Goal: Task Accomplishment & Management: Manage account settings

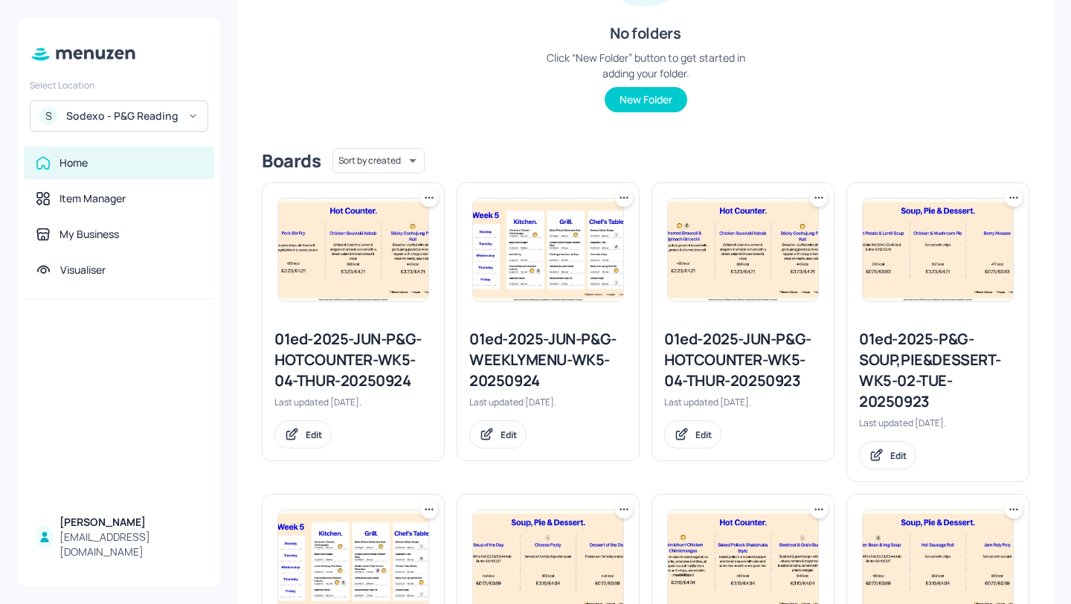
scroll to position [303, 0]
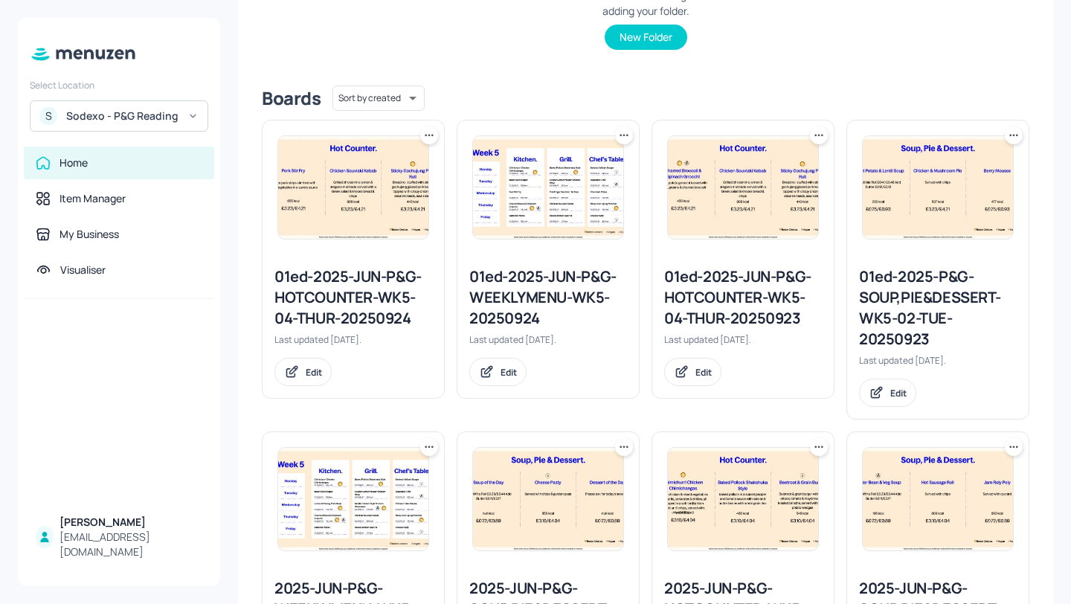
click at [369, 300] on div "01ed-2025-JUN-P&G-HOTCOUNTER-WK5-04-THUR-20250924" at bounding box center [353, 297] width 158 height 62
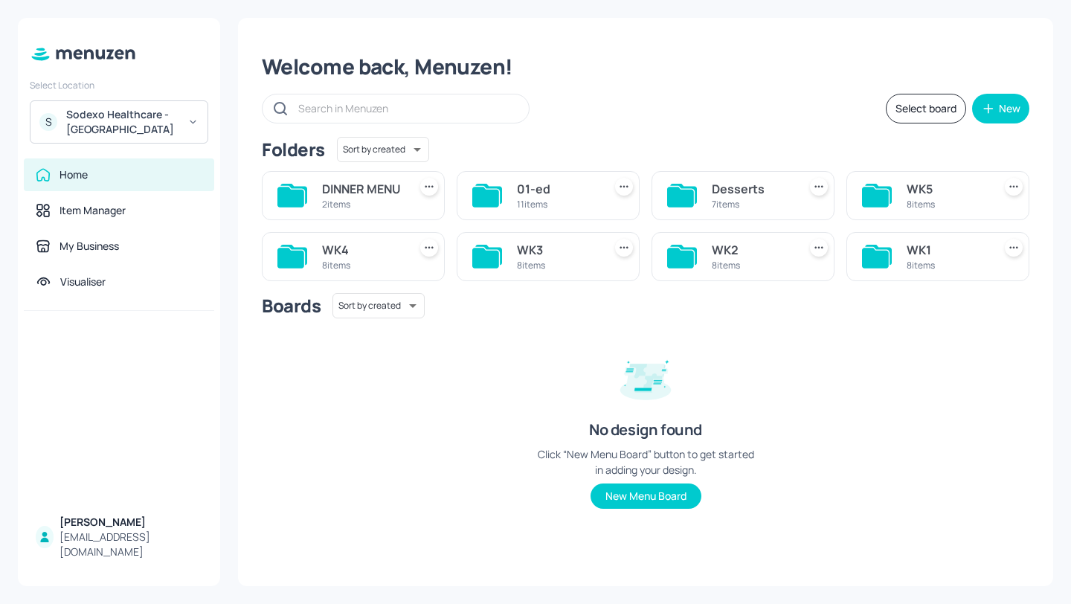
click at [947, 200] on div "8 items" at bounding box center [946, 204] width 80 height 13
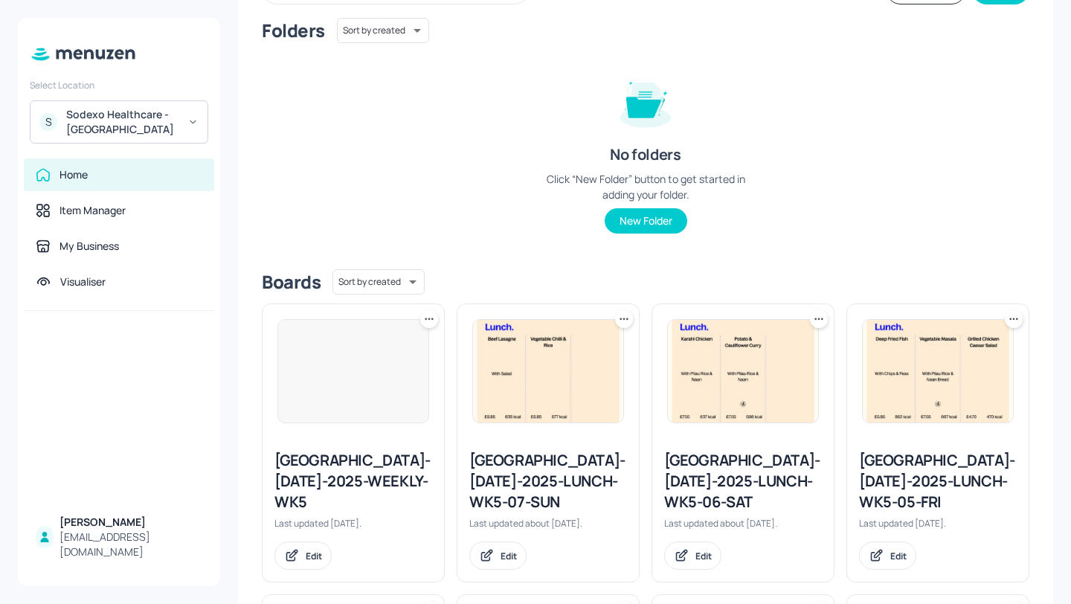
scroll to position [365, 0]
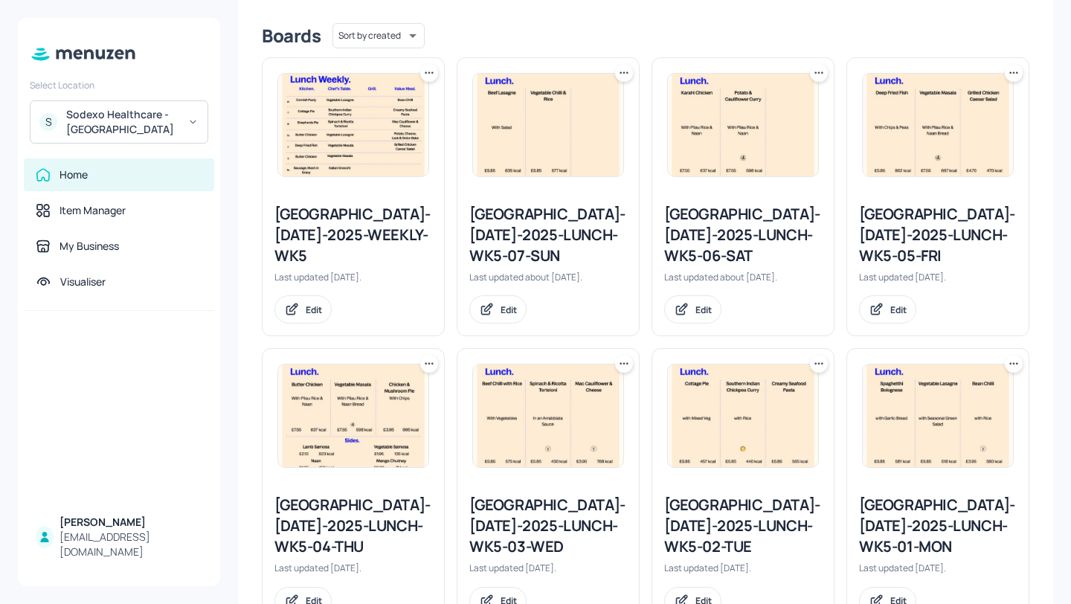
click at [393, 237] on div "Stoke Mandeville-JUL-2025-WEEKLY-WK5" at bounding box center [353, 235] width 158 height 62
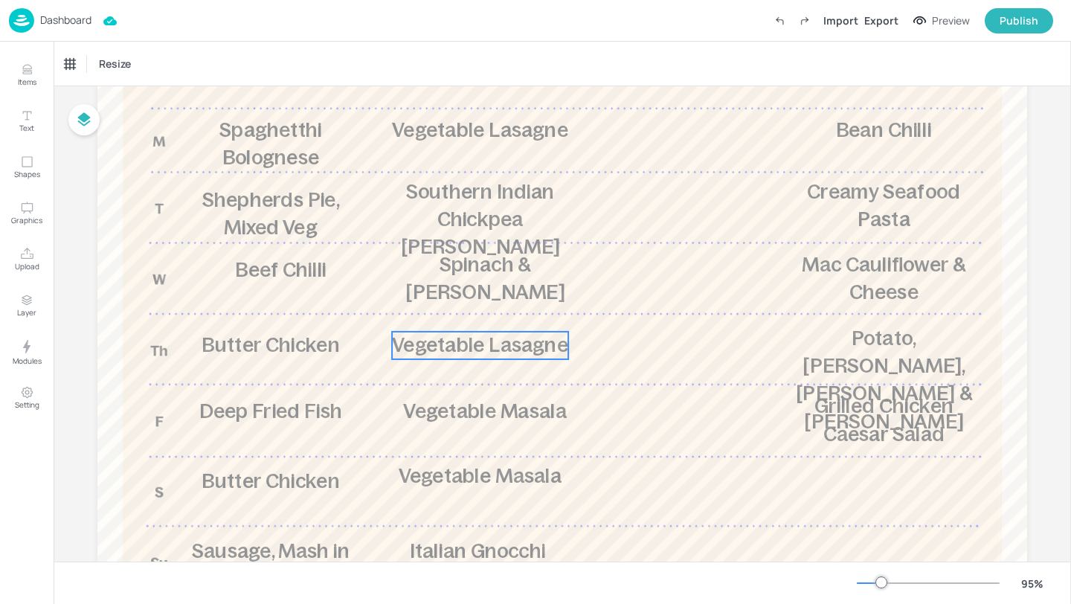
scroll to position [313, 0]
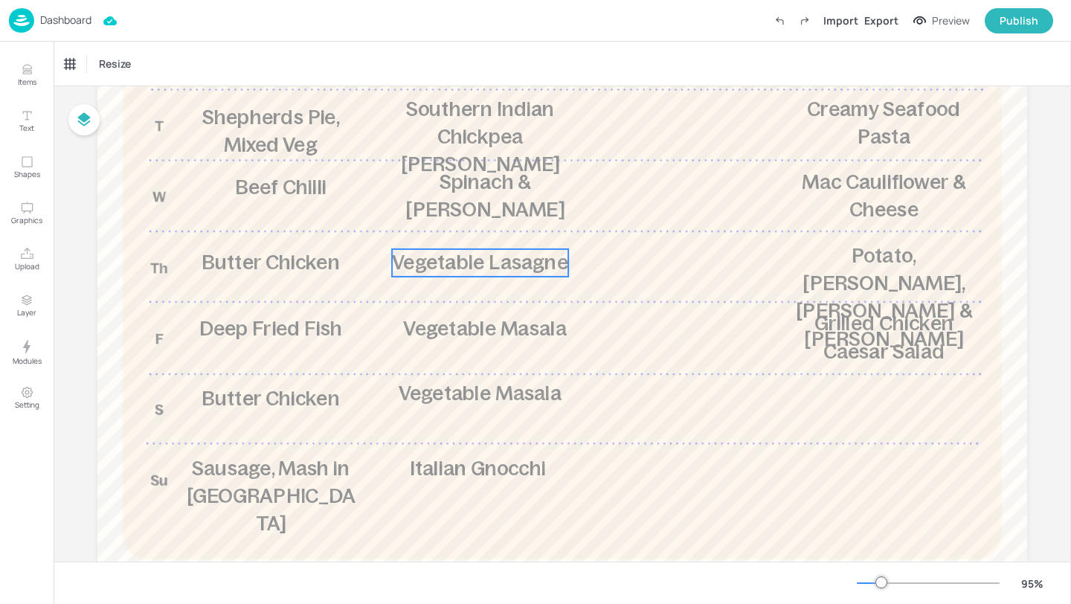
click at [472, 265] on span "Vegetable Lasagne" at bounding box center [480, 262] width 176 height 22
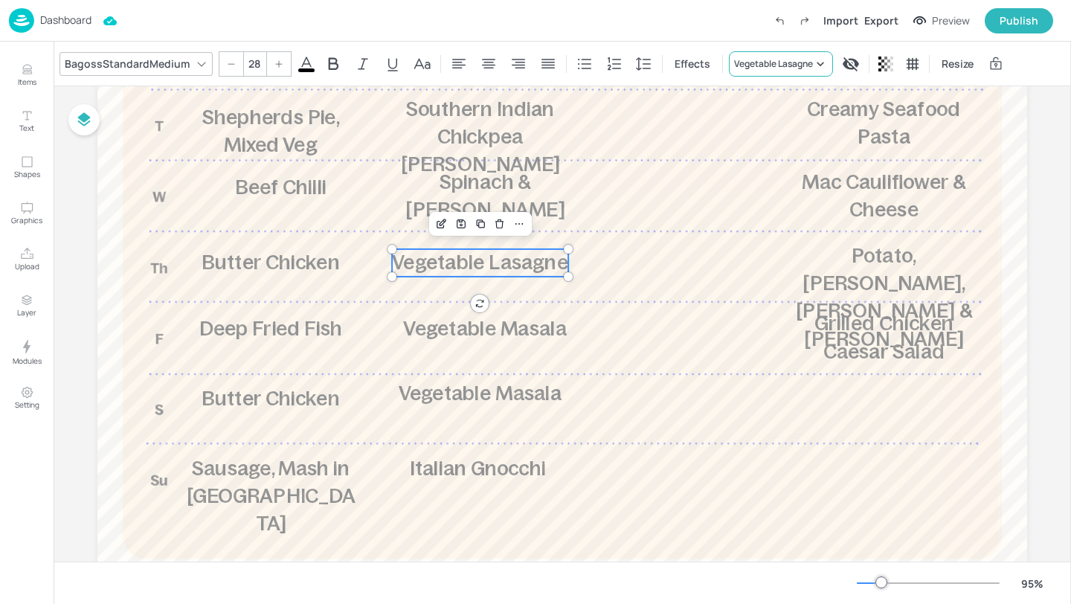
click at [742, 59] on div "Vegetable Lasagne" at bounding box center [773, 63] width 79 height 13
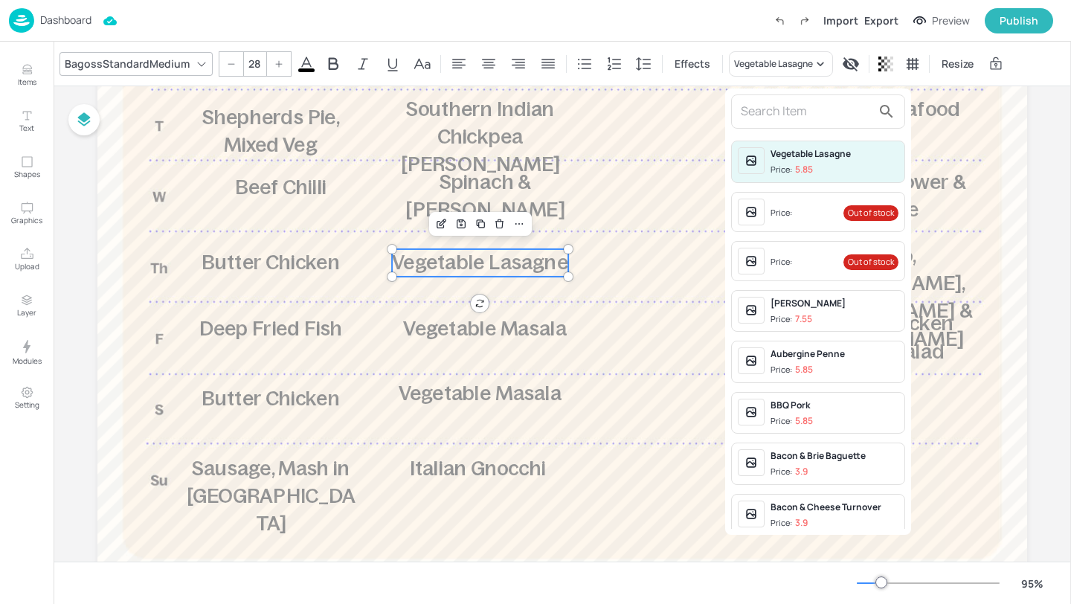
click at [771, 103] on input "text" at bounding box center [805, 112] width 131 height 24
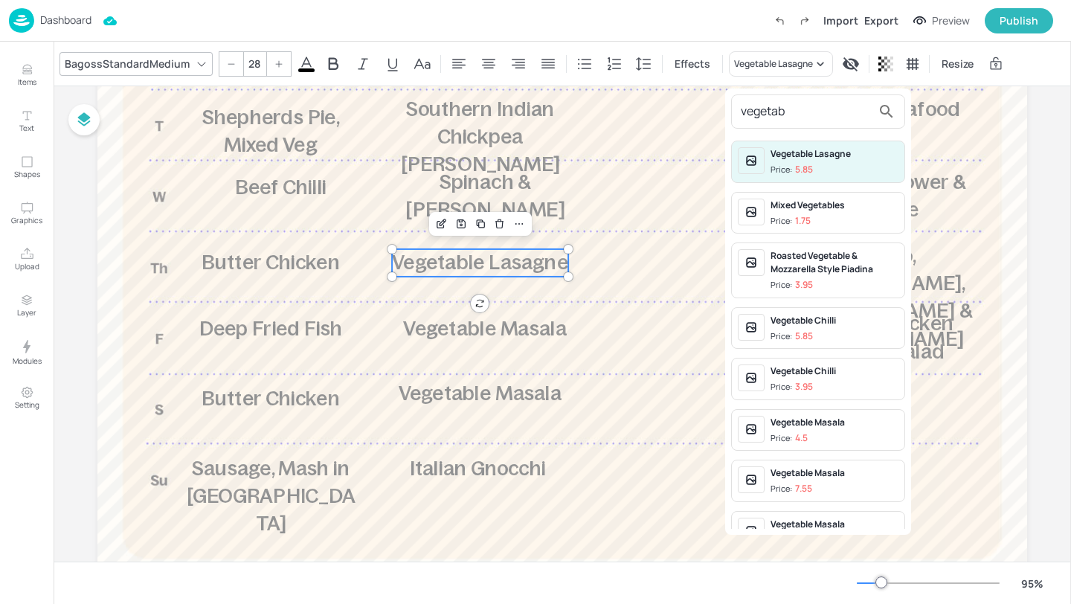
type input "vegetab"
click at [850, 424] on div "Vegetable Masala" at bounding box center [834, 422] width 128 height 13
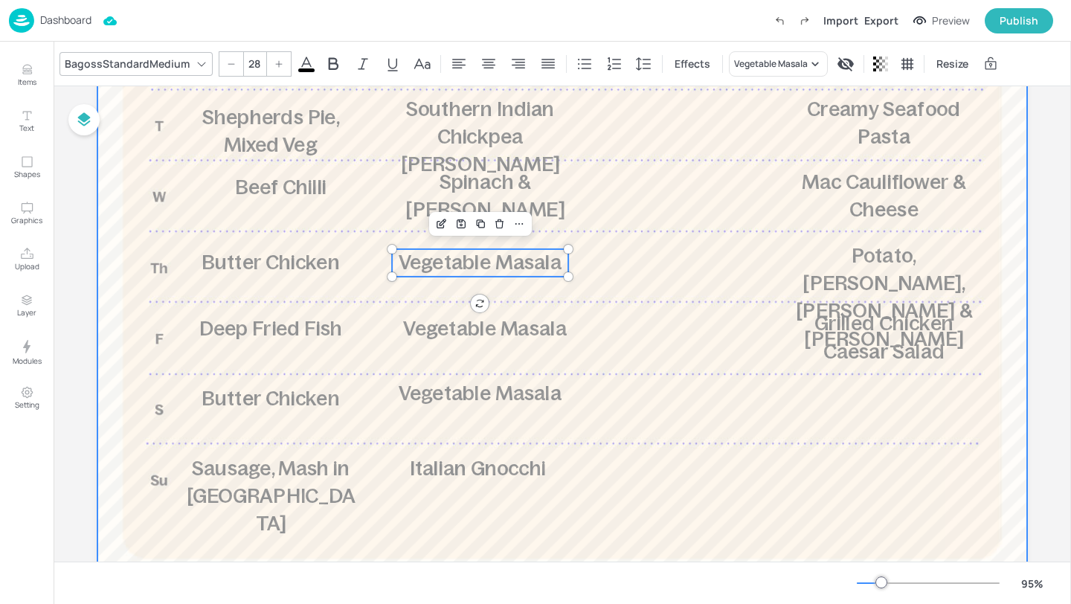
click at [744, 424] on div at bounding box center [561, 203] width 929 height 764
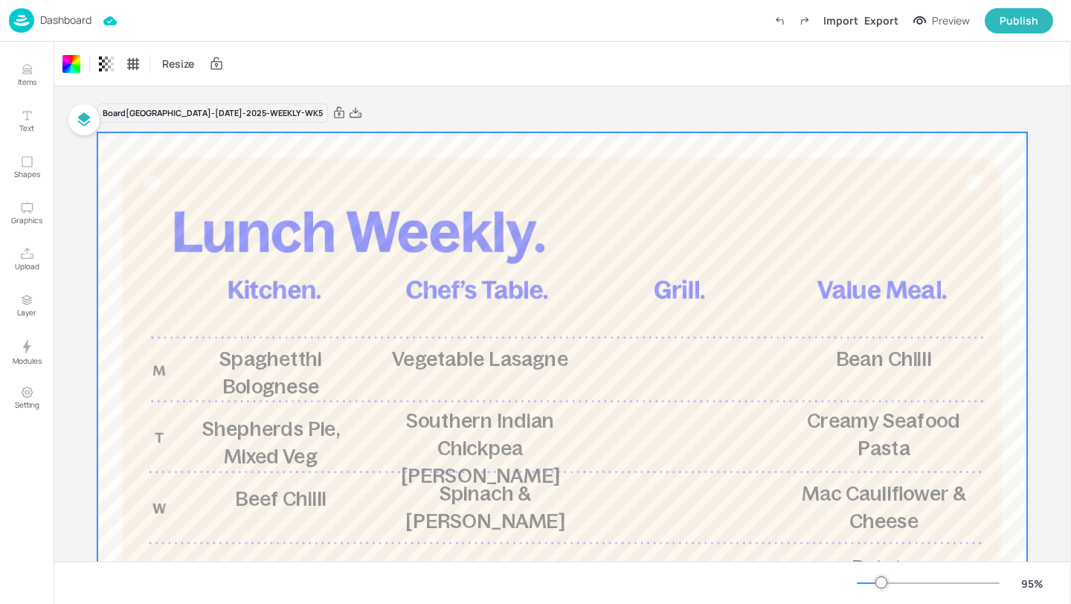
scroll to position [0, 0]
click at [893, 22] on div "Export" at bounding box center [881, 21] width 34 height 16
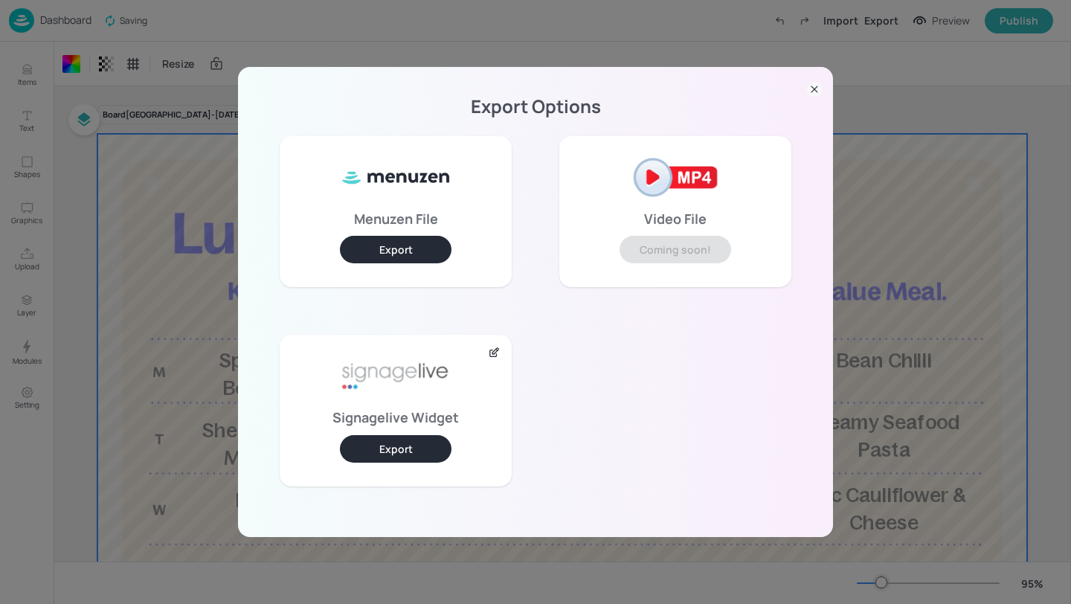
click at [394, 456] on button "Export" at bounding box center [396, 449] width 112 height 28
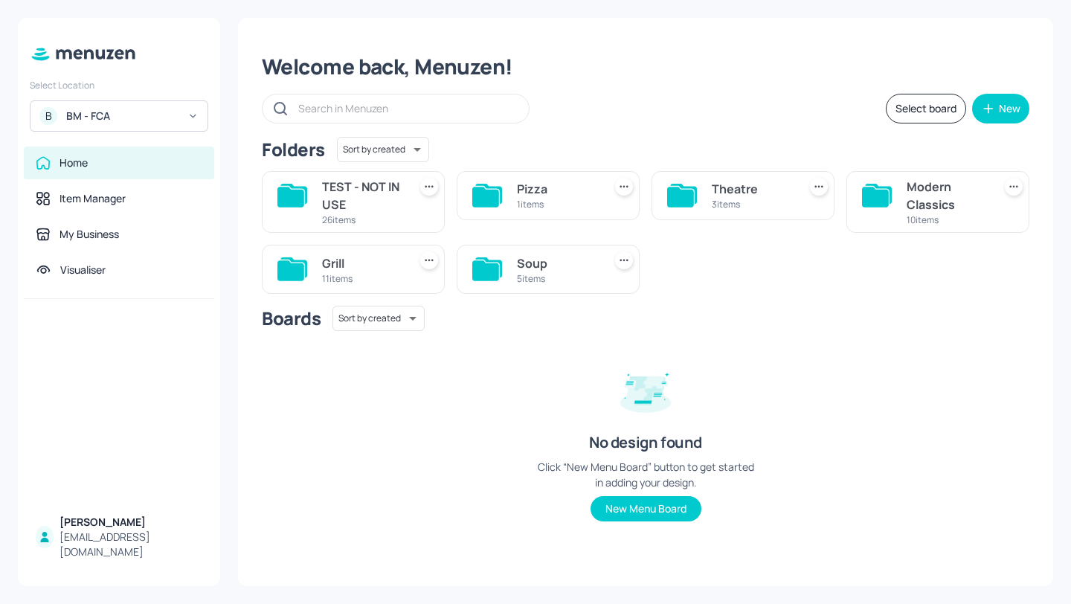
click at [568, 291] on div "Soup 5 items" at bounding box center [547, 269] width 183 height 49
click at [568, 265] on div "Soup" at bounding box center [557, 263] width 80 height 18
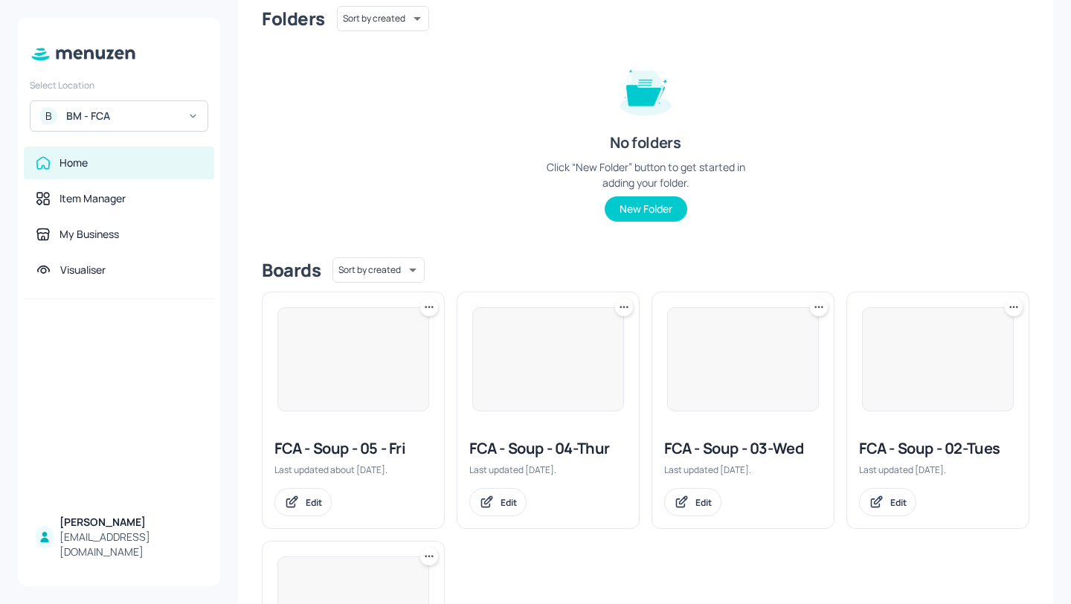
scroll to position [340, 0]
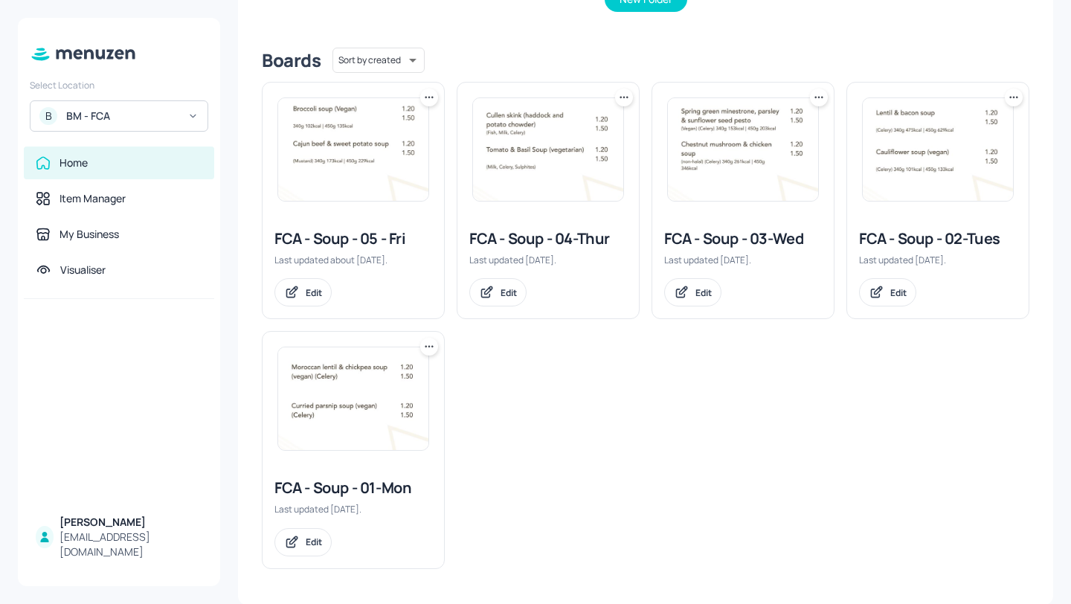
click at [514, 233] on div "FCA - Soup - 04-Thur" at bounding box center [548, 238] width 158 height 21
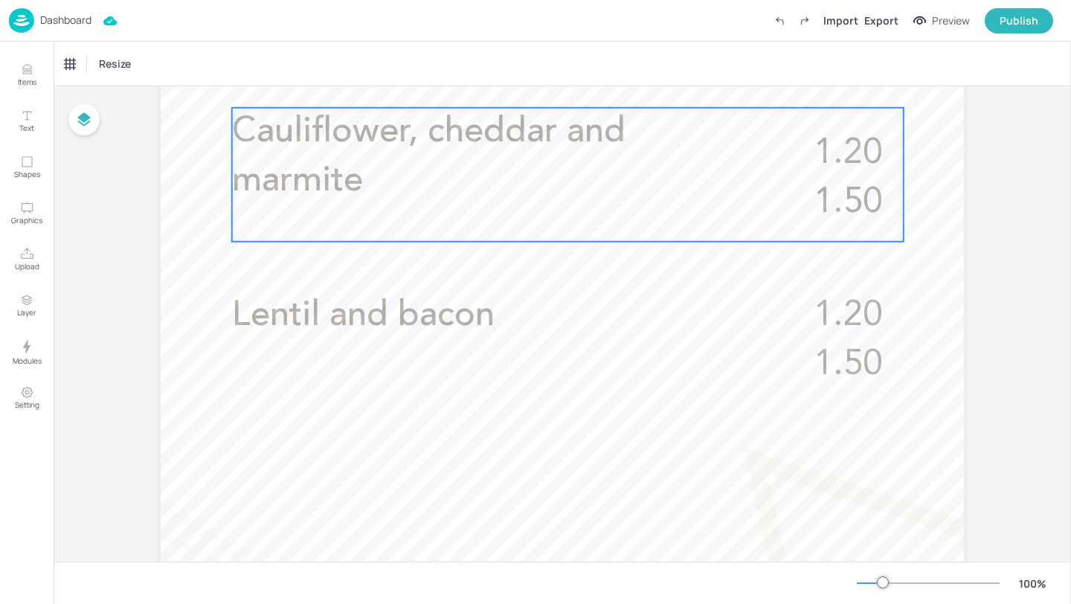
scroll to position [477, 0]
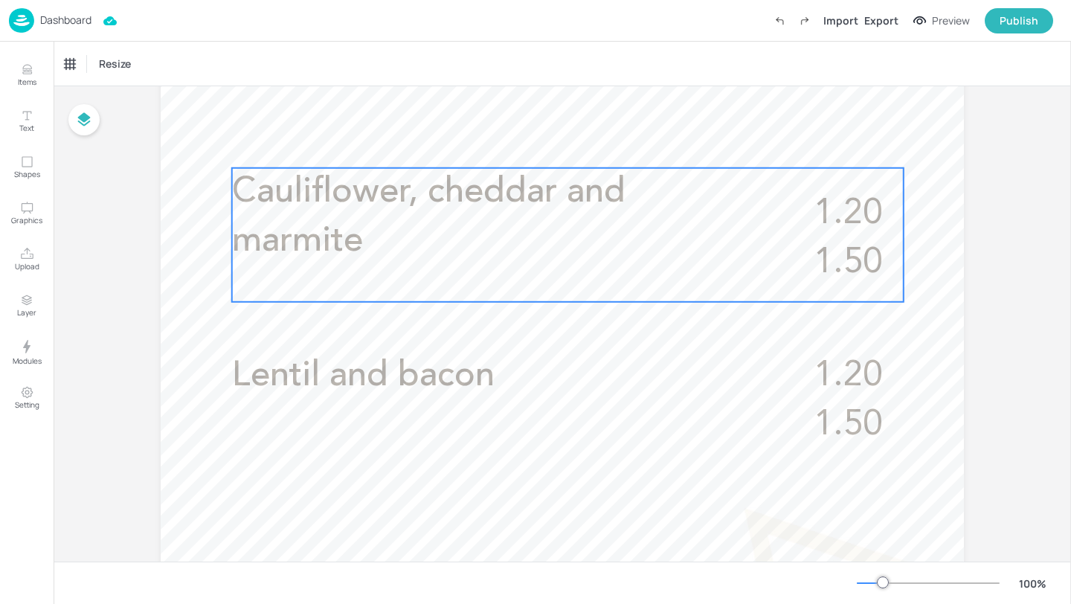
click at [523, 233] on p "Cauliflower, cheddar and marmite" at bounding box center [495, 217] width 526 height 98
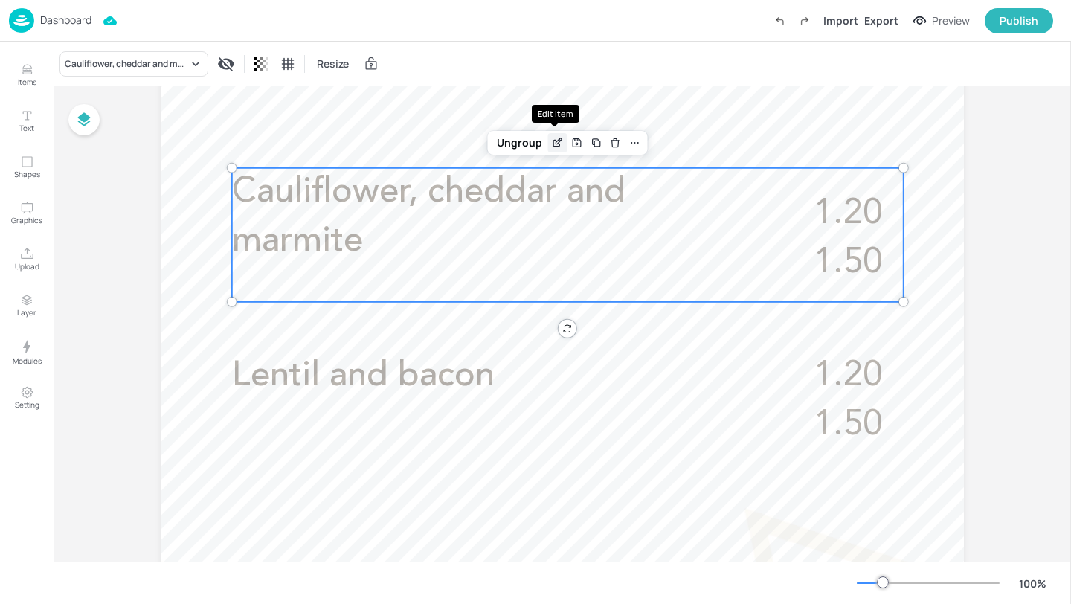
click at [555, 149] on div "Edit Item" at bounding box center [557, 142] width 19 height 19
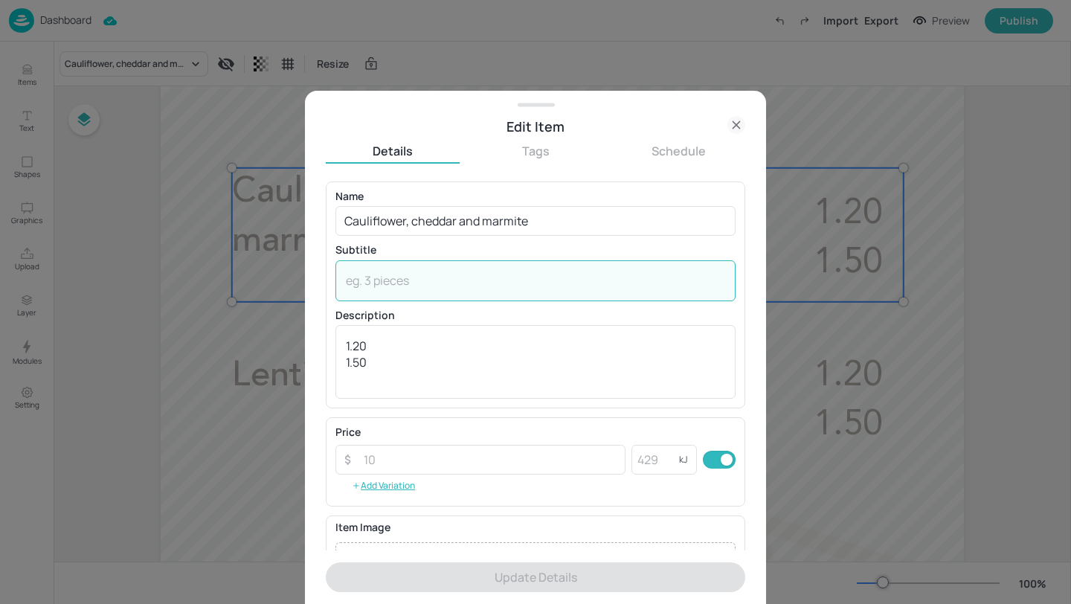
click at [422, 283] on textarea at bounding box center [535, 280] width 379 height 16
paste textarea "(Milk)"
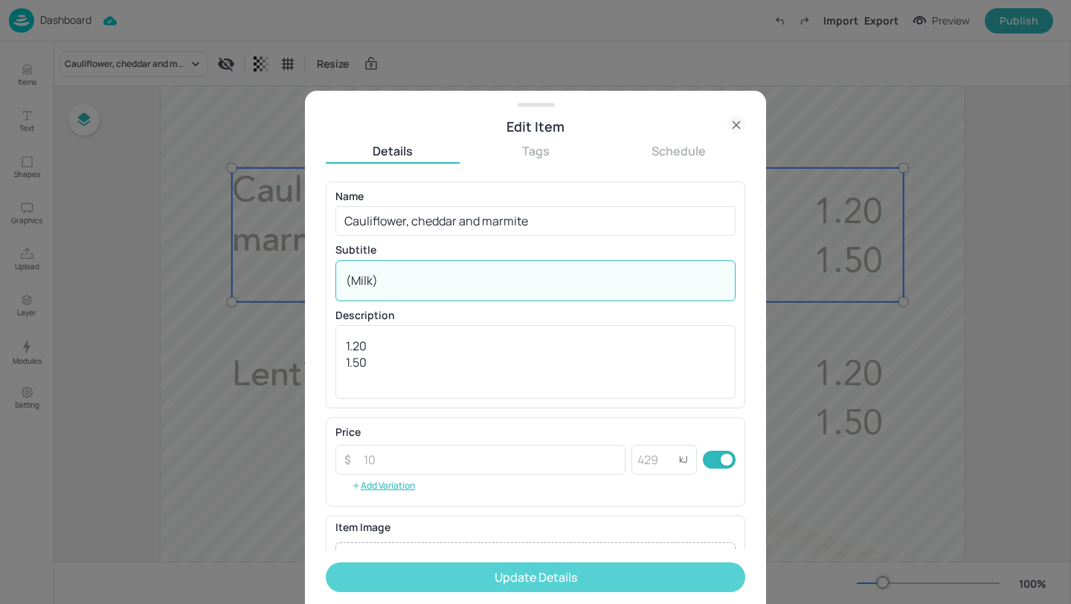
type textarea "(Milk)"
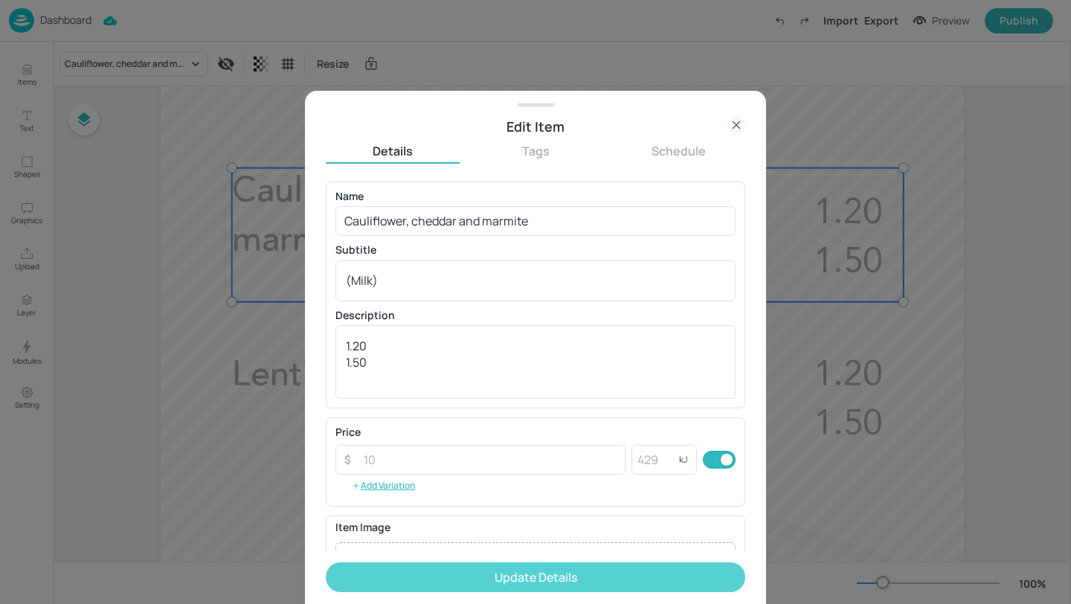
click at [468, 578] on button "Update Details" at bounding box center [535, 577] width 419 height 30
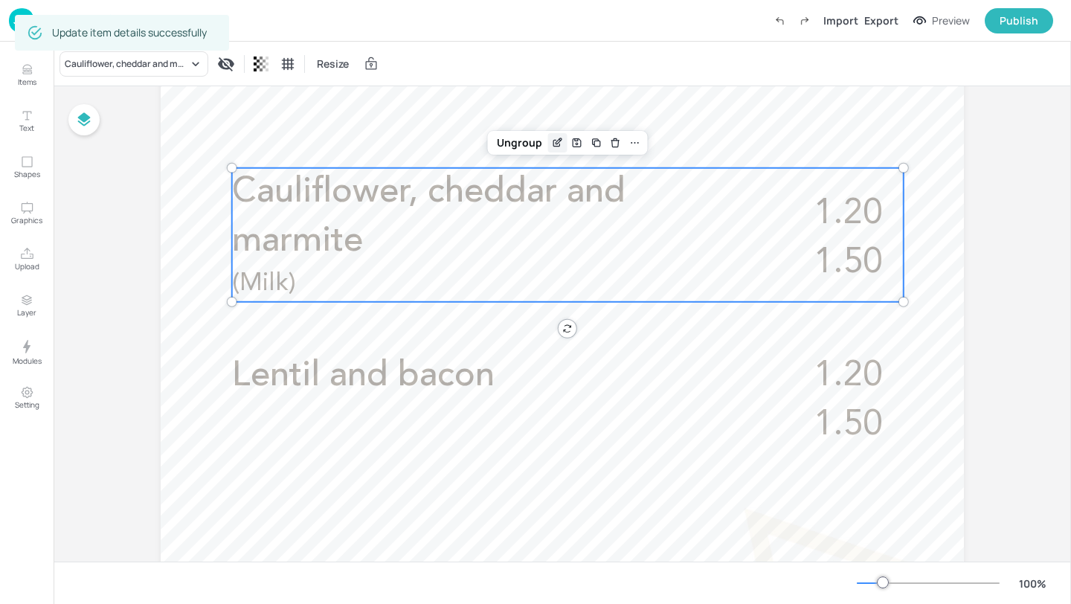
click at [557, 141] on icon "Edit Item" at bounding box center [558, 141] width 6 height 6
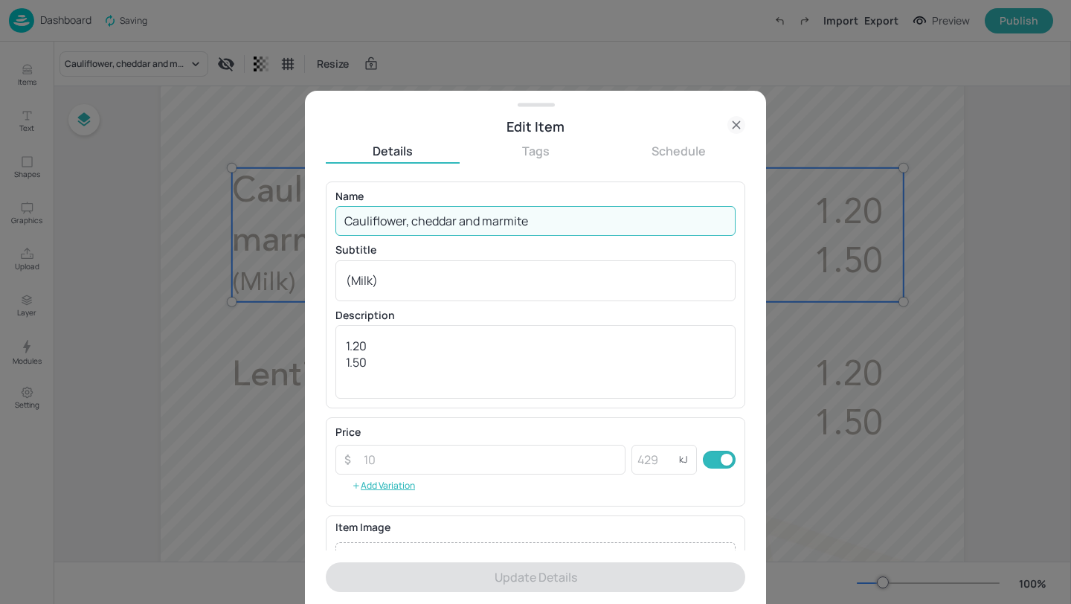
drag, startPoint x: 575, startPoint y: 230, endPoint x: 350, endPoint y: 139, distance: 242.1
click at [350, 139] on div "Details Tags Schedule Name Cauliflower, cheddar and marmite ​ Subtitle (Milk) x…" at bounding box center [535, 370] width 419 height 467
paste input "[PERSON_NAME] (Veggie)"
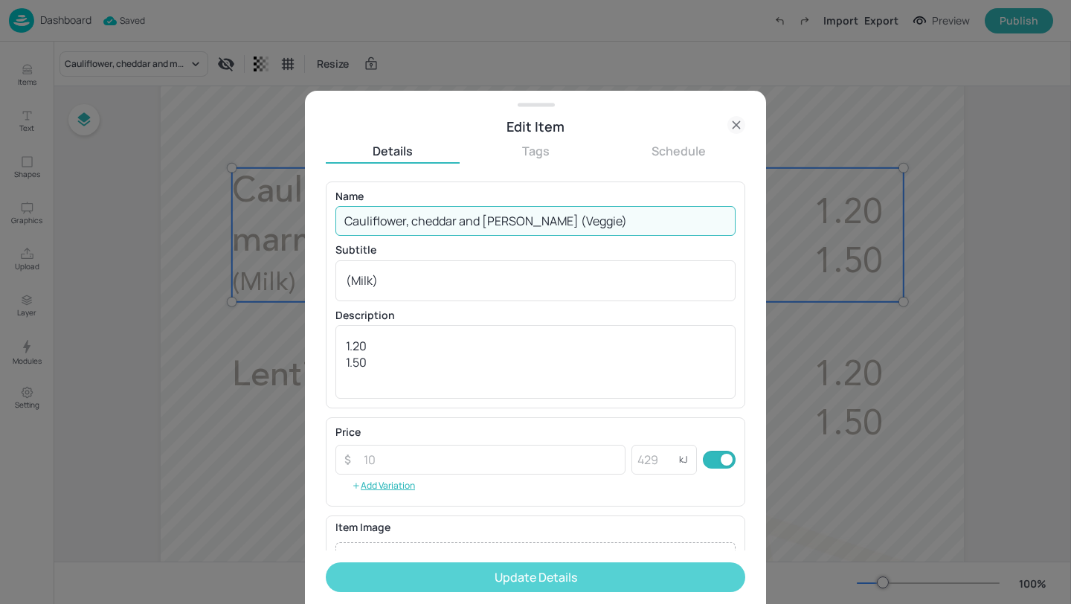
type input "Cauliflower, cheddar and [PERSON_NAME] (Veggie)"
click at [543, 587] on button "Update Details" at bounding box center [535, 577] width 419 height 30
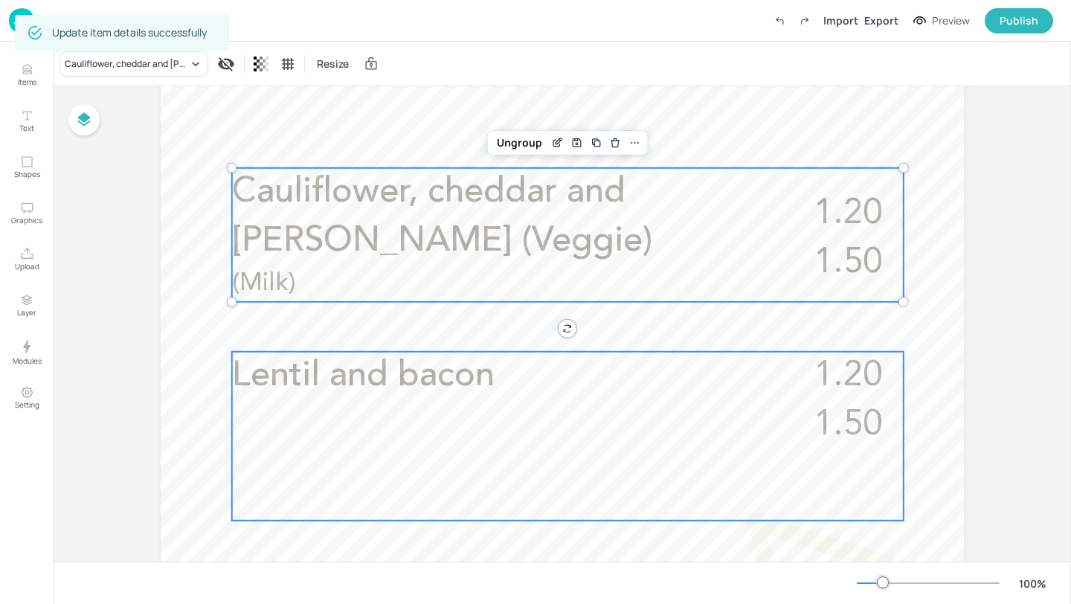
click at [533, 394] on p "Lentil and bacon" at bounding box center [506, 376] width 548 height 49
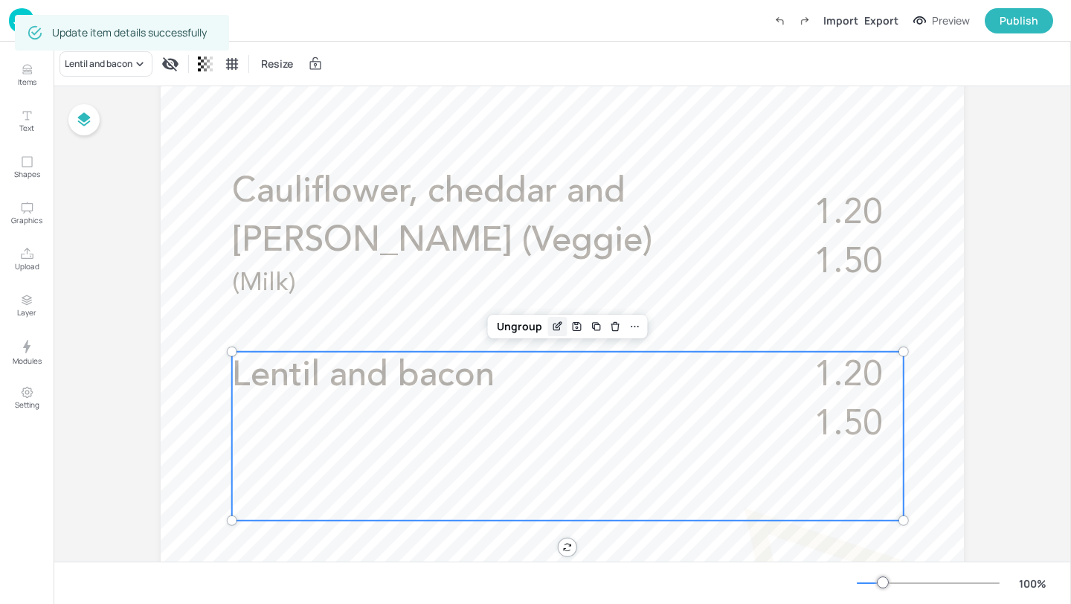
click at [551, 322] on icon "Edit Item" at bounding box center [557, 326] width 13 height 12
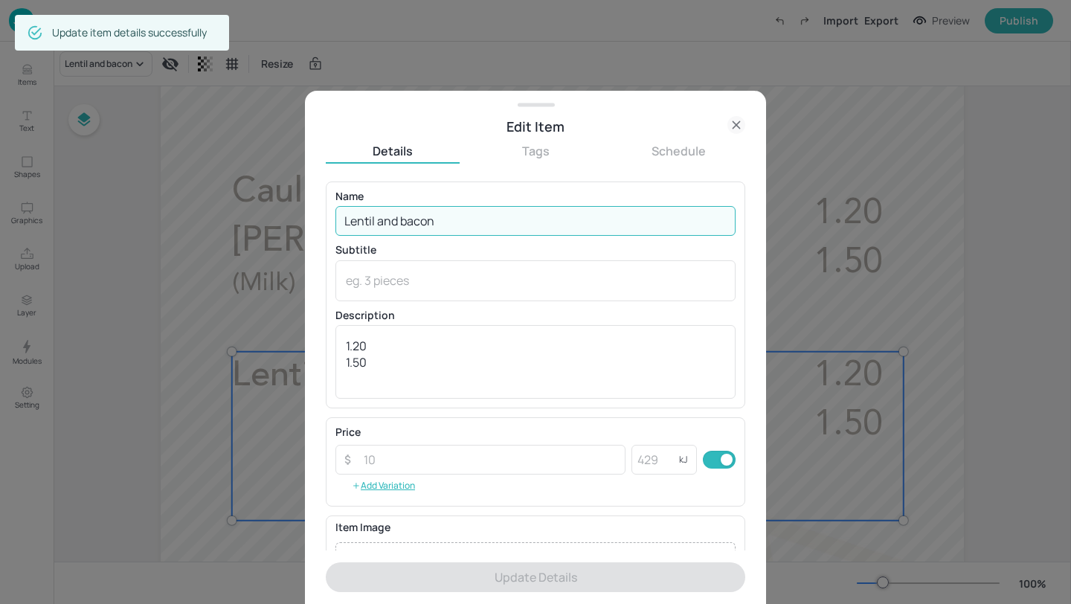
drag, startPoint x: 472, startPoint y: 223, endPoint x: 472, endPoint y: 143, distance: 79.5
click at [472, 143] on div "Details Tags Schedule Name Lentil and bacon ​ Subtitle x ​ Description 1.20 1.5…" at bounding box center [535, 373] width 419 height 461
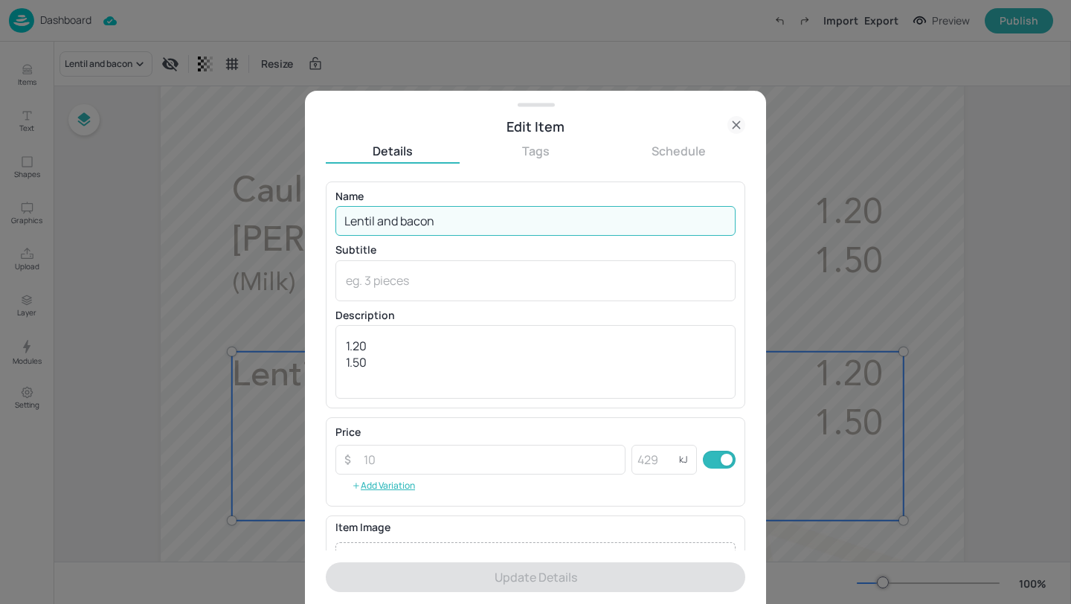
paste input "Smoked [PERSON_NAME] kedgeree soup"
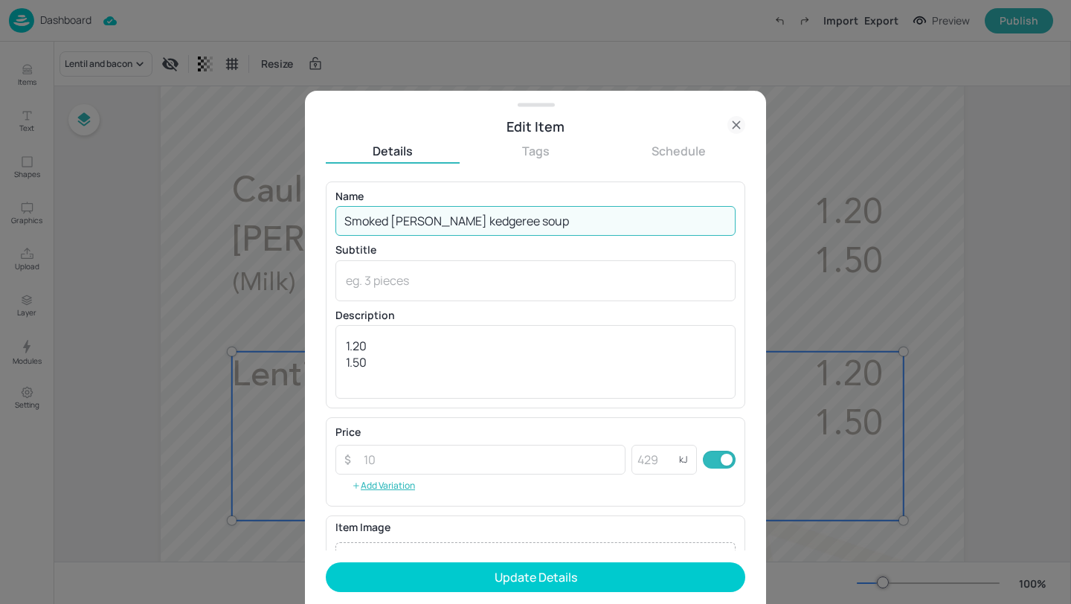
type input "Smoked [PERSON_NAME] kedgeree soup"
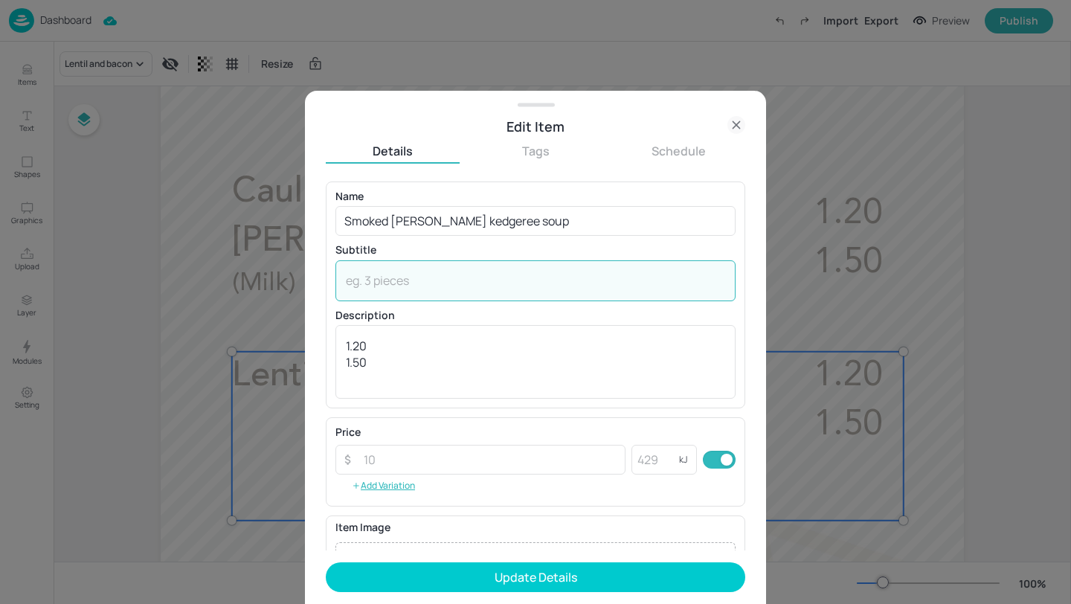
click at [462, 277] on textarea at bounding box center [535, 280] width 379 height 16
paste textarea "(Wheat, Fish, Soya, Mustard, Celery)"
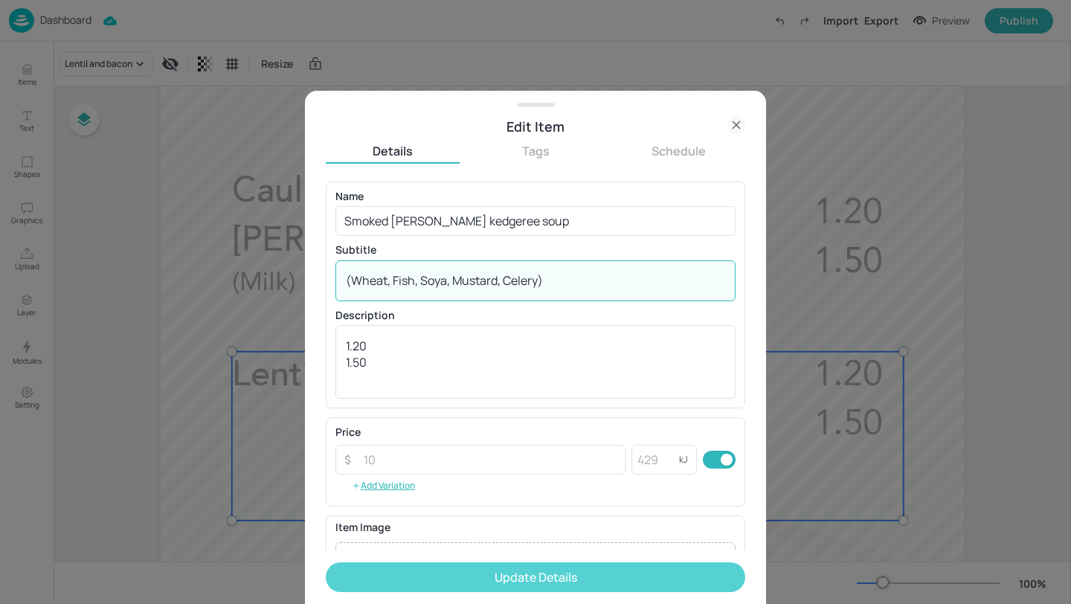
type textarea "(Wheat, Fish, Soya, Mustard, Celery)"
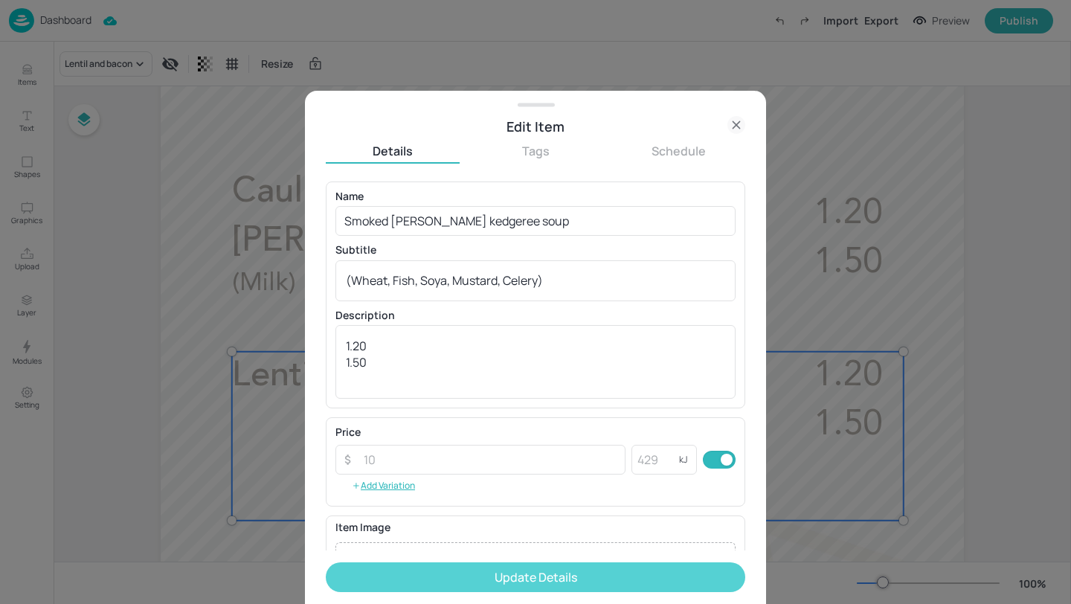
click at [538, 575] on button "Update Details" at bounding box center [535, 577] width 419 height 30
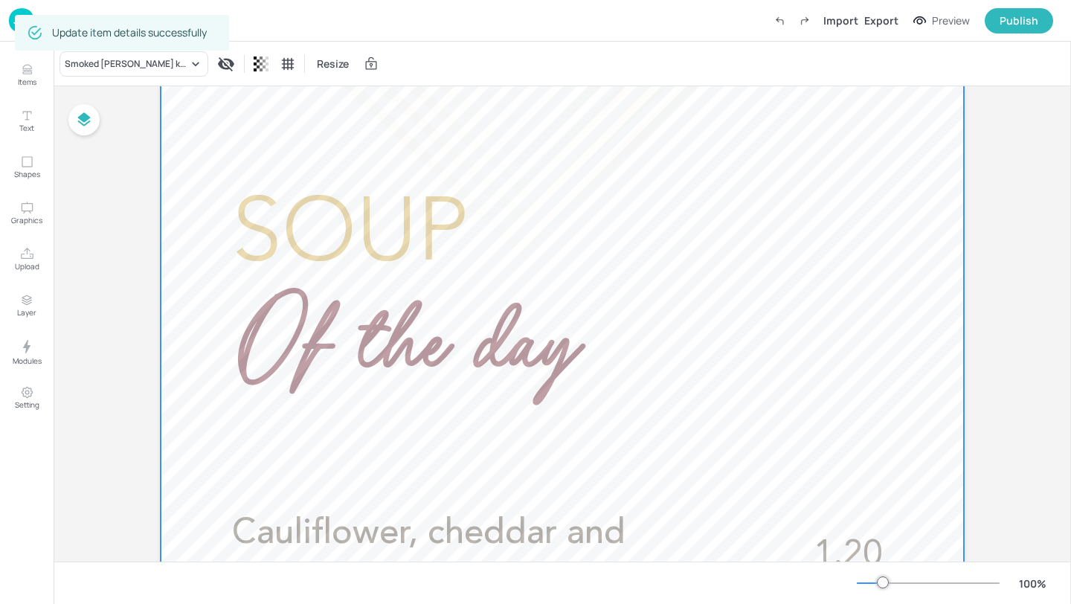
scroll to position [414, 0]
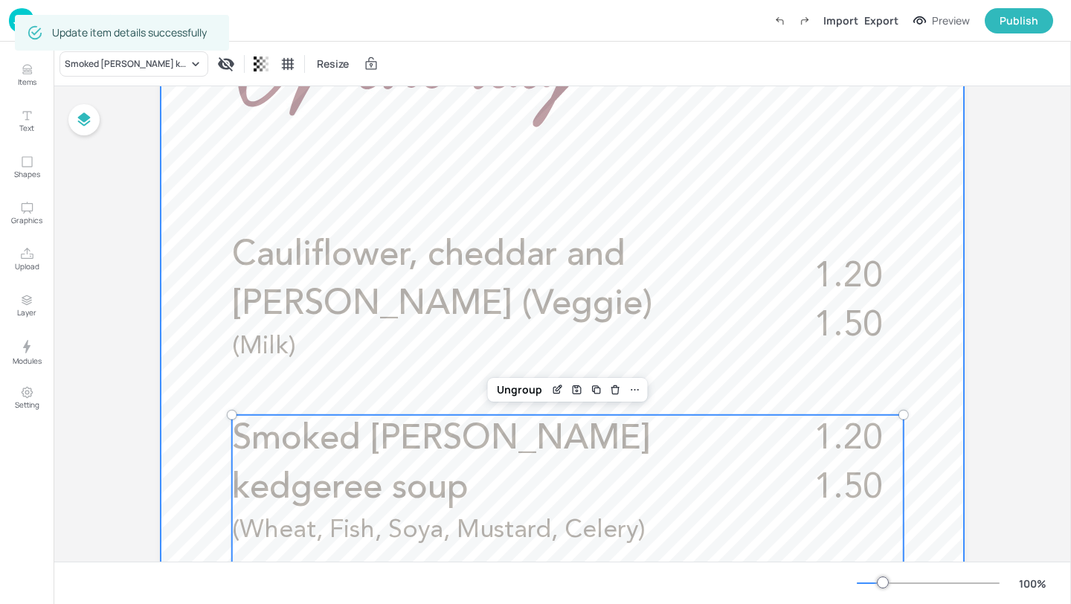
click at [174, 158] on div at bounding box center [562, 433] width 803 height 1427
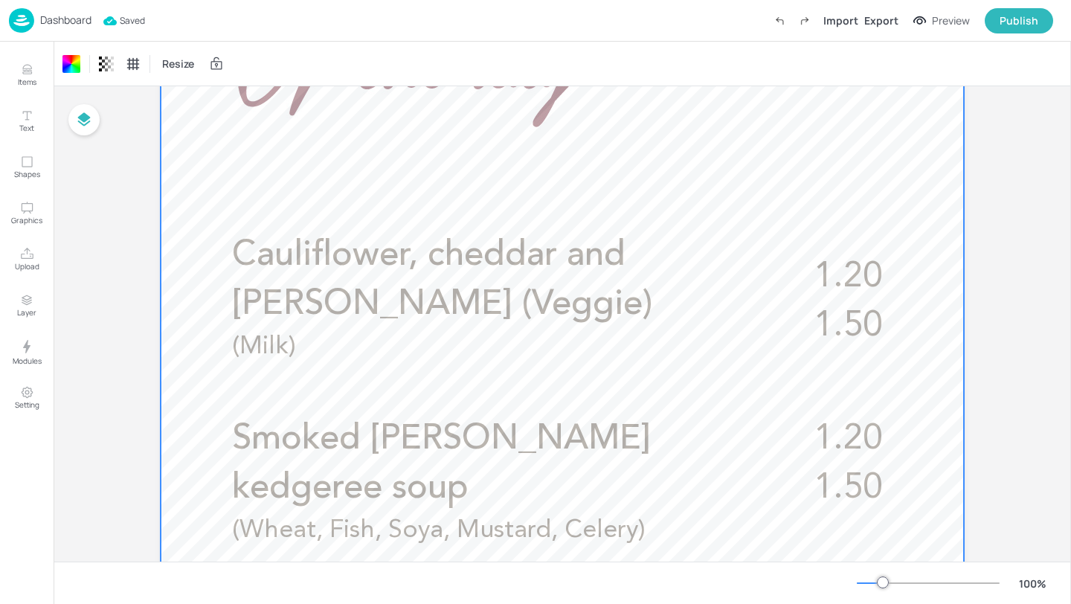
click at [72, 25] on p "Dashboard" at bounding box center [65, 20] width 51 height 10
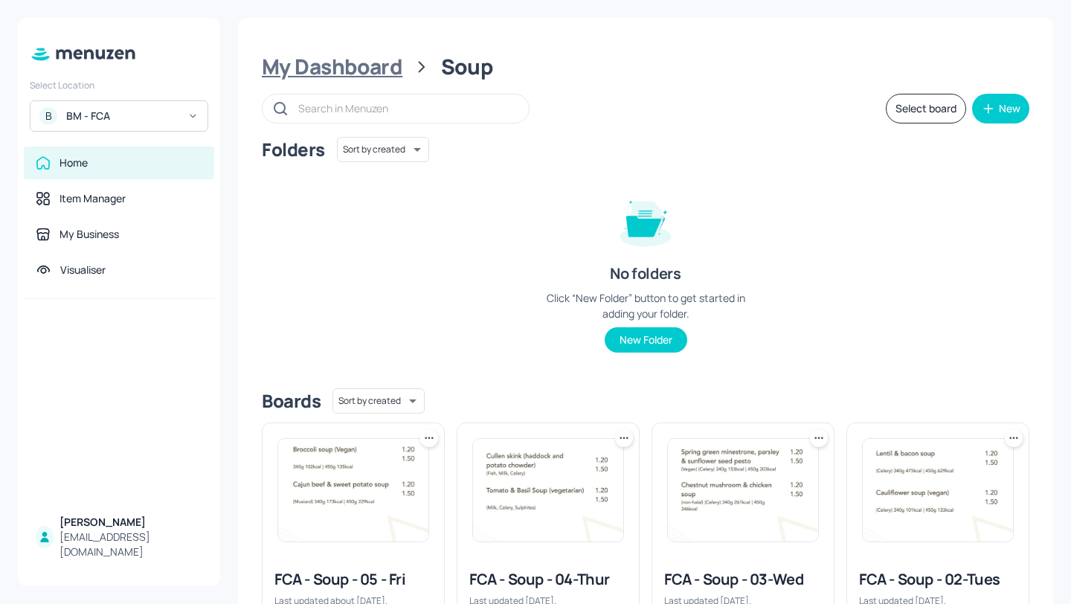
click at [382, 74] on div "My Dashboard" at bounding box center [332, 67] width 141 height 27
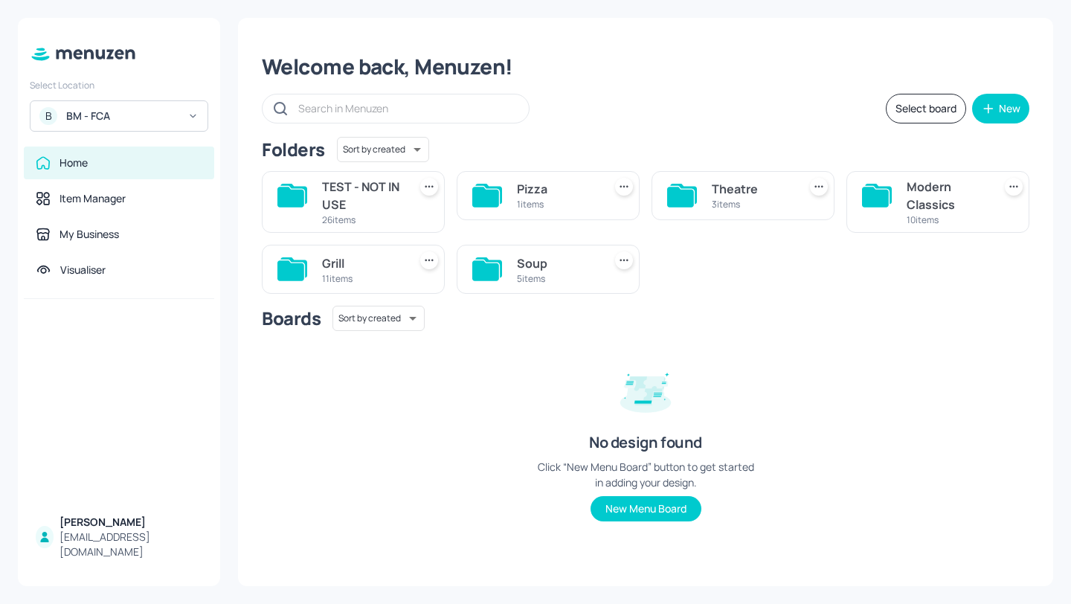
click at [928, 201] on div "Modern Classics" at bounding box center [946, 196] width 80 height 36
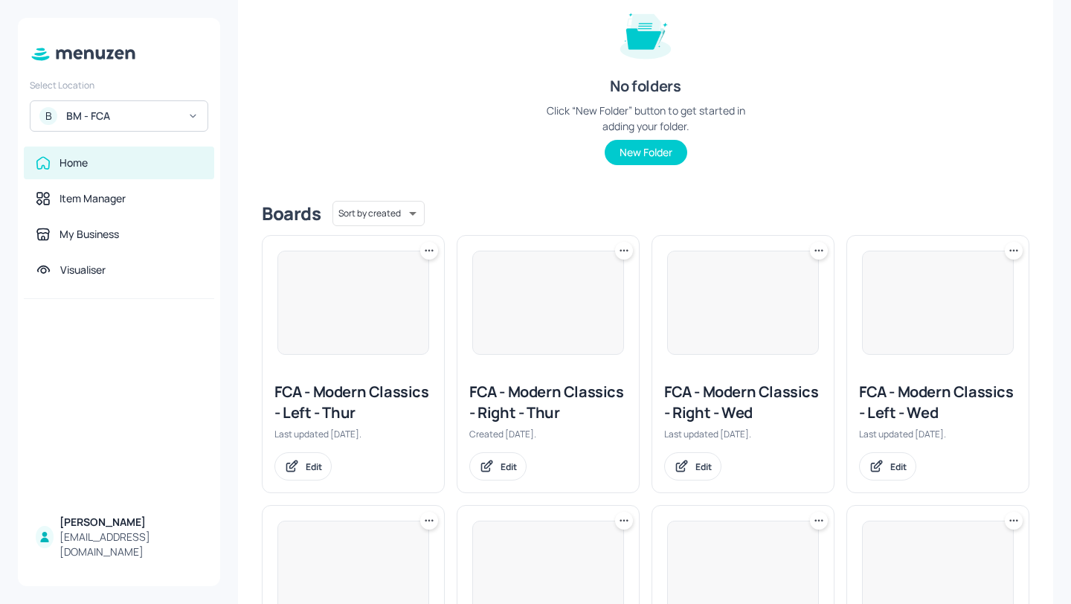
scroll to position [402, 0]
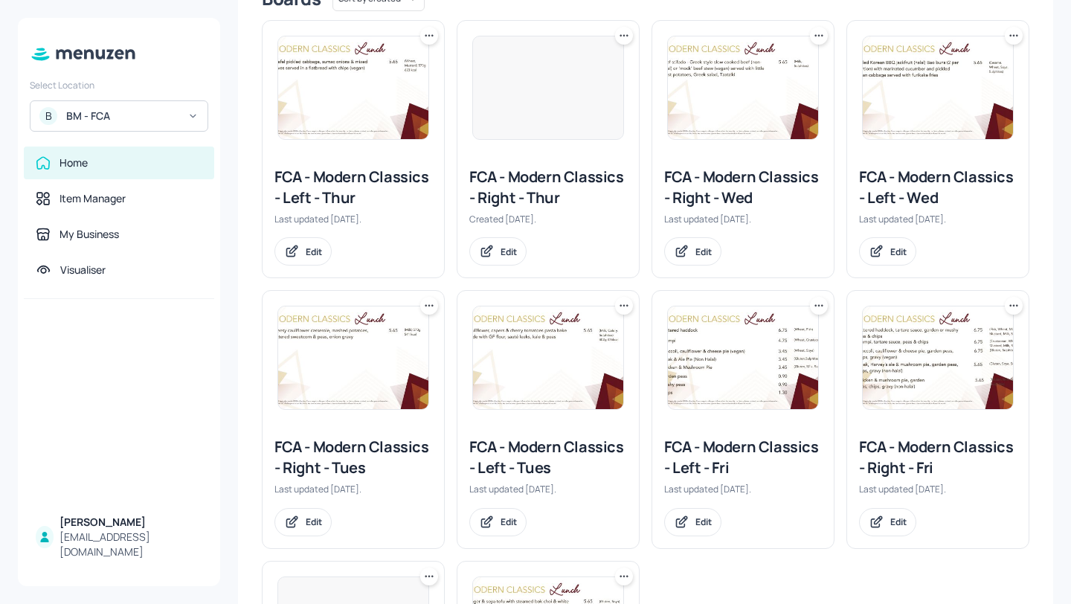
click at [374, 182] on div "FCA - Modern Classics - Left - Thur" at bounding box center [353, 188] width 158 height 42
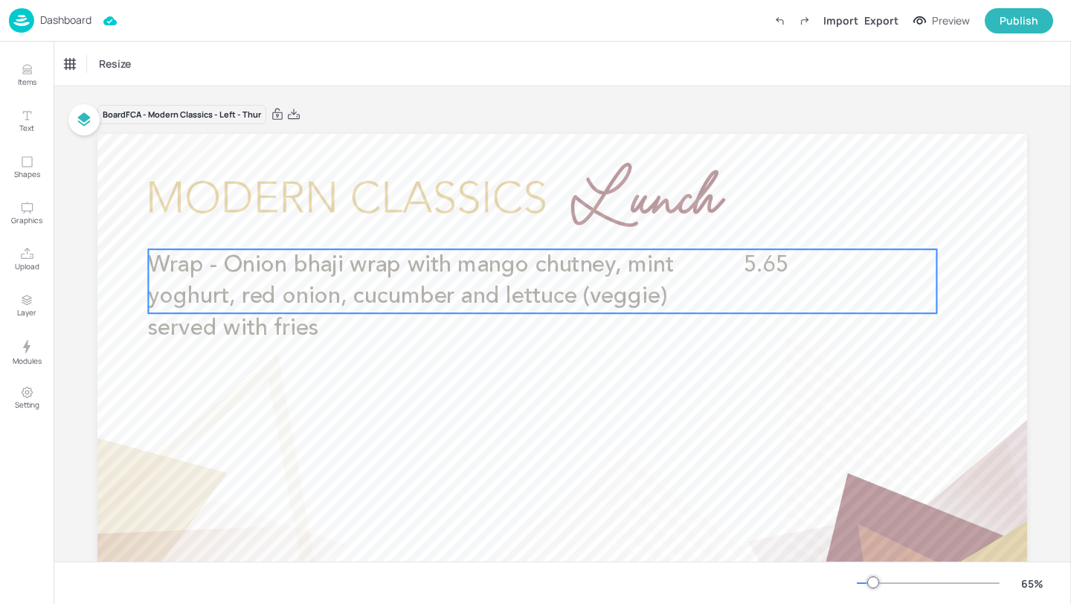
click at [498, 329] on p "Wrap - Onion bhaji wrap with mango chutney, mint yoghurt, red onion, cucumber a…" at bounding box center [411, 297] width 526 height 96
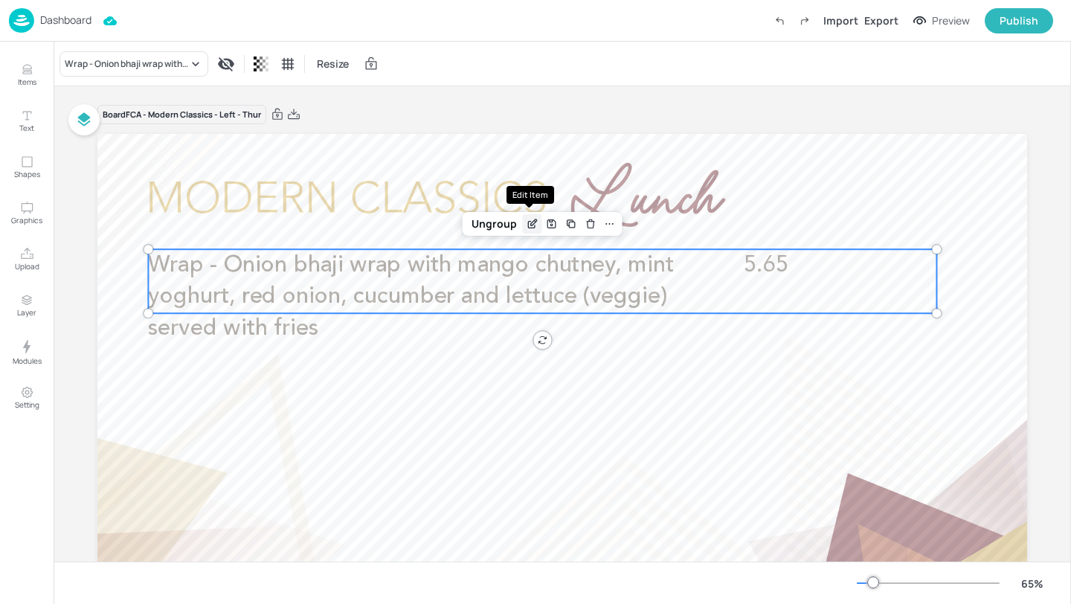
click at [530, 224] on icon "Edit Item" at bounding box center [533, 222] width 6 height 6
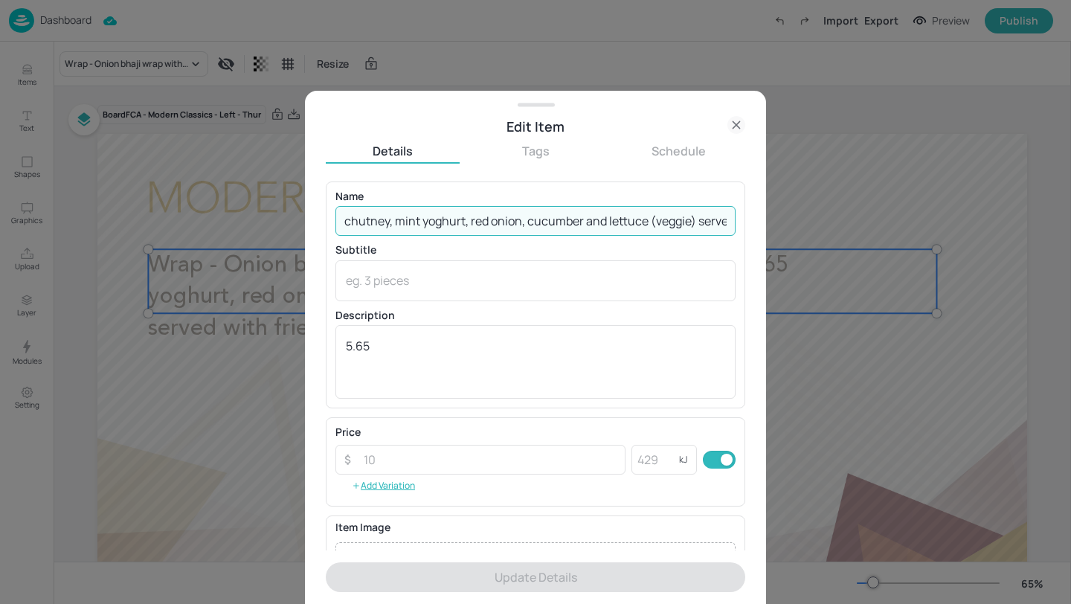
scroll to position [0, 265]
drag, startPoint x: 339, startPoint y: 218, endPoint x: 967, endPoint y: 220, distance: 628.2
click at [968, 220] on div "Edit Item Details Tags Schedule Name Wrap - Onion bhaji wrap with mango chutney…" at bounding box center [535, 302] width 1071 height 604
paste input "Tandoori chicken (halal) wrap with mango chutney, mint yoghurt, red onion, cucu…"
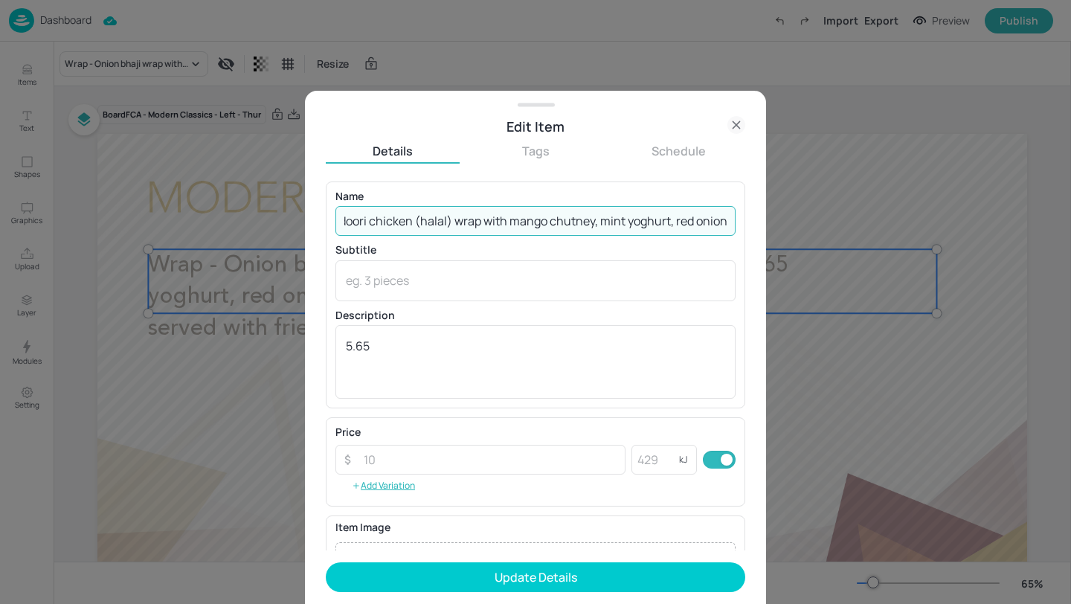
scroll to position [0, 0]
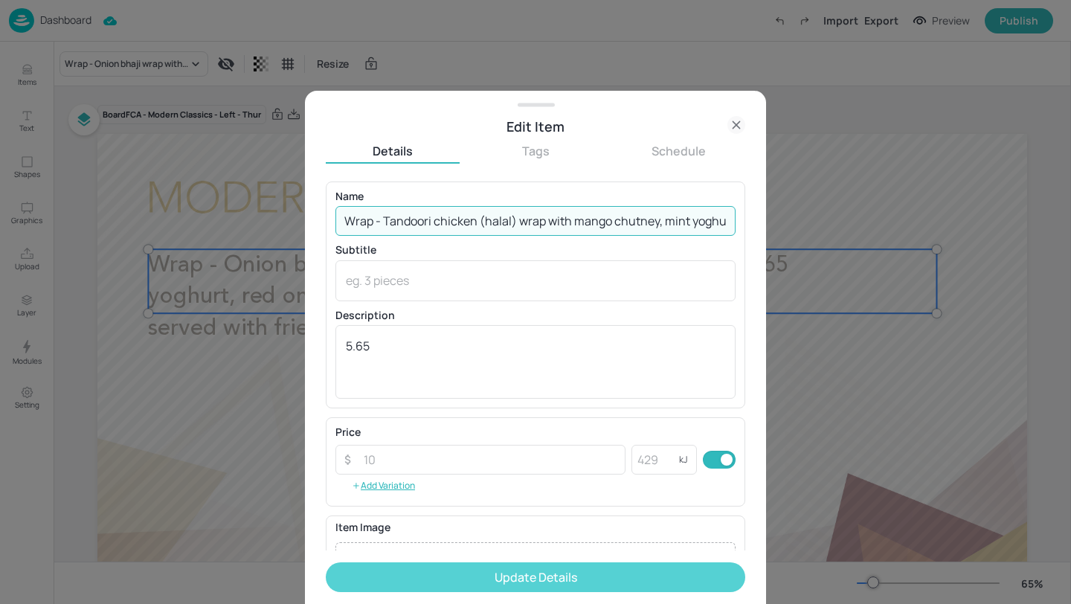
type input "Wrap - Tandoori chicken (halal) wrap with mango chutney, mint yoghurt, red onio…"
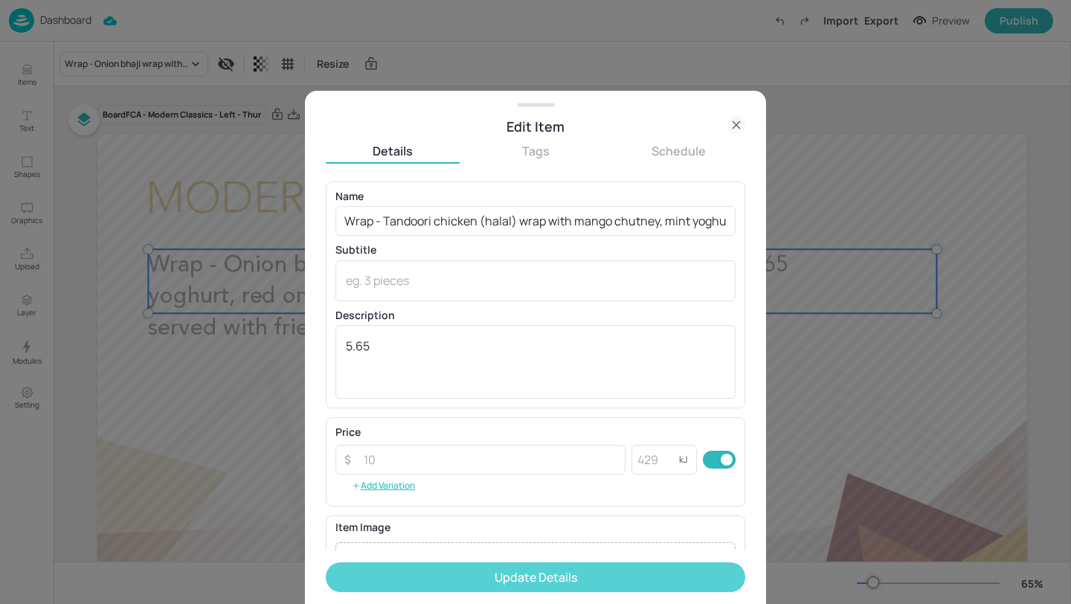
click at [598, 574] on button "Update Details" at bounding box center [535, 577] width 419 height 30
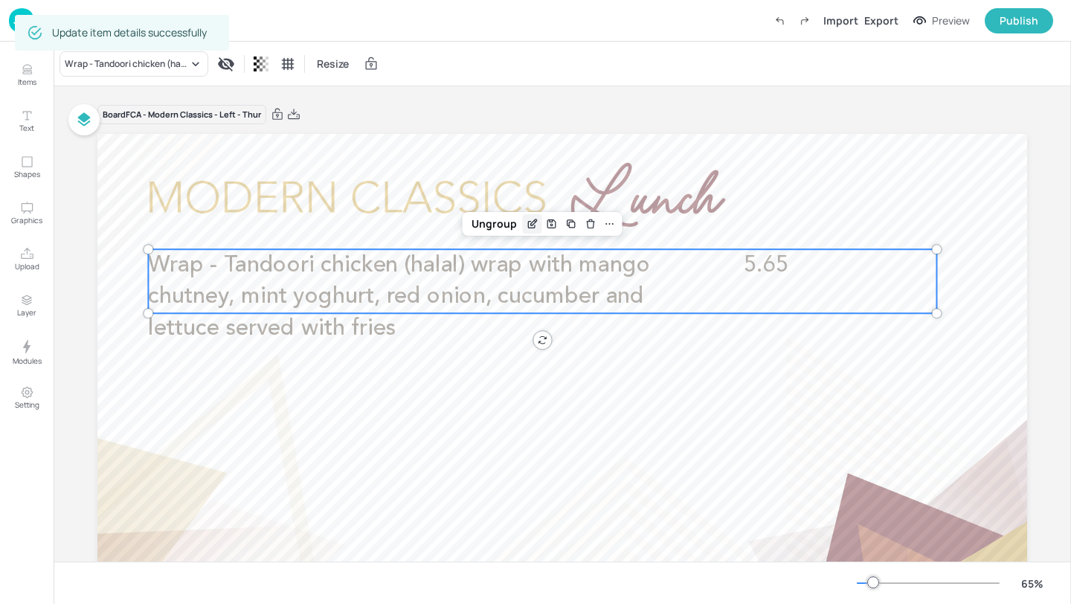
click at [529, 227] on icon "Edit Item" at bounding box center [532, 224] width 13 height 12
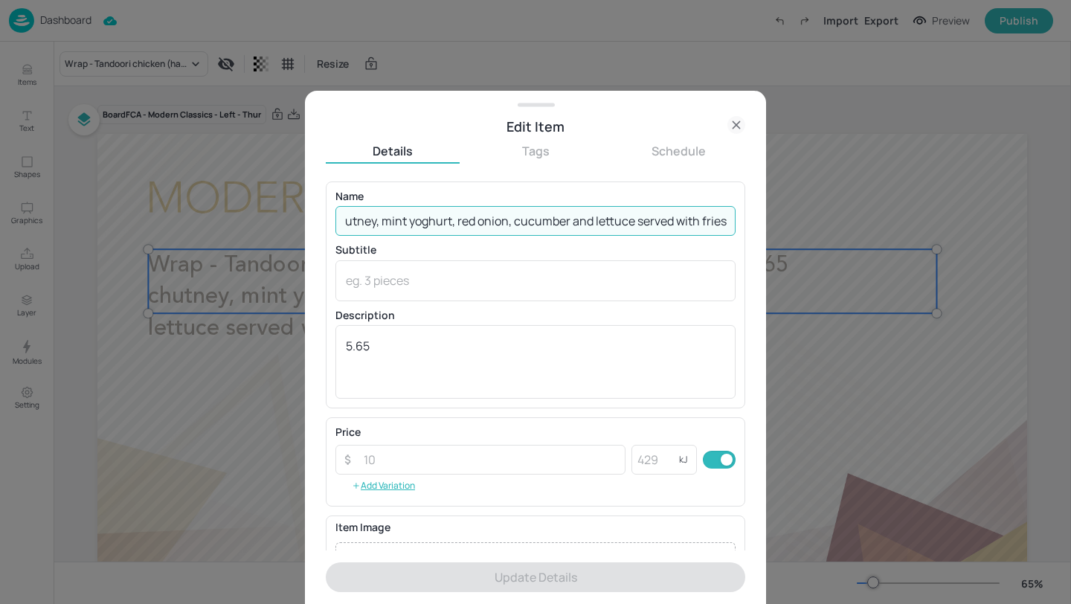
drag, startPoint x: 339, startPoint y: 221, endPoint x: 1070, endPoint y: 275, distance: 732.8
click at [1070, 275] on div "Edit Item Details Tags Schedule Name Wrap - Tandoori chicken (halal) wrap with …" at bounding box center [535, 302] width 1071 height 604
paste input "Onion bhaji wrap with mango chutney, mint yoghurt, red onion, cucumber and lett…"
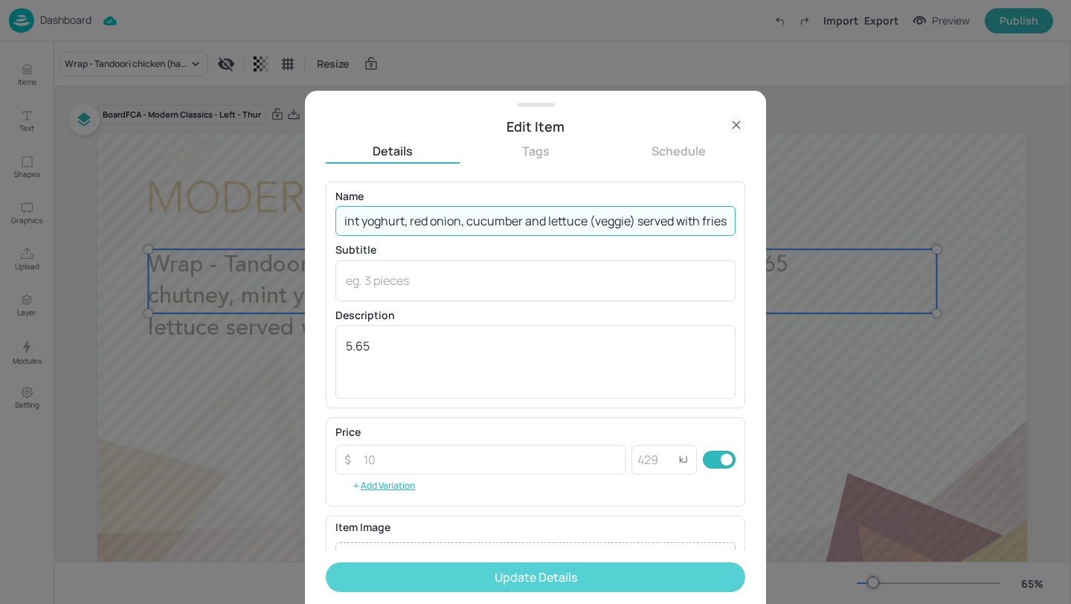
type input "Wrap - Onion bhaji wrap with mango chutney, mint yoghurt, red onion, cucumber a…"
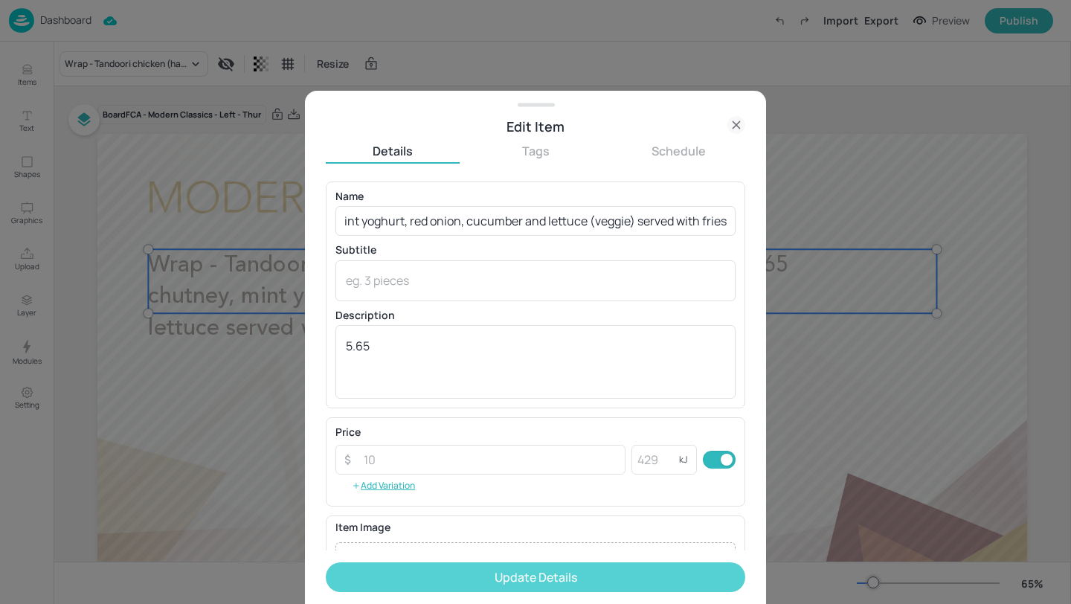
click at [643, 570] on button "Update Details" at bounding box center [535, 577] width 419 height 30
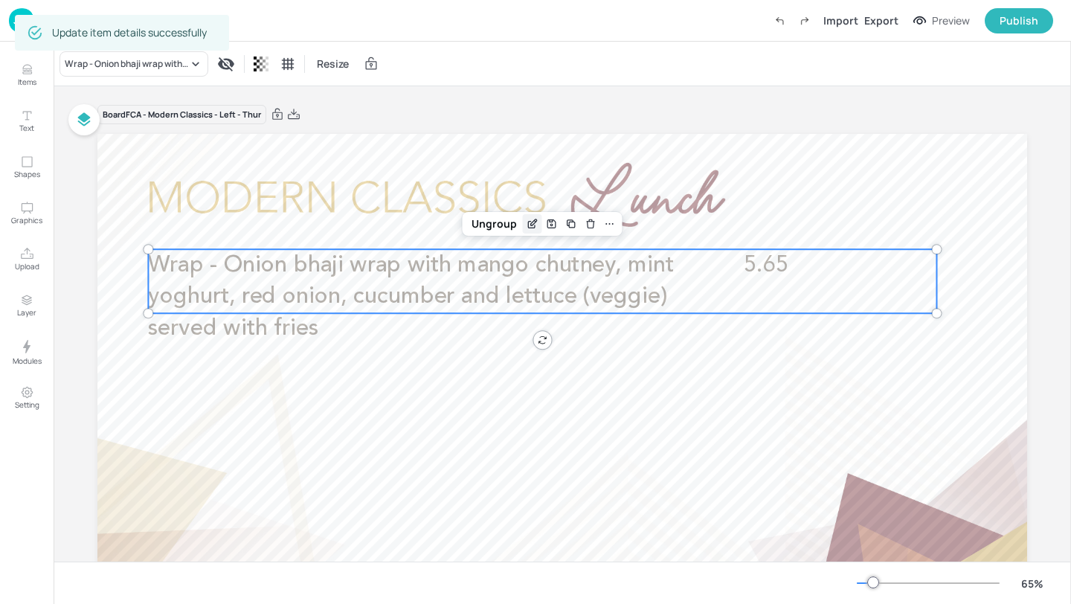
click at [528, 222] on icon "Edit Item" at bounding box center [531, 225] width 7 height 7
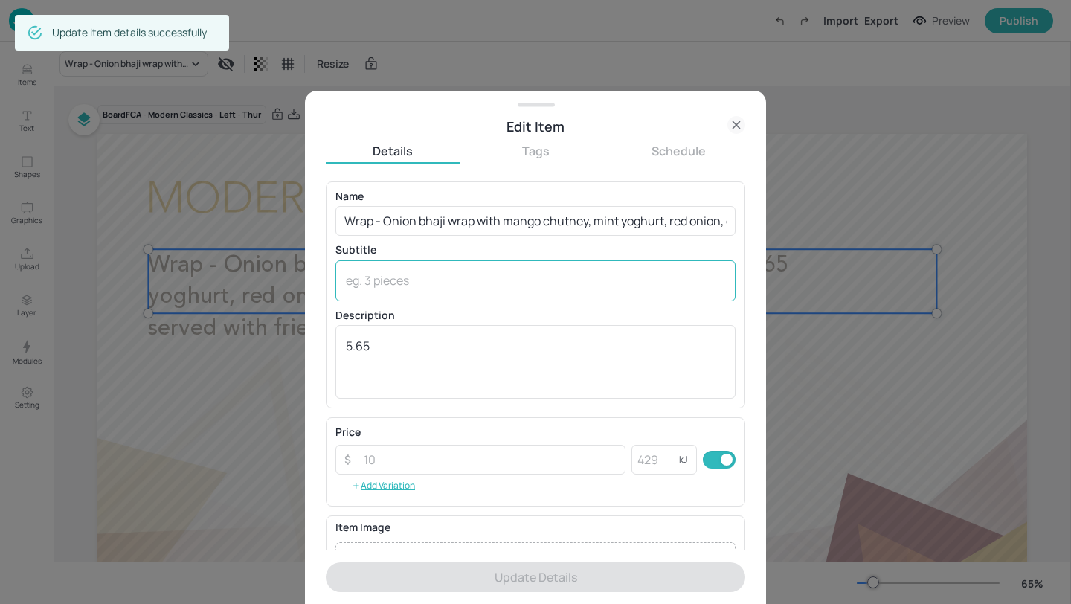
click at [430, 286] on textarea at bounding box center [535, 280] width 379 height 16
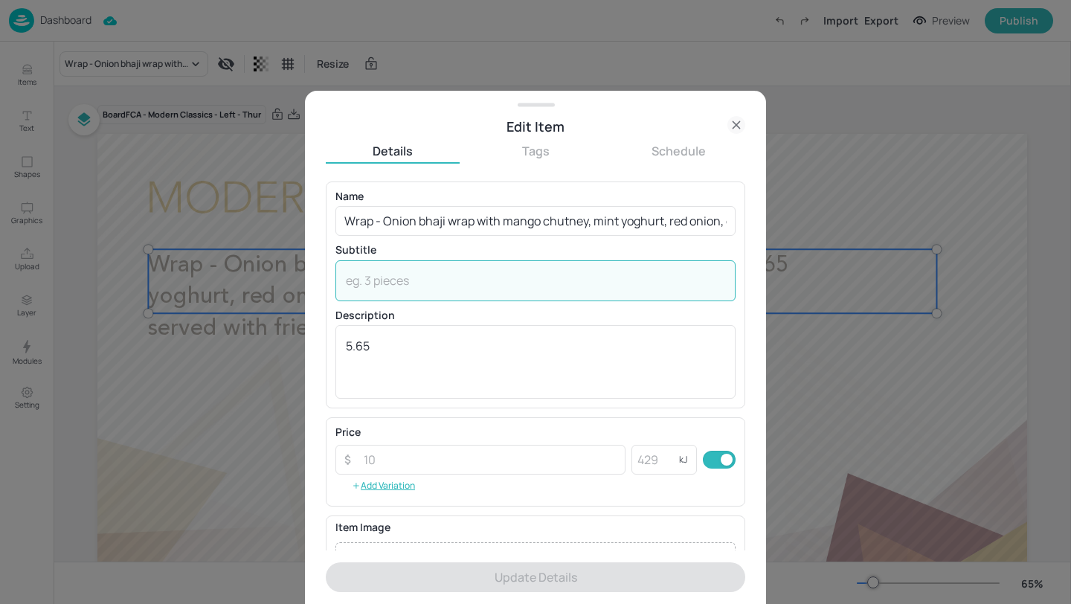
paste textarea "(Wheat, Milk)"
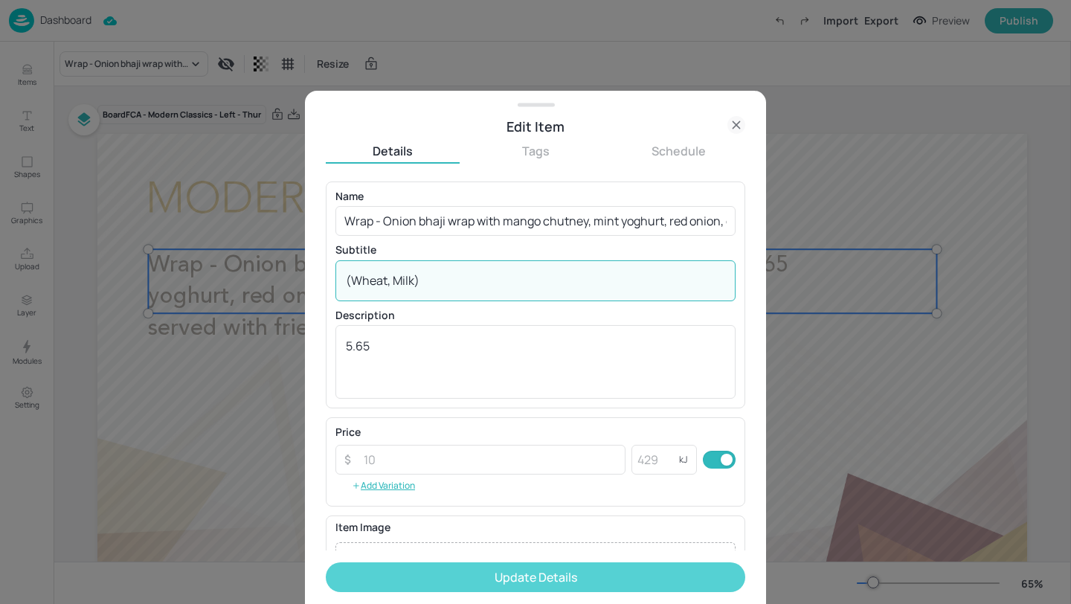
type textarea "(Wheat, Milk)"
click at [480, 569] on button "Update Details" at bounding box center [535, 577] width 419 height 30
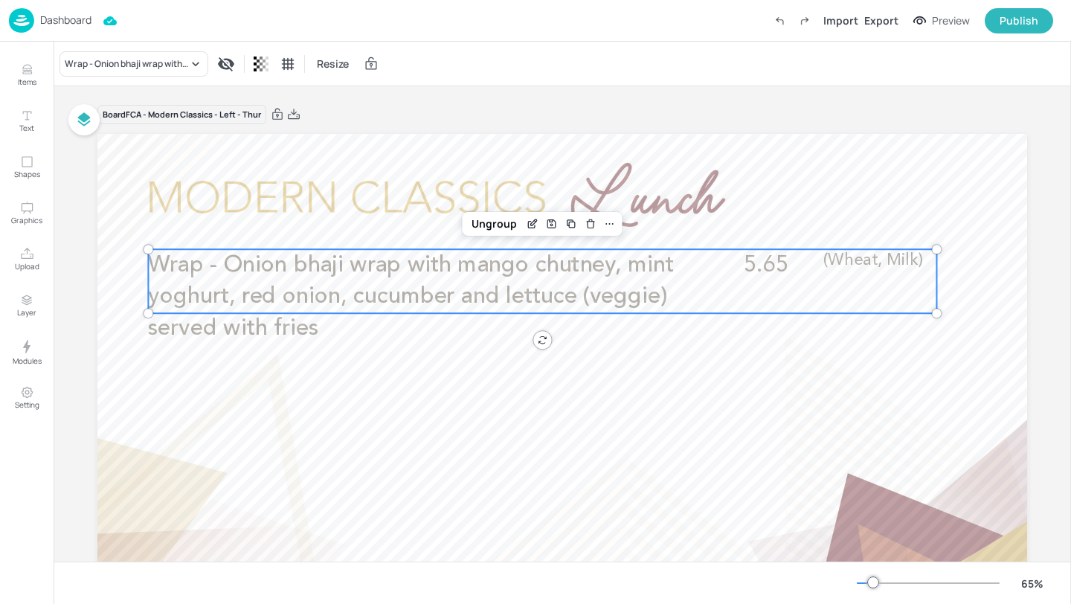
click at [82, 23] on p "Dashboard" at bounding box center [65, 20] width 51 height 10
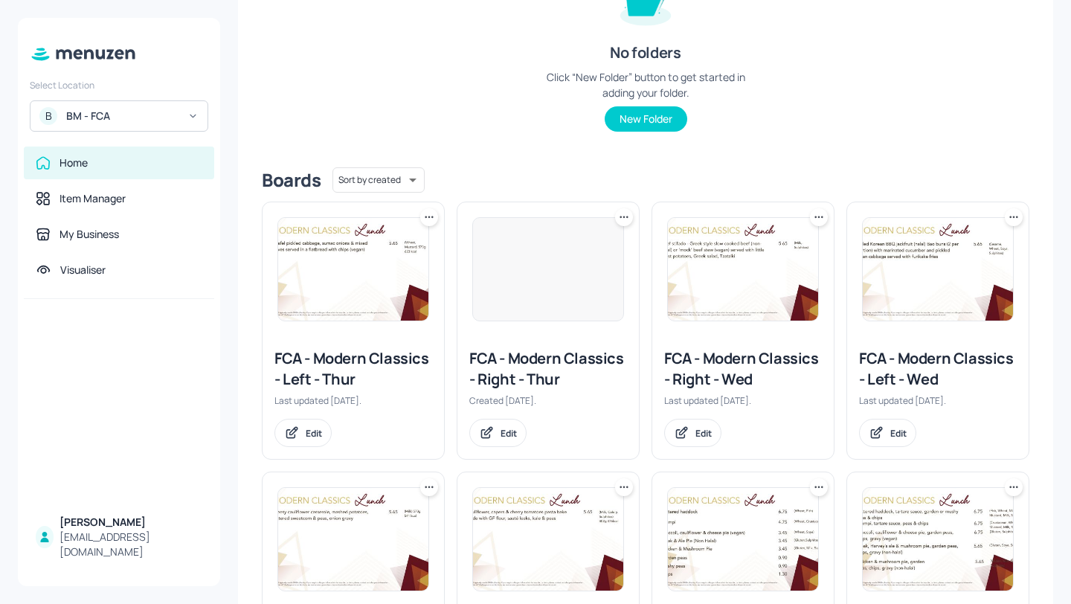
scroll to position [219, 0]
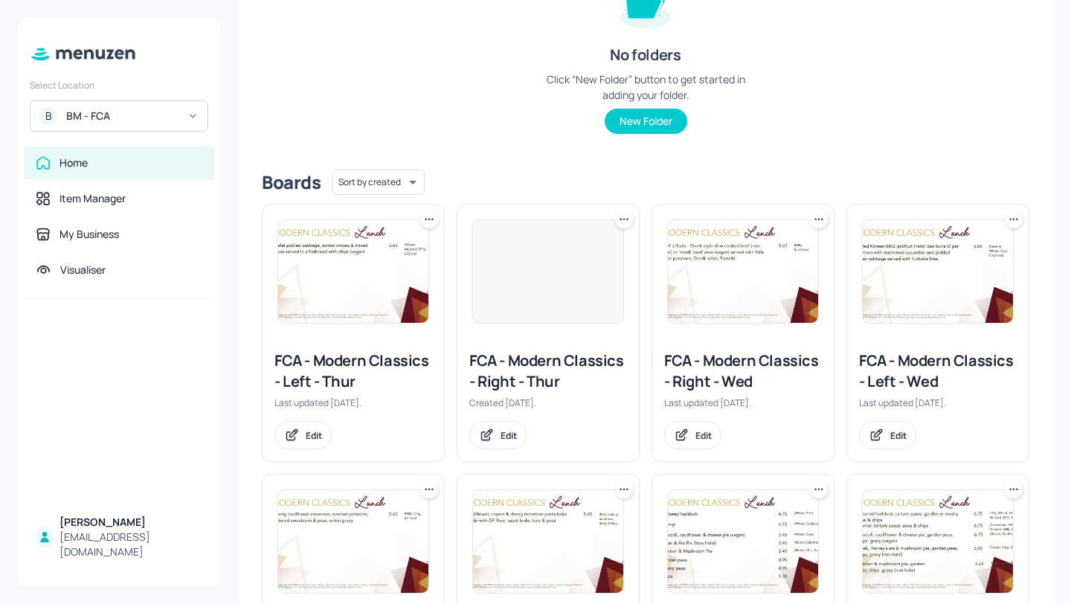
click at [514, 375] on div "FCA - Modern Classics - Right - Thur" at bounding box center [548, 371] width 158 height 42
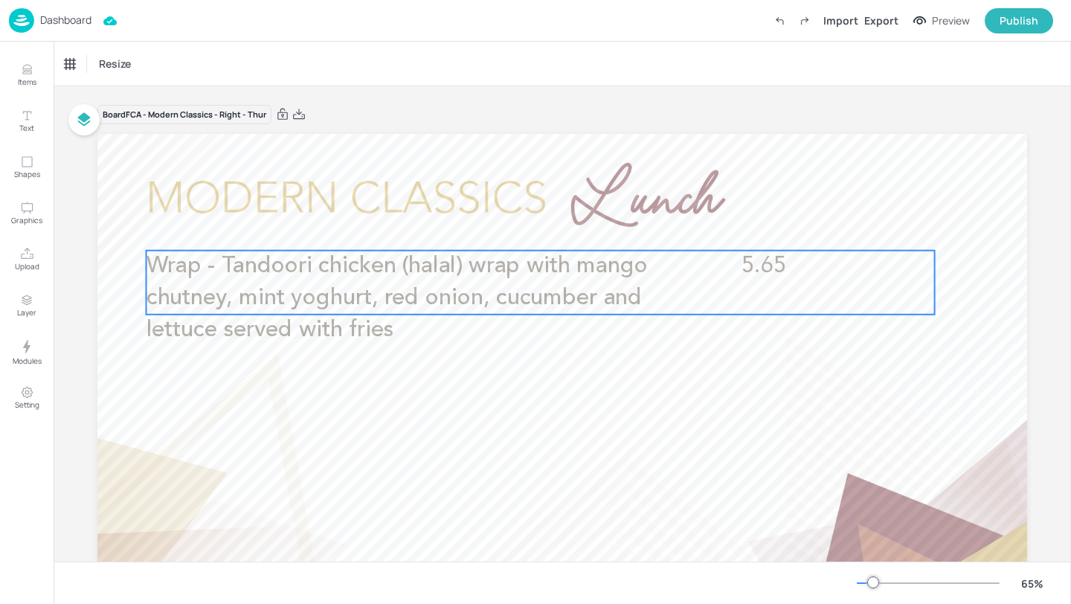
click at [508, 305] on span "Wrap - Tandoori chicken (halal) wrap with mango chutney, mint yoghurt, red onio…" at bounding box center [396, 298] width 501 height 86
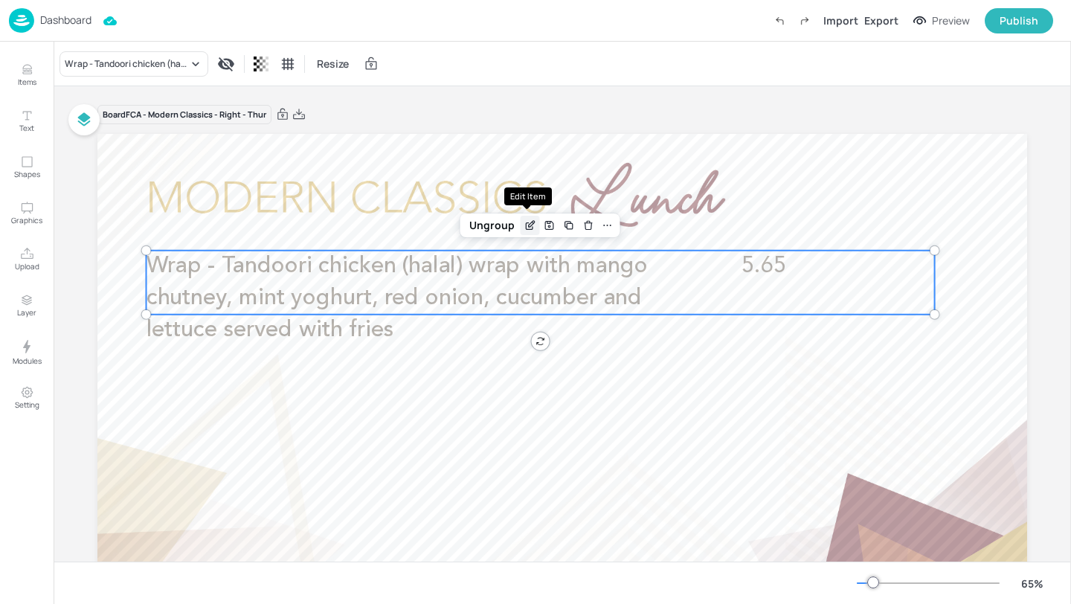
click at [526, 230] on icon "Edit Item" at bounding box center [529, 225] width 13 height 12
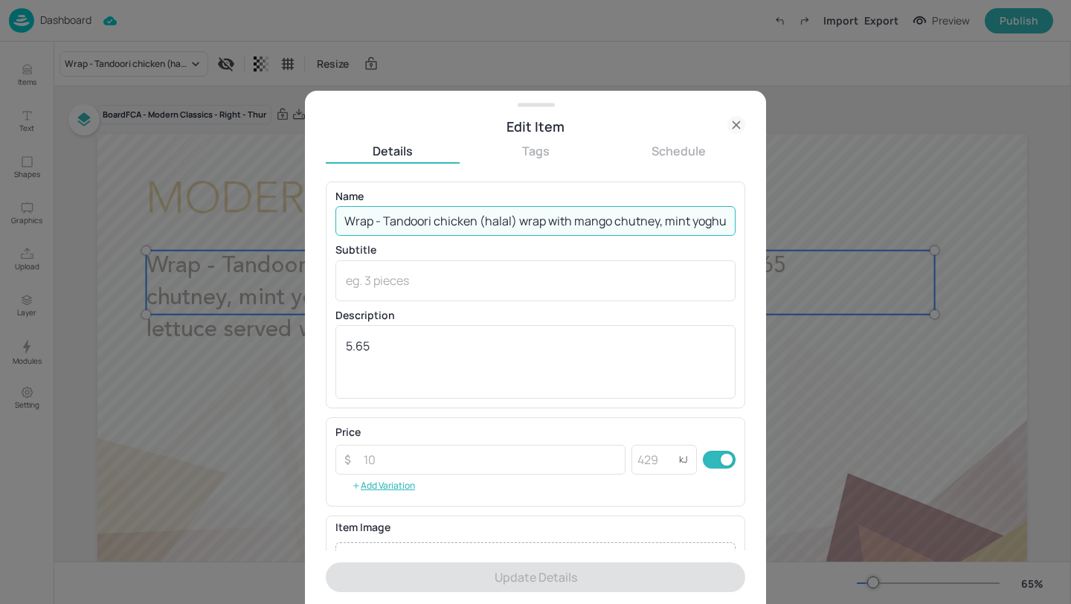
scroll to position [0, 286]
drag, startPoint x: 341, startPoint y: 224, endPoint x: 1070, endPoint y: 254, distance: 729.2
click at [1070, 254] on div "Edit Item Details Tags Schedule Name Wrap - Tandoori chicken (halal) wrap with …" at bounding box center [535, 302] width 1071 height 604
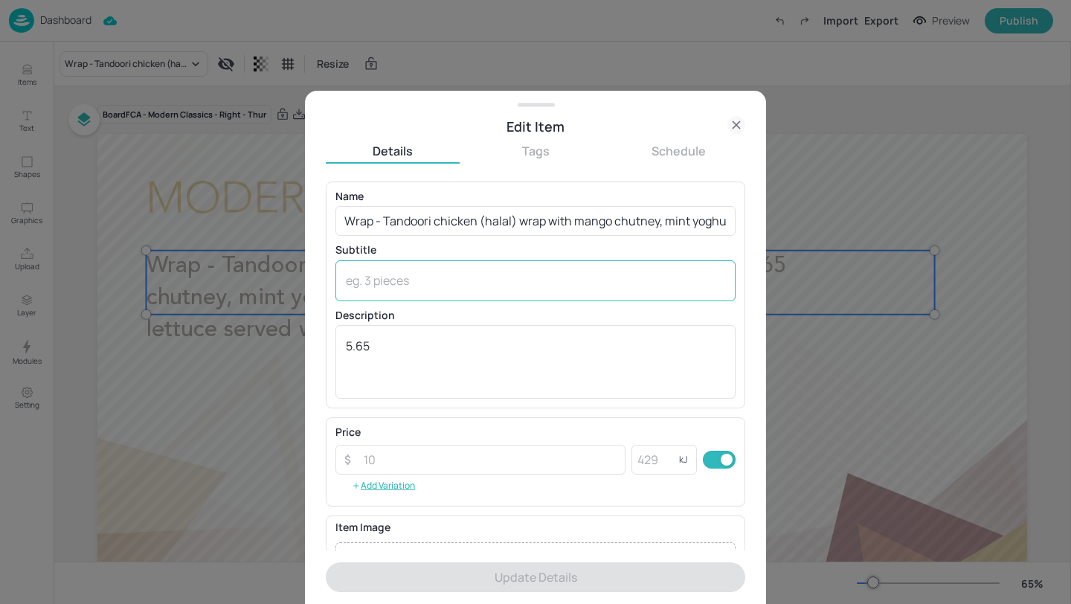
click at [454, 294] on div "x ​" at bounding box center [535, 280] width 400 height 41
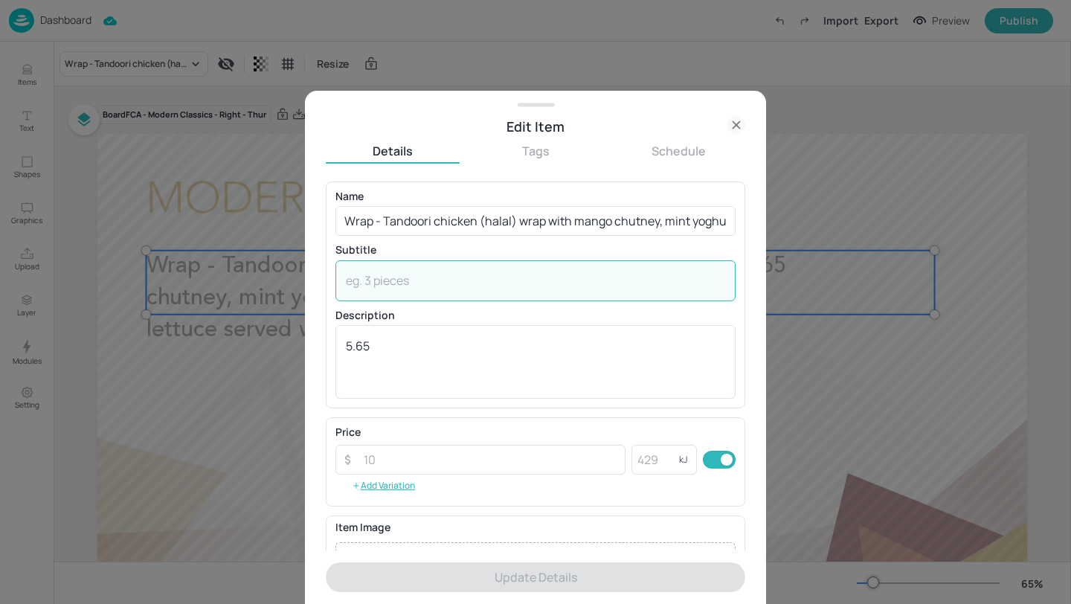
paste textarea "(Wheat, Milk)"
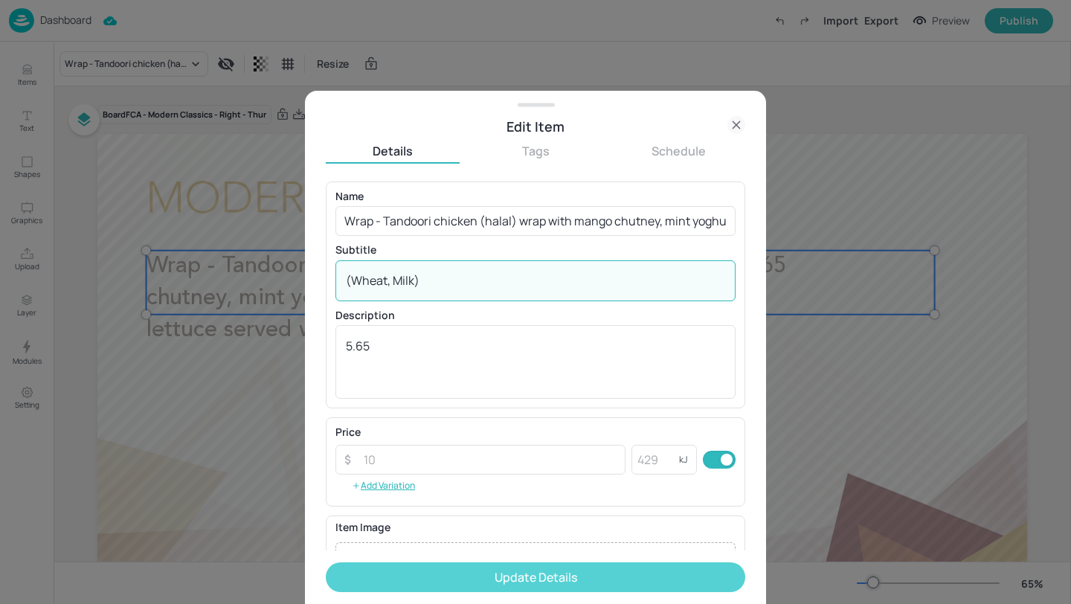
type textarea "(Wheat, Milk)"
click at [515, 569] on button "Update Details" at bounding box center [535, 577] width 419 height 30
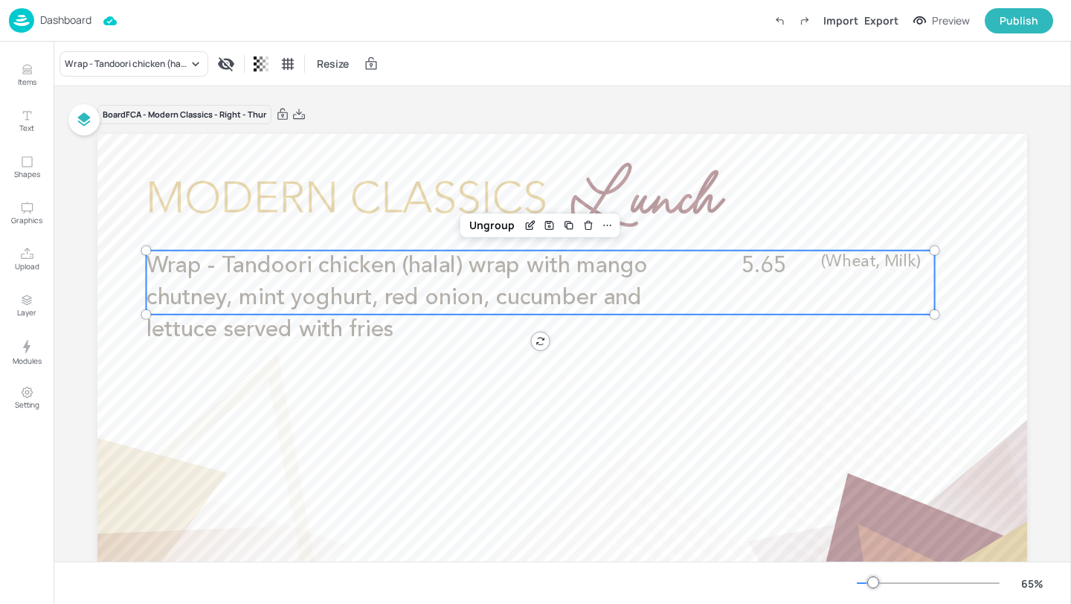
click at [75, 22] on p "Dashboard" at bounding box center [65, 20] width 51 height 10
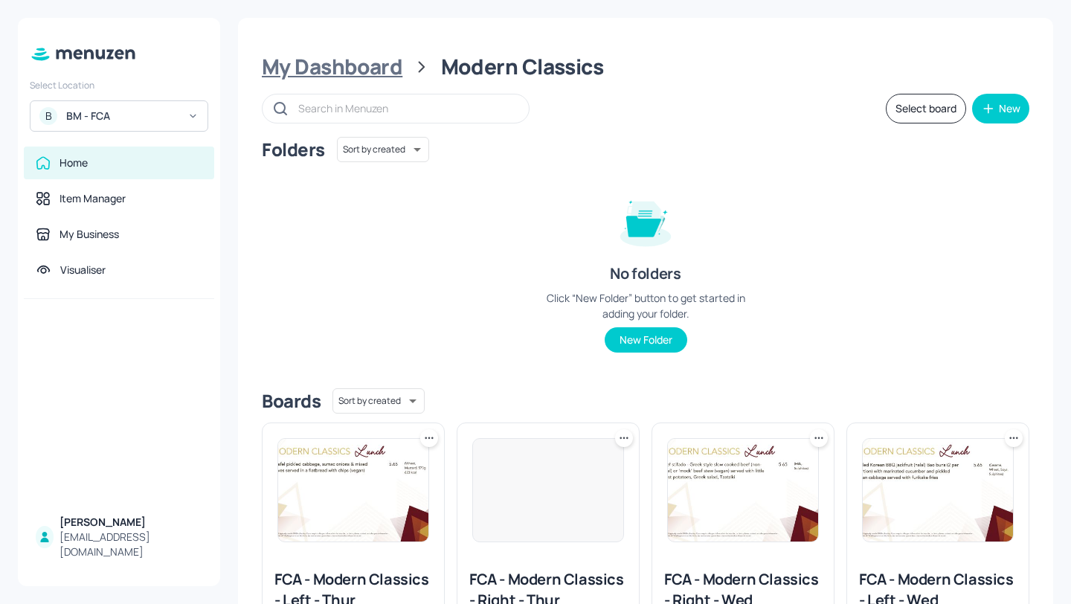
click at [318, 54] on div "My Dashboard" at bounding box center [332, 67] width 141 height 27
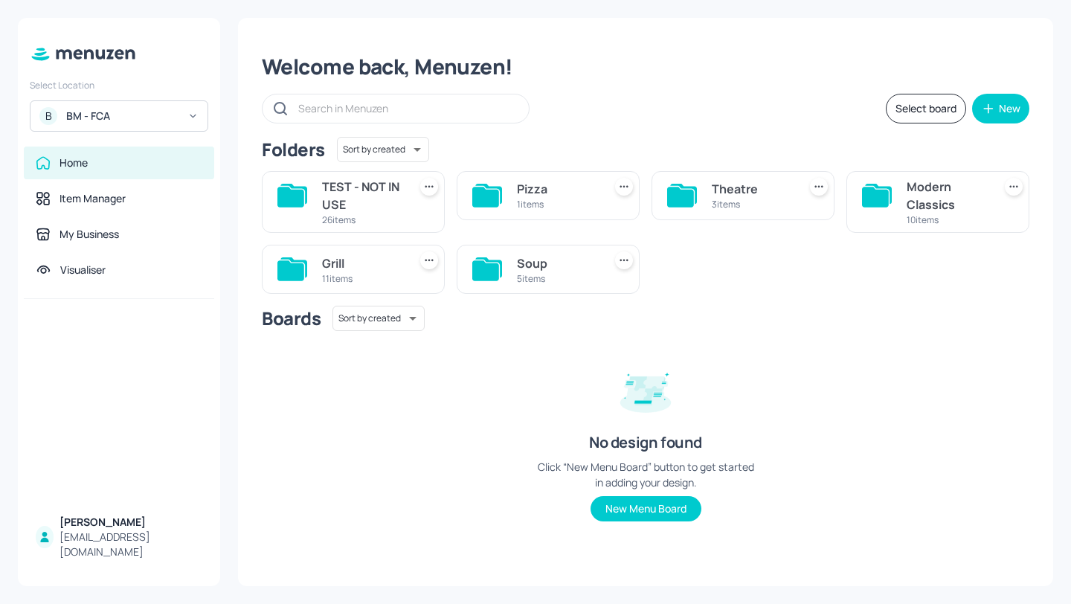
click at [366, 268] on div "Grill" at bounding box center [362, 263] width 80 height 18
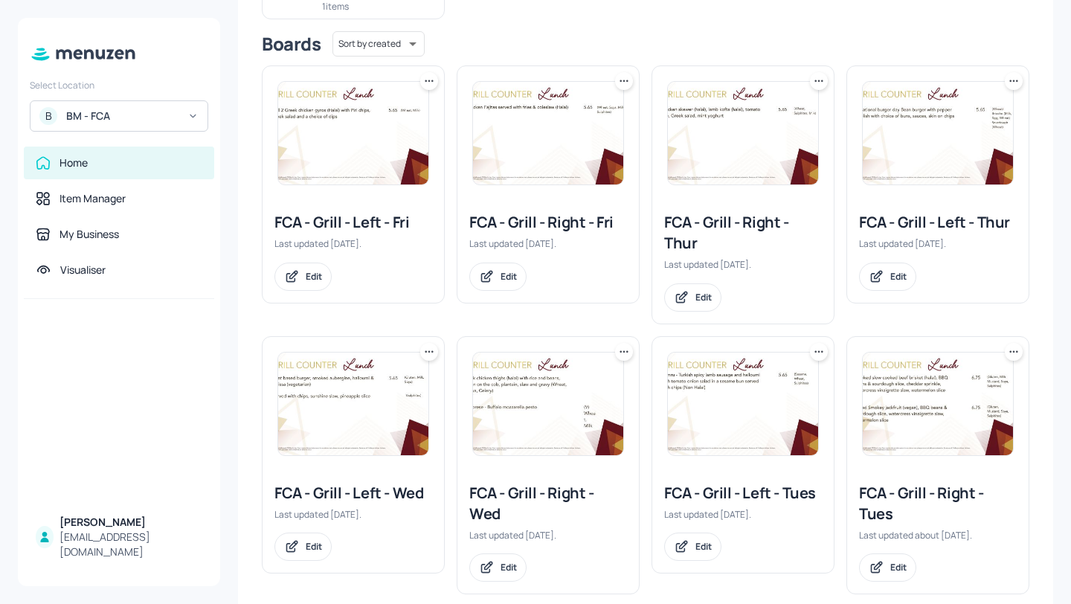
scroll to position [230, 0]
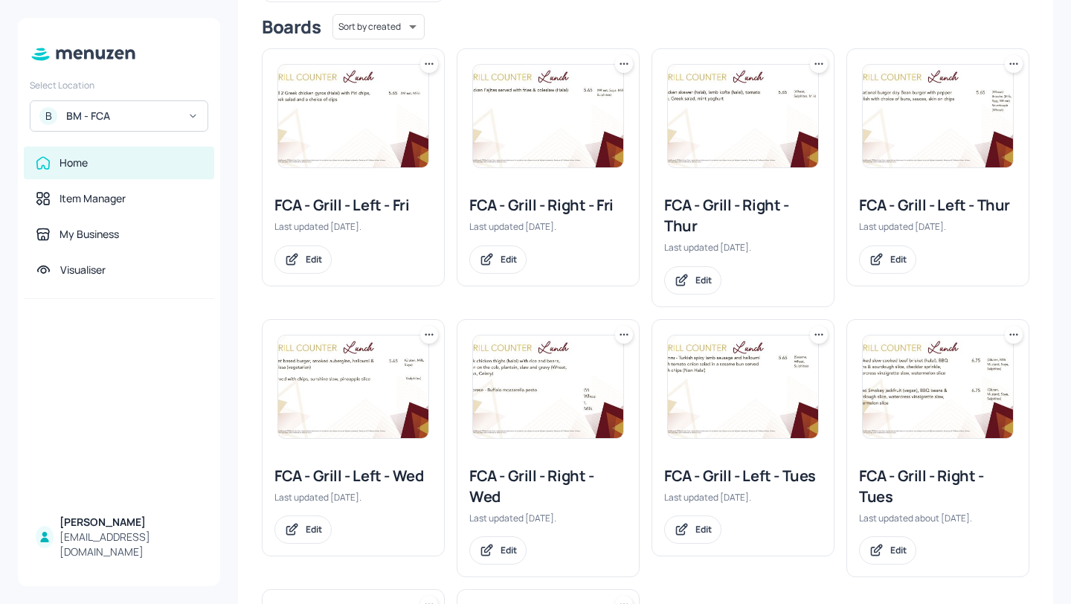
click at [730, 207] on div "FCA - Grill - Right - Thur" at bounding box center [743, 216] width 158 height 42
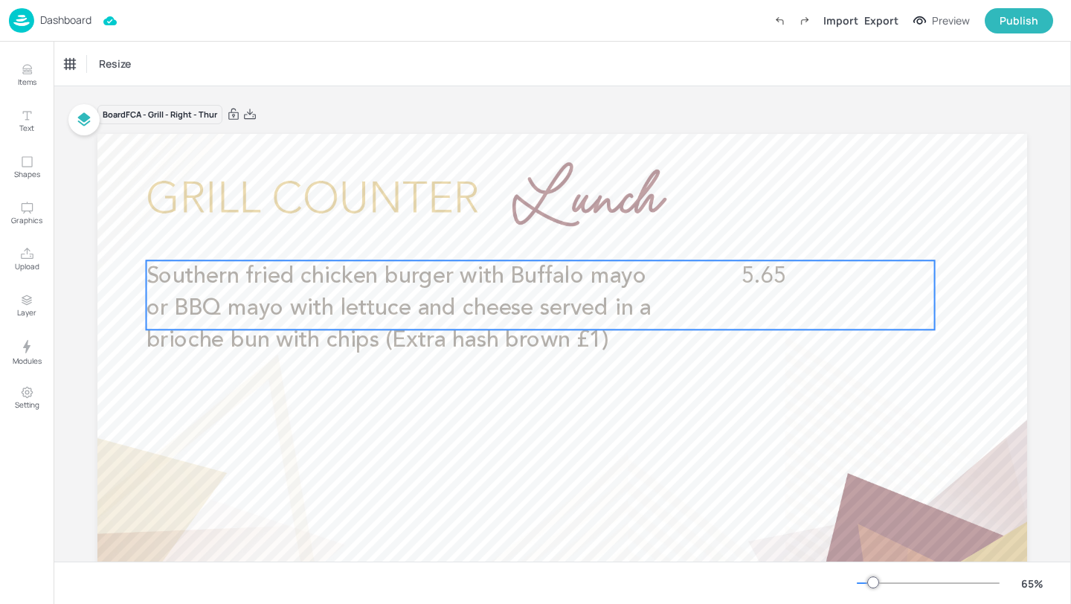
click at [460, 306] on span "Southern fried chicken burger with Buffalo mayo or BBQ mayo with lettuce and ch…" at bounding box center [398, 308] width 505 height 86
click at [532, 233] on icon "Edit Item" at bounding box center [529, 235] width 13 height 12
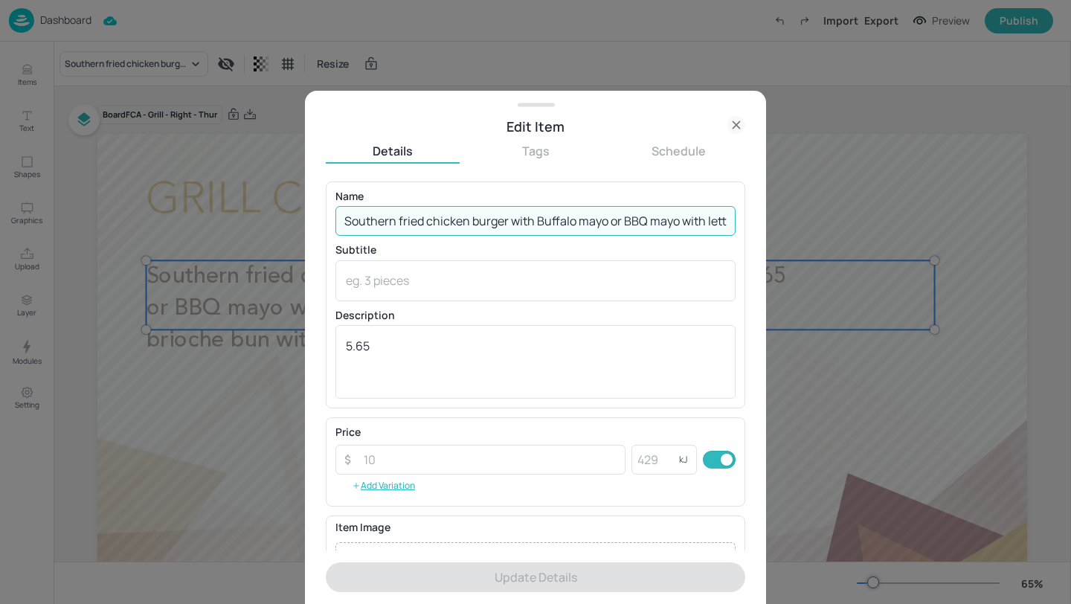
scroll to position [0, 396]
drag, startPoint x: 340, startPoint y: 219, endPoint x: 987, endPoint y: 260, distance: 647.3
click at [987, 260] on div "Edit Item Details Tags Schedule Name Southern fried chicken burger with Buffalo…" at bounding box center [535, 302] width 1071 height 604
paste input "(Halal) with Buffalo mayo or BBQ mayo with lettuce and cheese served in a brioc…"
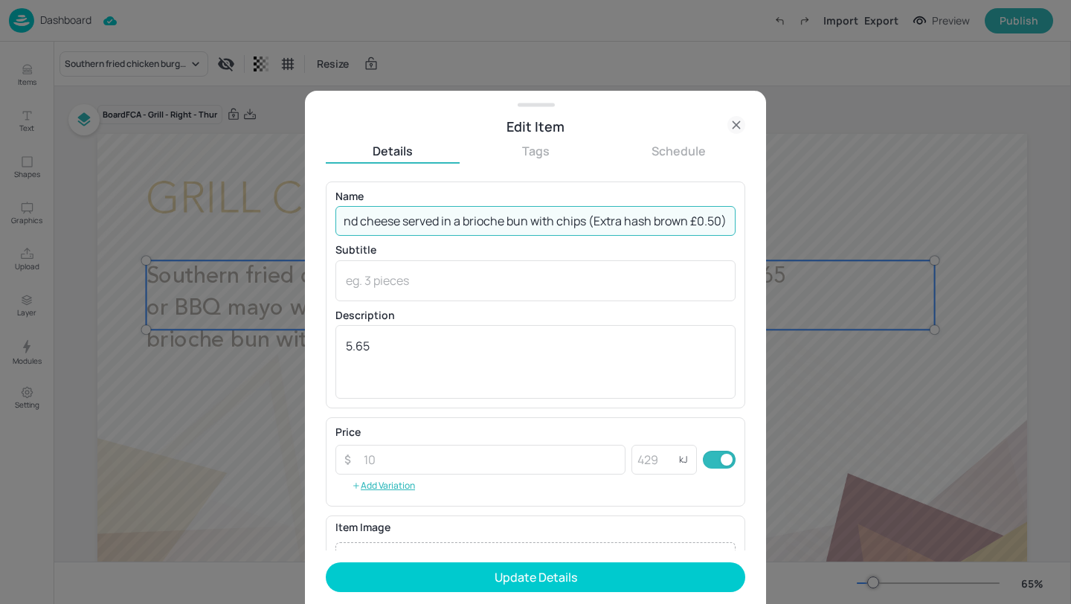
type input "Southern fried chicken burger (Halal) with Buffalo mayo or BBQ mayo with lettuc…"
click at [470, 271] on div "x ​" at bounding box center [535, 280] width 400 height 41
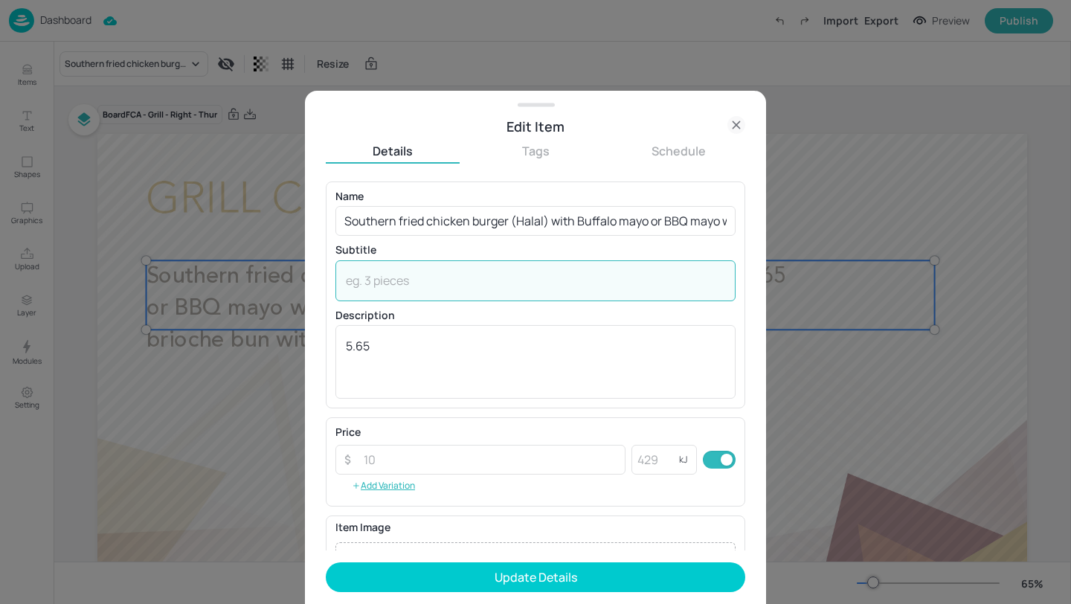
paste textarea "(Wheat, Egg, Milk, Mustard)"
click at [346, 283] on textarea "(Wheat, Egg, Milk, Mustard)" at bounding box center [535, 280] width 379 height 16
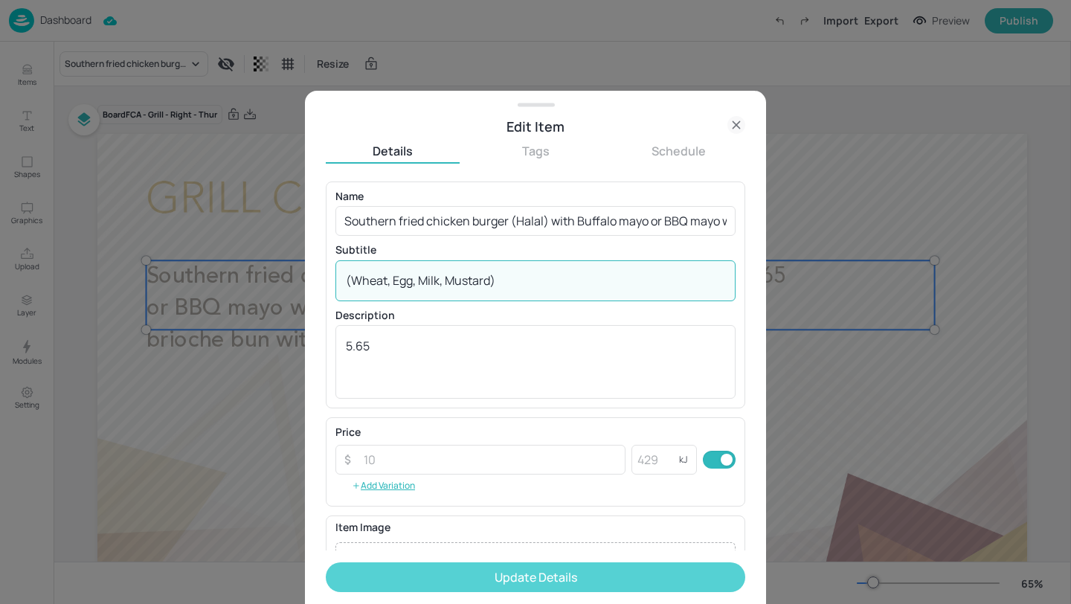
type textarea "(Wheat, Egg, Milk, Mustard)"
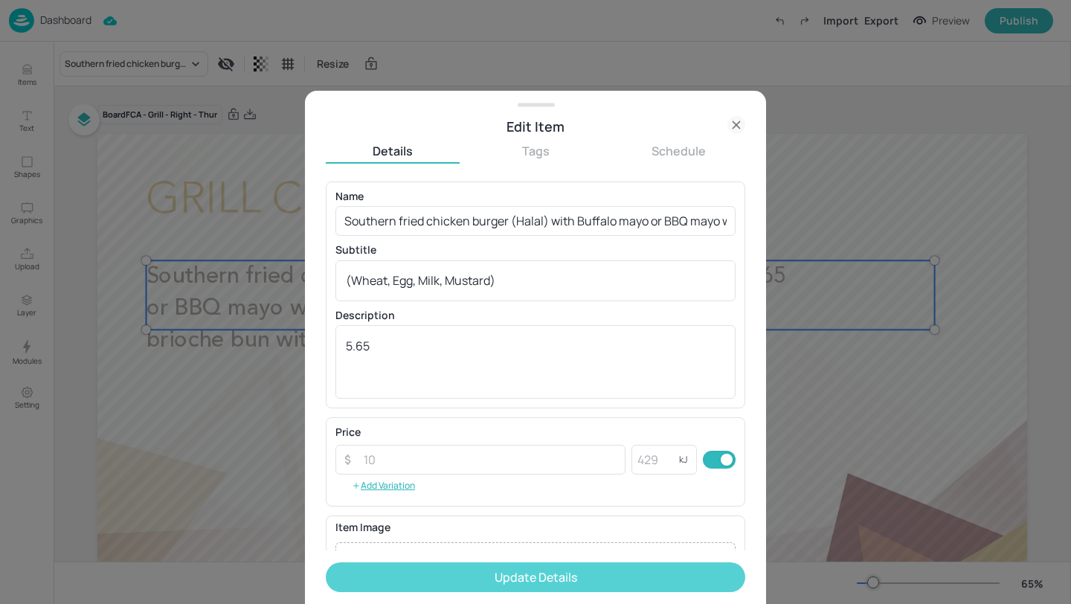
click at [543, 570] on button "Update Details" at bounding box center [535, 577] width 419 height 30
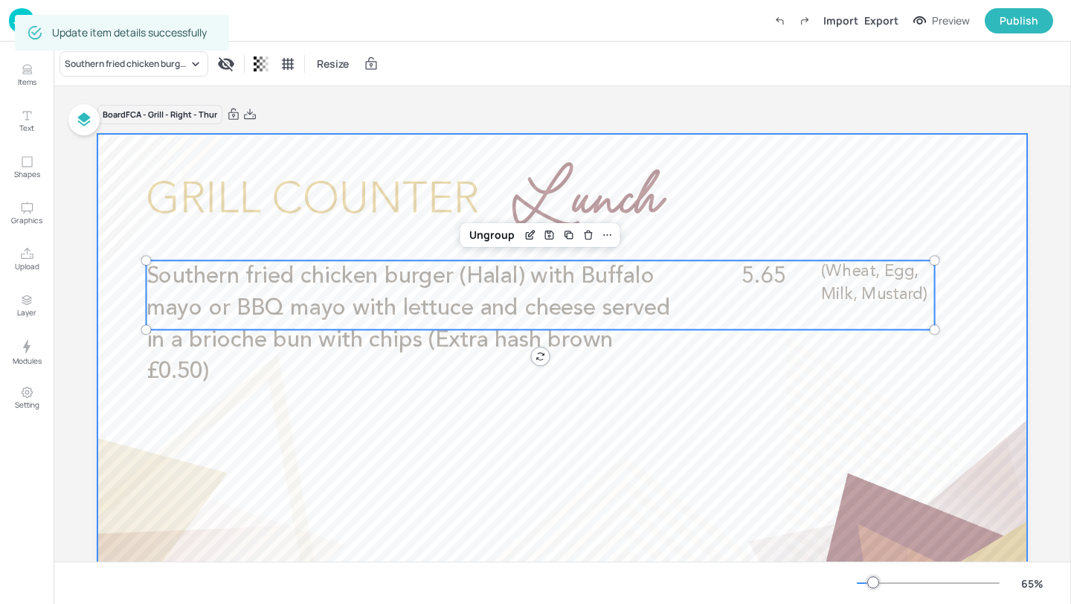
click at [543, 471] on div at bounding box center [561, 395] width 929 height 523
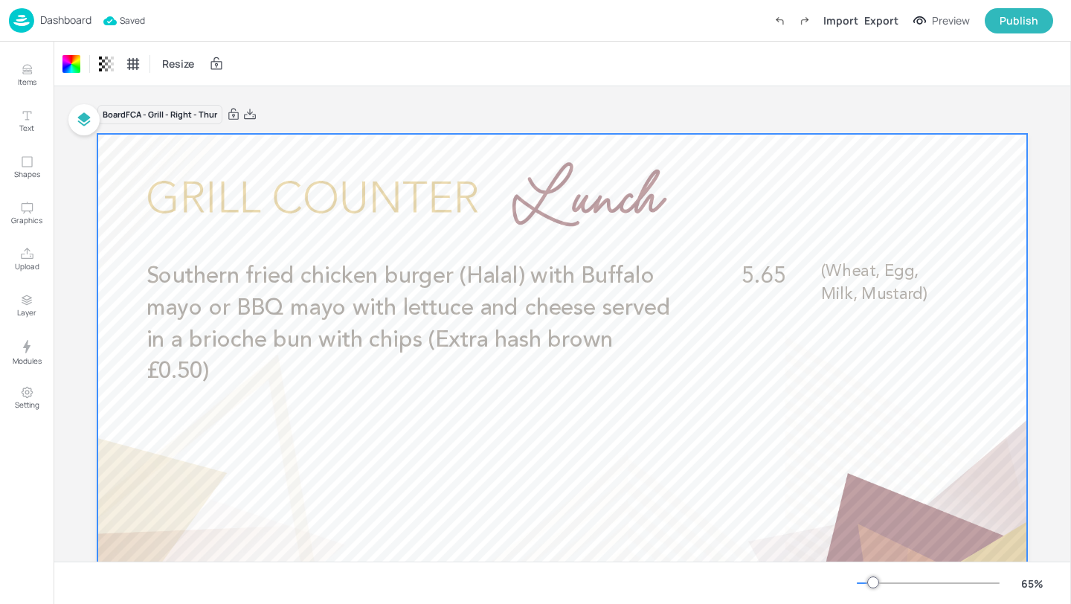
click at [29, 24] on img at bounding box center [21, 20] width 25 height 25
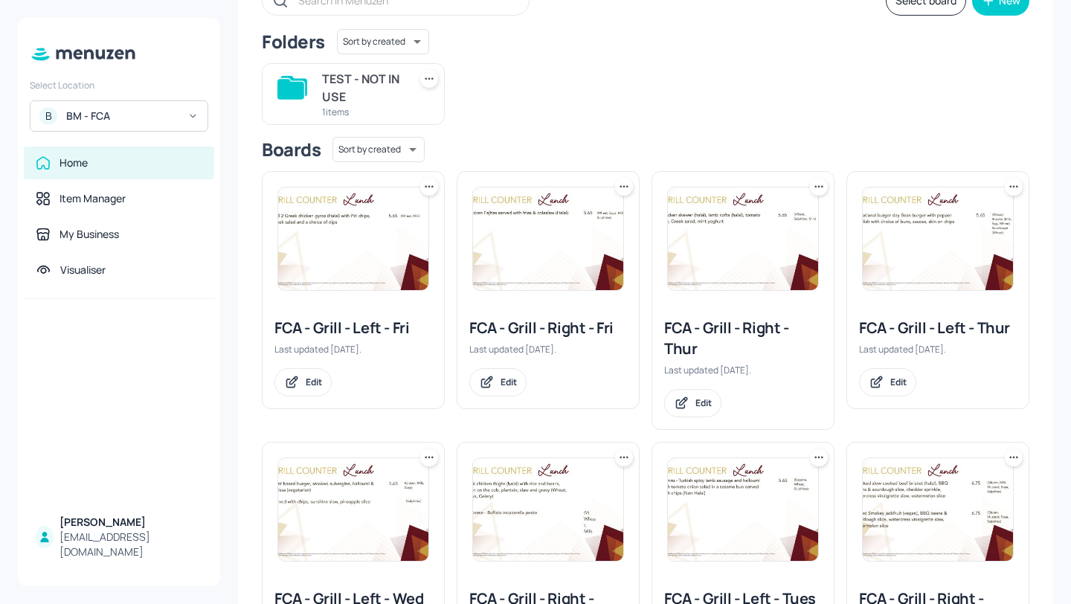
scroll to position [114, 0]
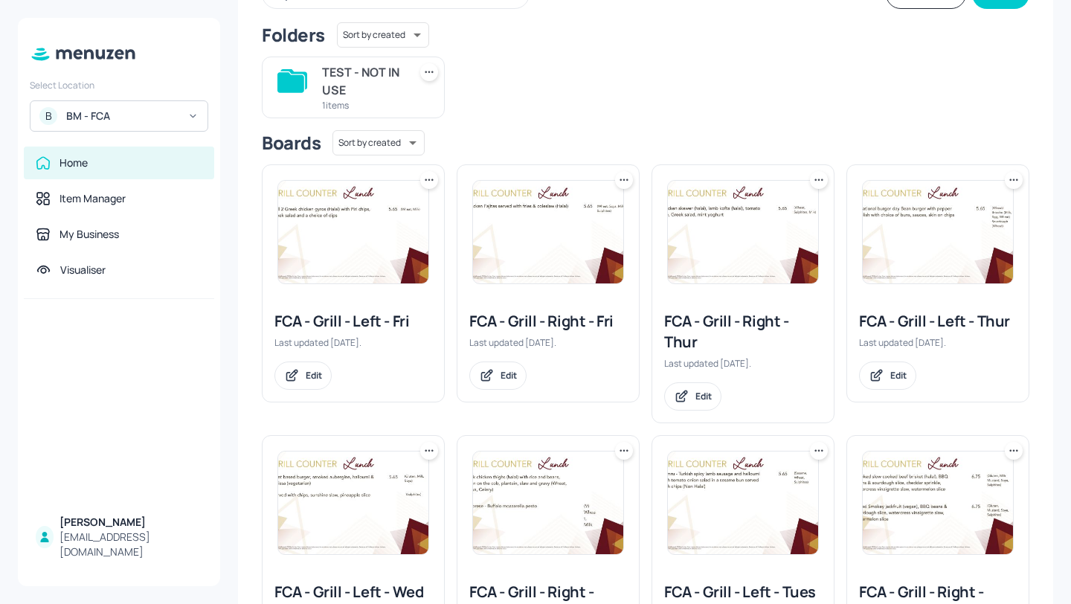
click at [964, 329] on div "FCA - Grill - Left - Thur" at bounding box center [938, 321] width 158 height 21
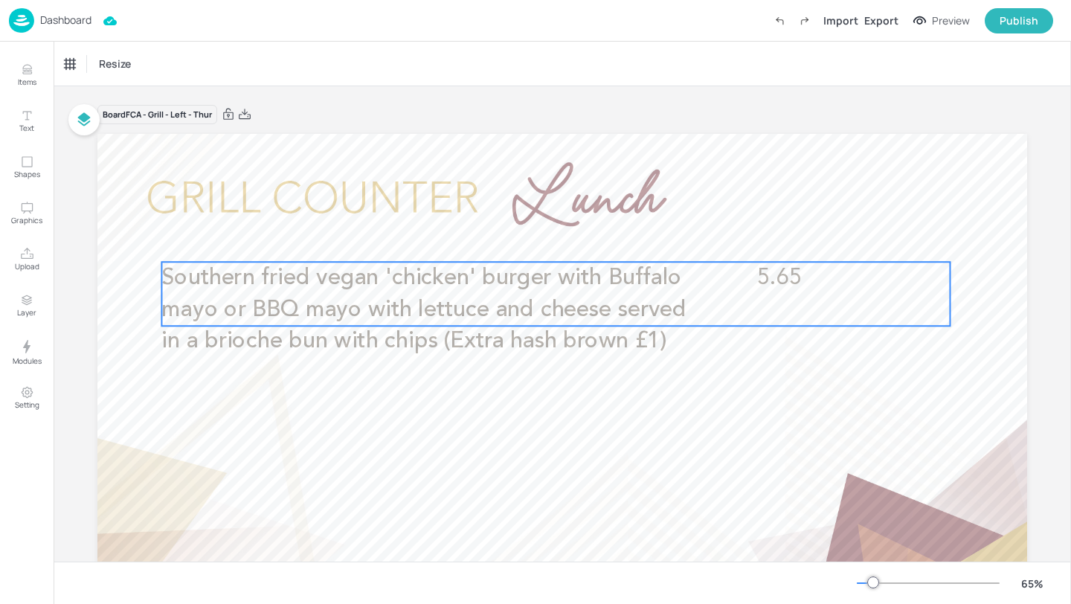
click at [653, 294] on p "Southern fried vegan 'chicken' burger with Buffalo mayo or BBQ mayo with lettuc…" at bounding box center [424, 310] width 526 height 96
click at [85, 19] on p "Dashboard" at bounding box center [65, 20] width 51 height 10
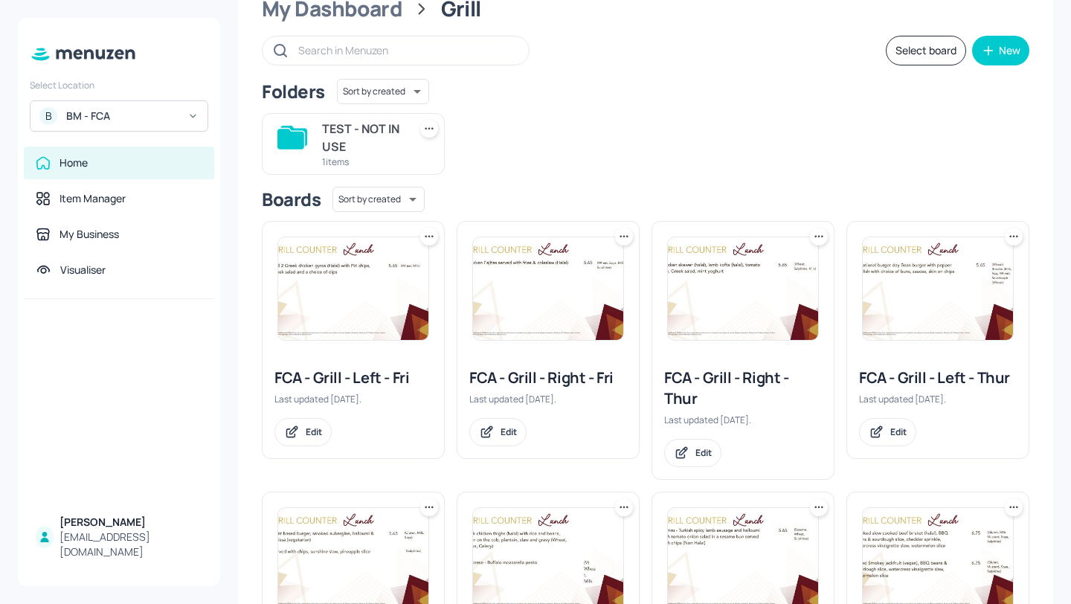
scroll to position [59, 0]
click at [751, 385] on div "FCA - Grill - Right - Thur" at bounding box center [743, 388] width 158 height 42
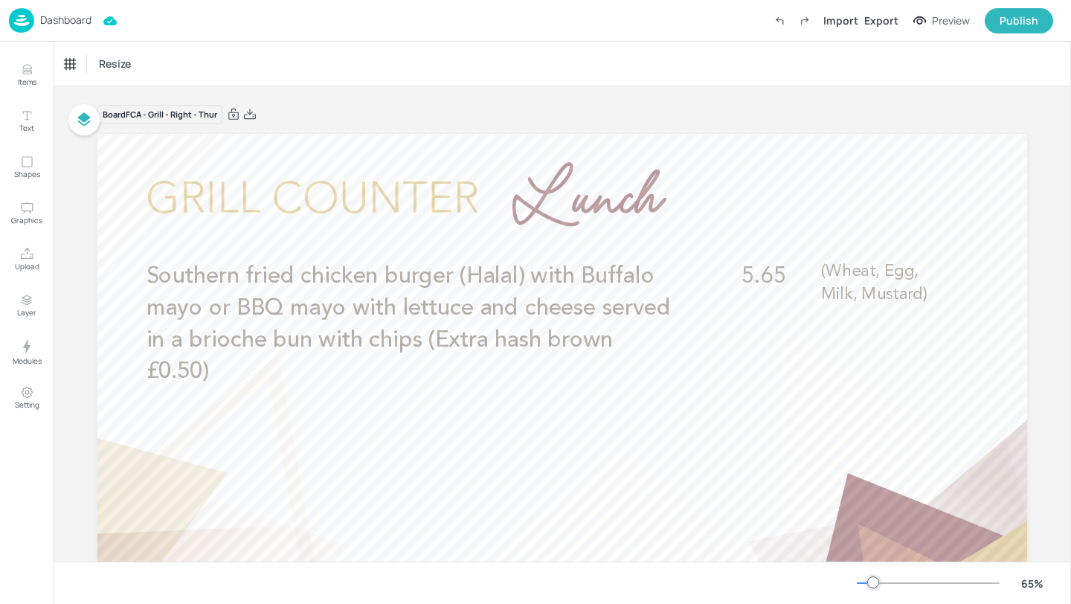
click at [61, 20] on p "Dashboard" at bounding box center [65, 20] width 51 height 10
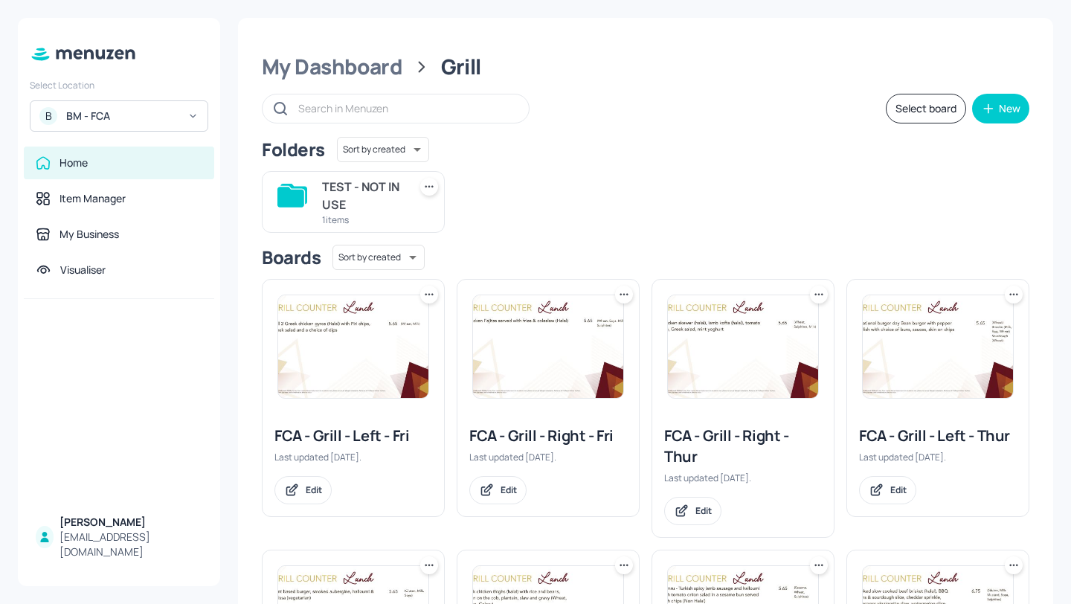
click at [941, 440] on div "FCA - Grill - Left - Thur" at bounding box center [938, 435] width 158 height 21
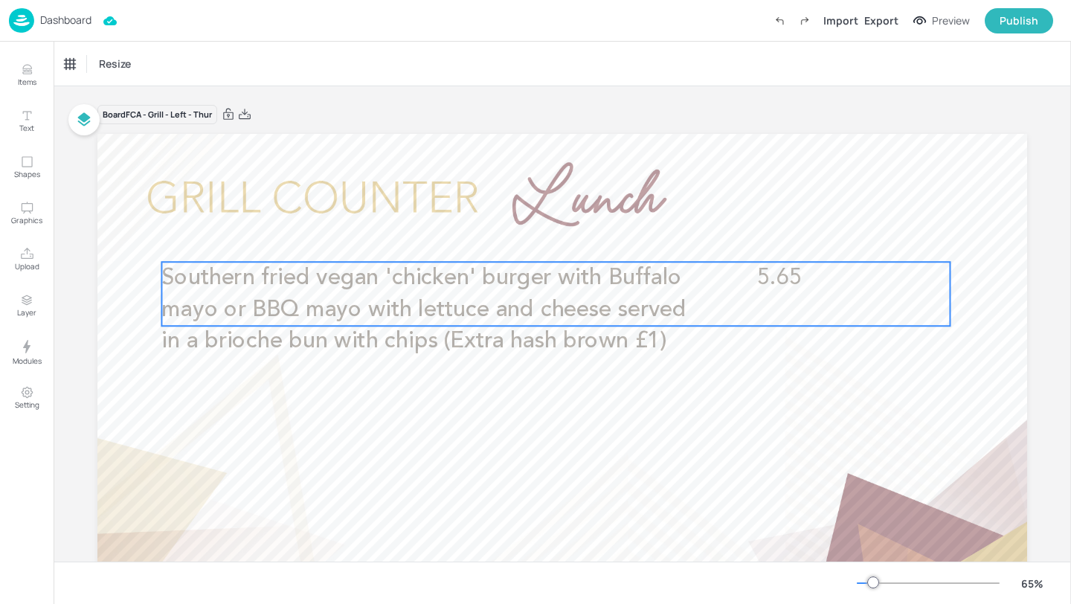
click at [351, 305] on span "Southern fried vegan 'chicken' burger with Buffalo mayo or BBQ mayo with lettuc…" at bounding box center [423, 309] width 525 height 86
click at [539, 240] on icon "Edit Item" at bounding box center [545, 236] width 13 height 12
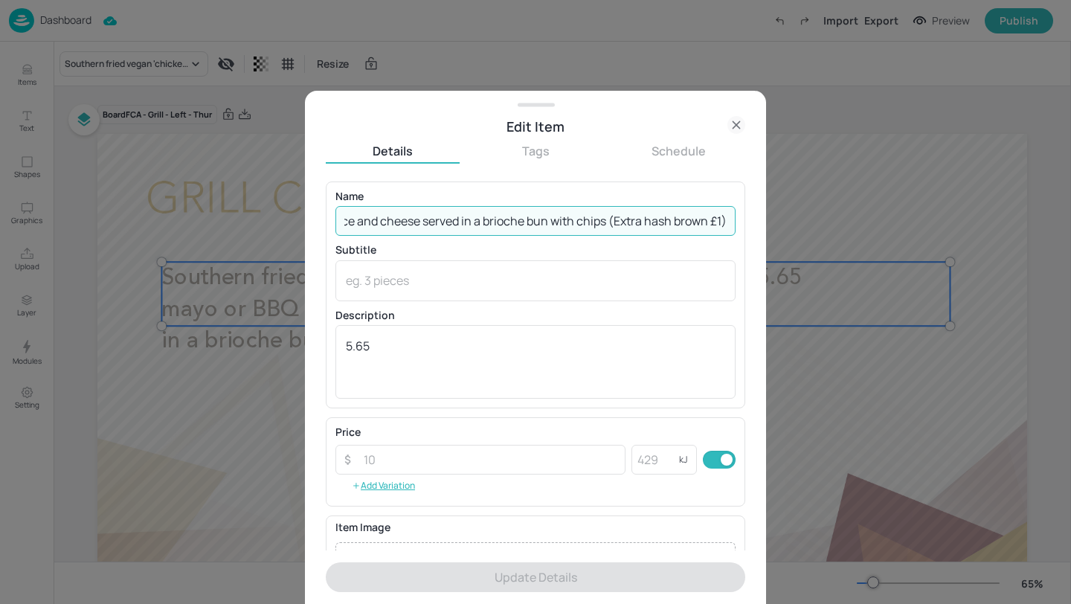
drag, startPoint x: 343, startPoint y: 219, endPoint x: 1070, endPoint y: 387, distance: 746.1
click at [1070, 384] on div "Edit Item Details Tags Schedule Name Southern fried vegan 'chicken' burger with…" at bounding box center [535, 302] width 1071 height 604
paste input "0.50)"
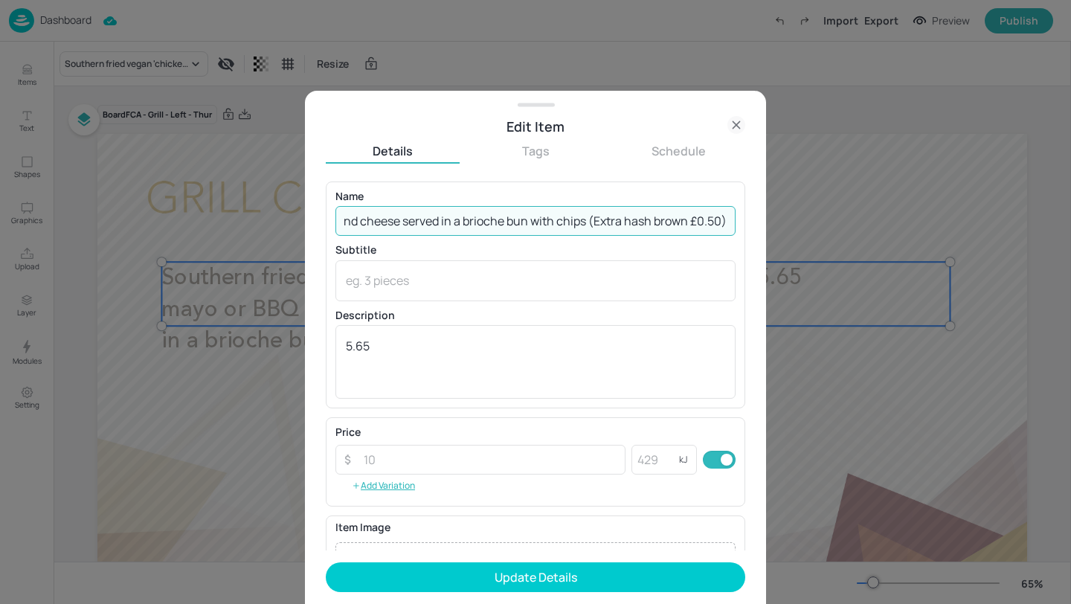
scroll to position [0, 456]
type input "Southern fried vegan 'chicken' burger with Buffalo mayo or BBQ mayo with lettuc…"
click at [430, 286] on textarea at bounding box center [535, 280] width 379 height 16
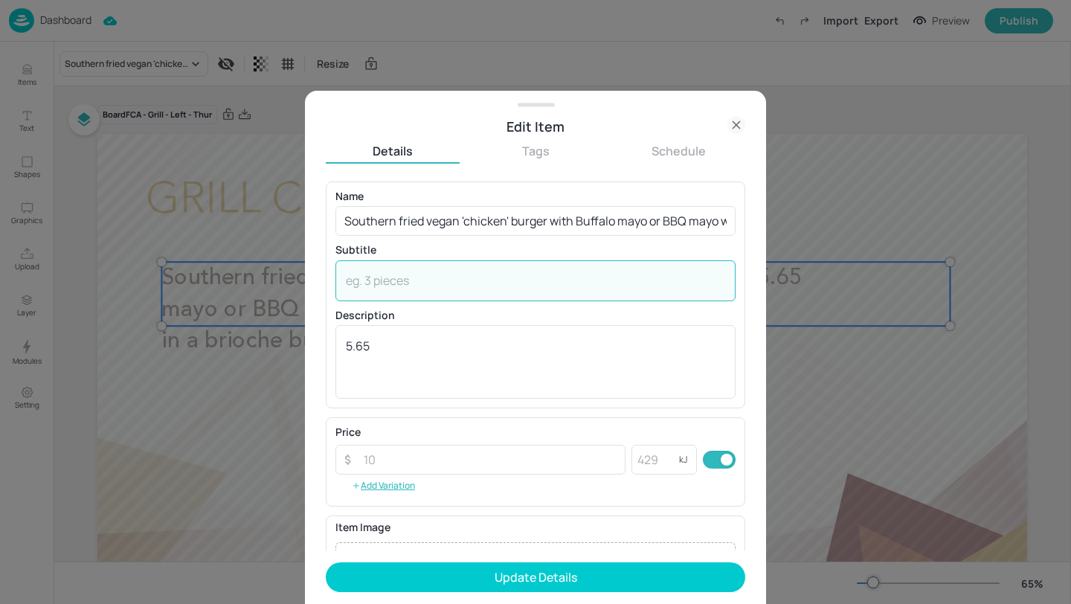
paste textarea "(Wheat, Egg, Milk, Mustard)"
click at [343, 282] on div "(Wheat, Egg, Milk, Mustard) x ​" at bounding box center [535, 280] width 400 height 41
click at [348, 282] on textarea "(Wheat, Egg, Milk, Mustard)" at bounding box center [535, 280] width 379 height 16
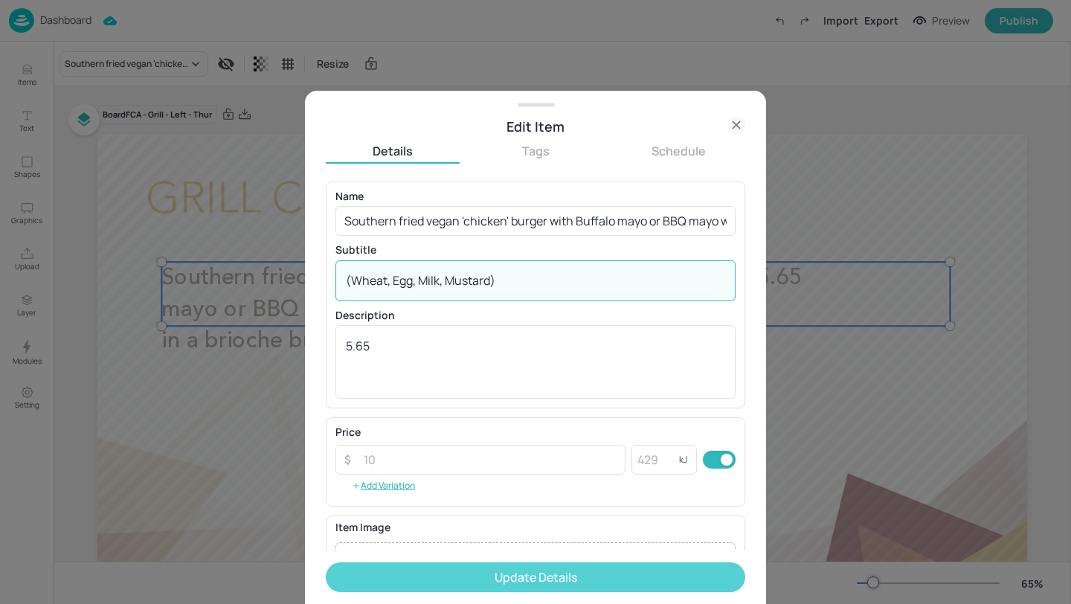
type textarea "(Wheat, Egg, Milk, Mustard)"
click at [426, 578] on button "Update Details" at bounding box center [535, 577] width 419 height 30
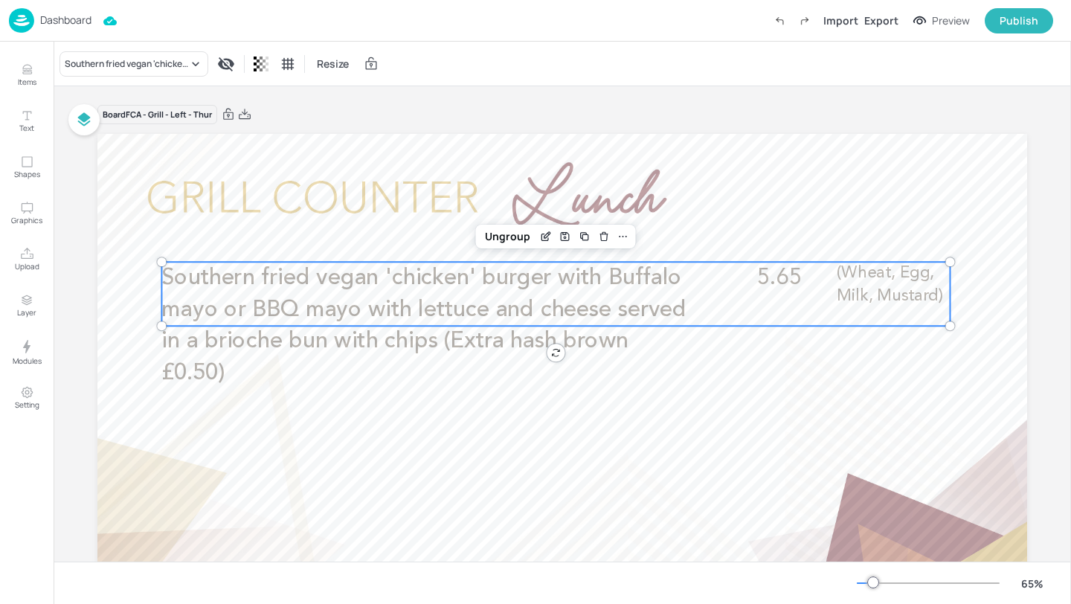
click at [51, 18] on p "Dashboard" at bounding box center [65, 20] width 51 height 10
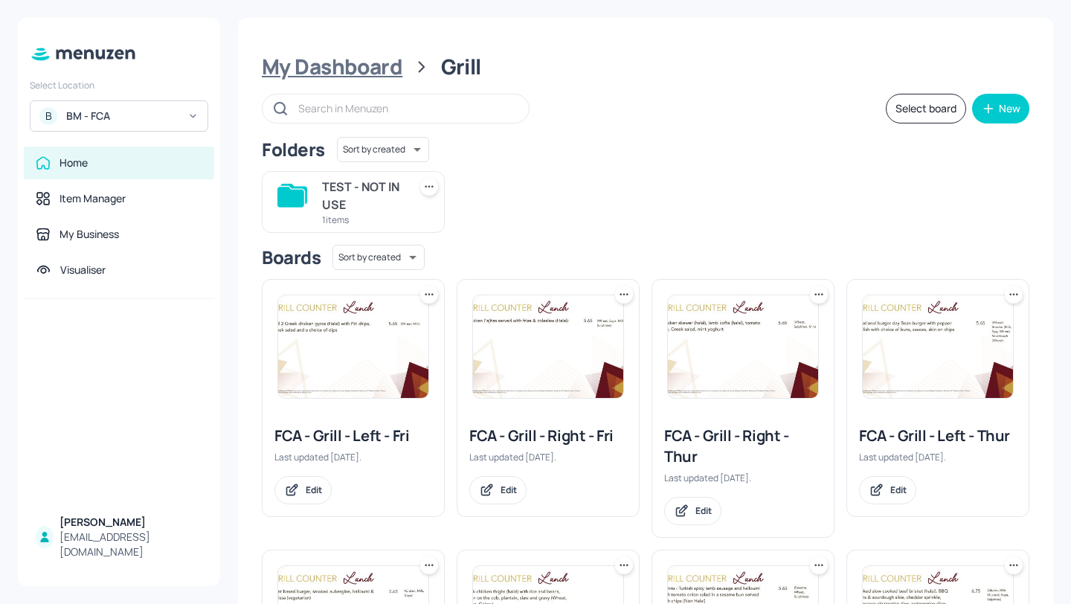
click at [387, 76] on div "My Dashboard" at bounding box center [332, 67] width 141 height 27
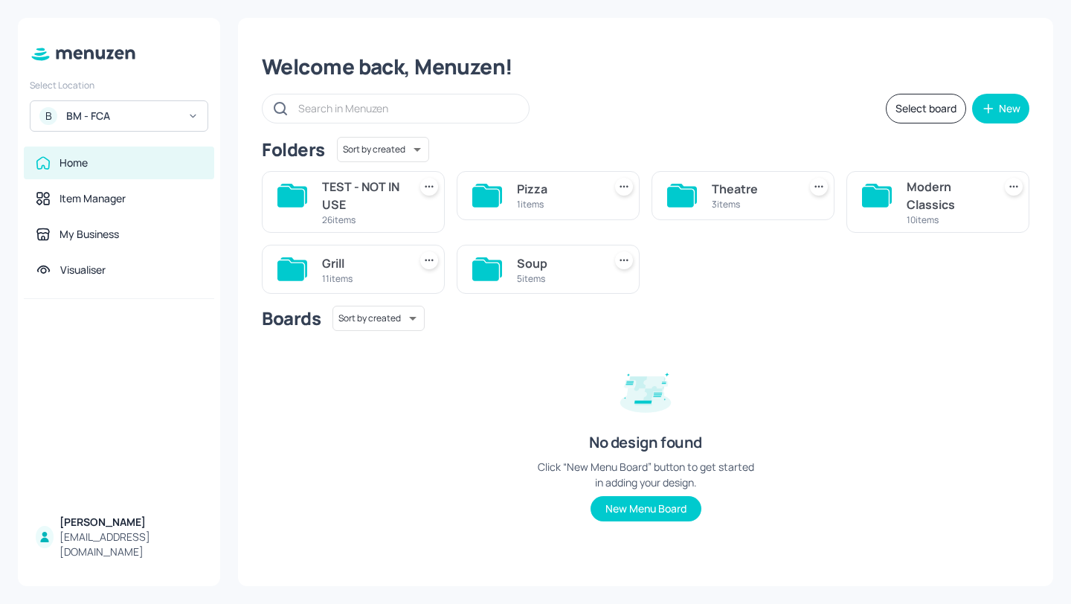
click at [744, 196] on div "Theatre" at bounding box center [751, 189] width 80 height 18
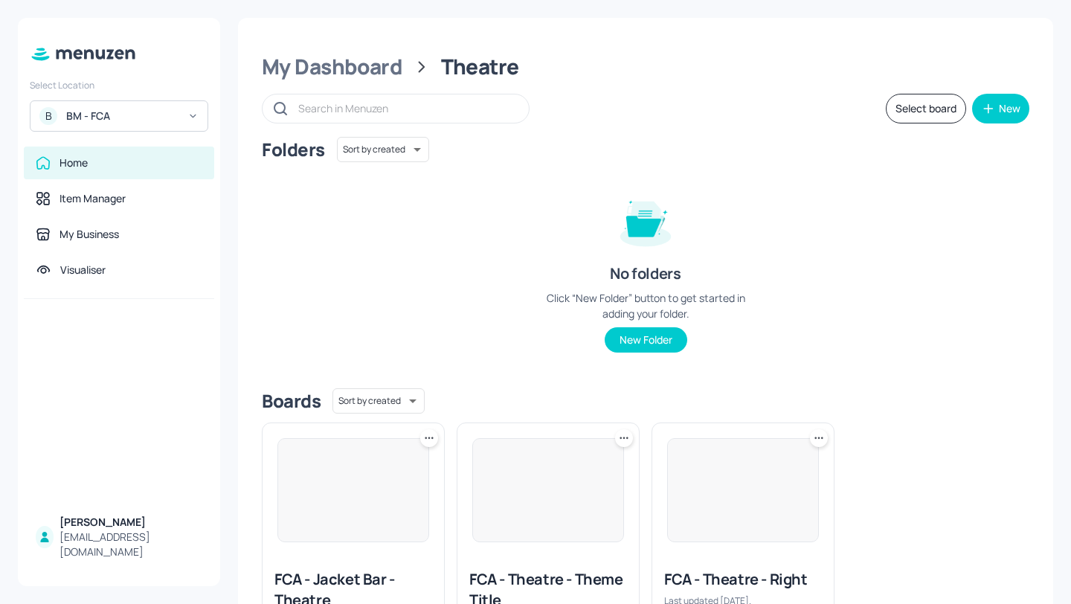
scroll to position [112, 0]
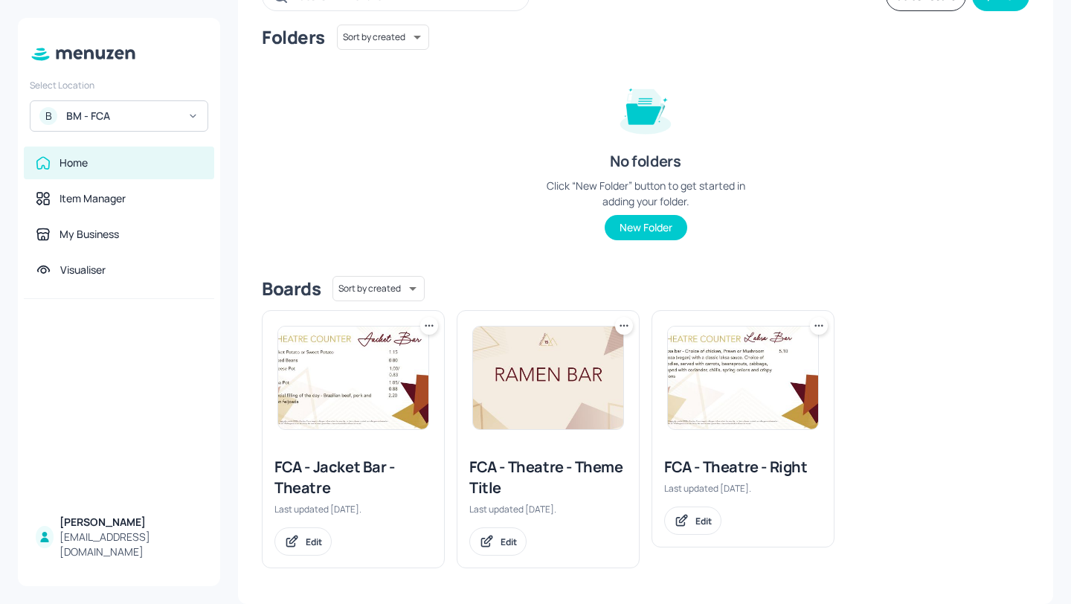
click at [326, 471] on div "FCA - Jacket Bar - Theatre" at bounding box center [353, 477] width 158 height 42
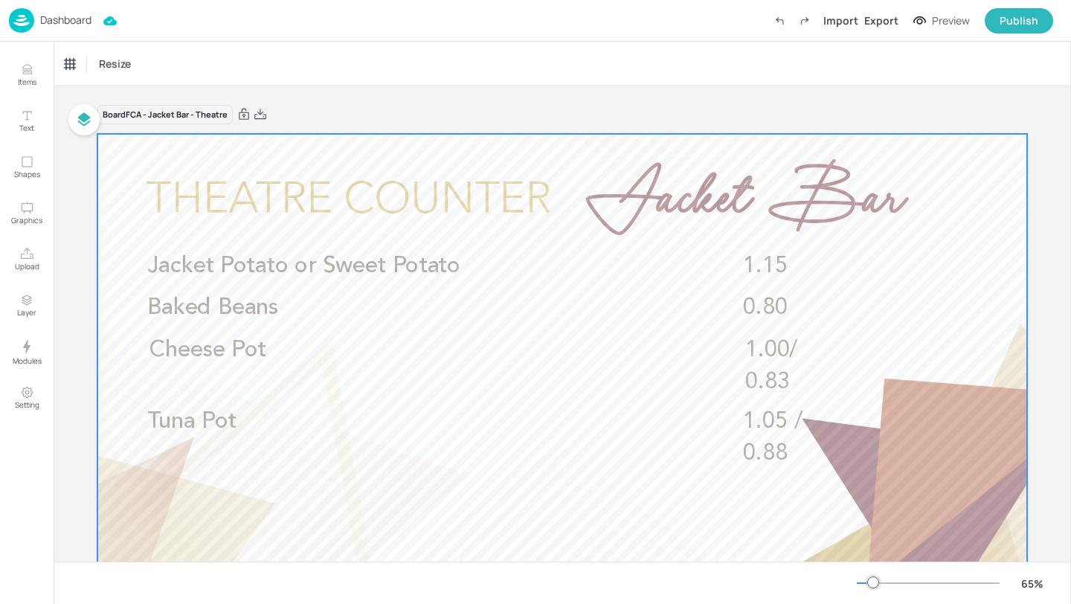
scroll to position [132, 0]
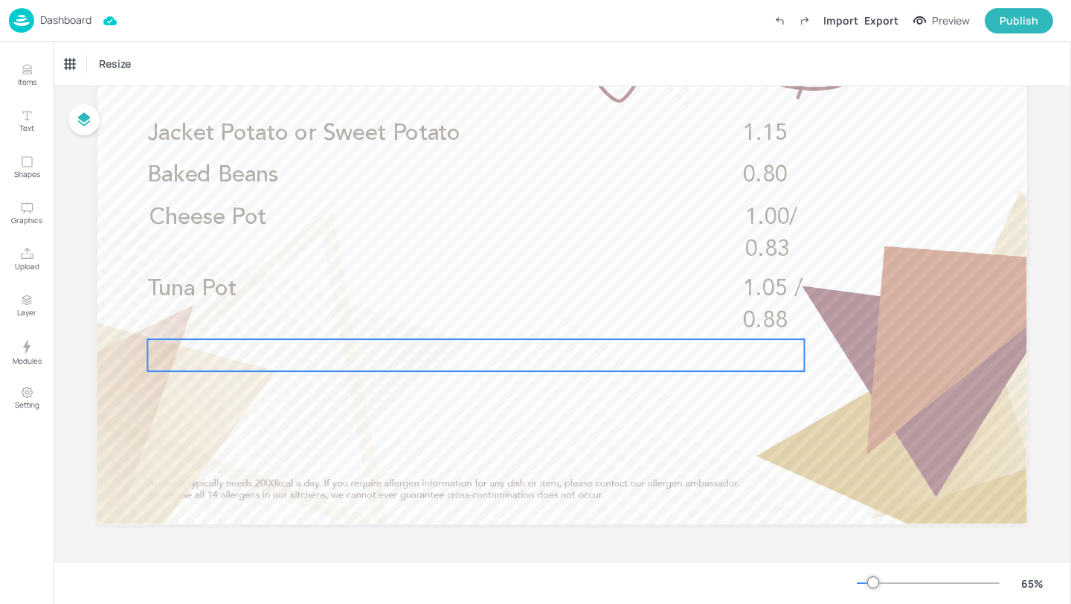
click at [336, 369] on div at bounding box center [475, 355] width 656 height 32
click at [462, 314] on icon "Edit Item" at bounding box center [465, 314] width 7 height 7
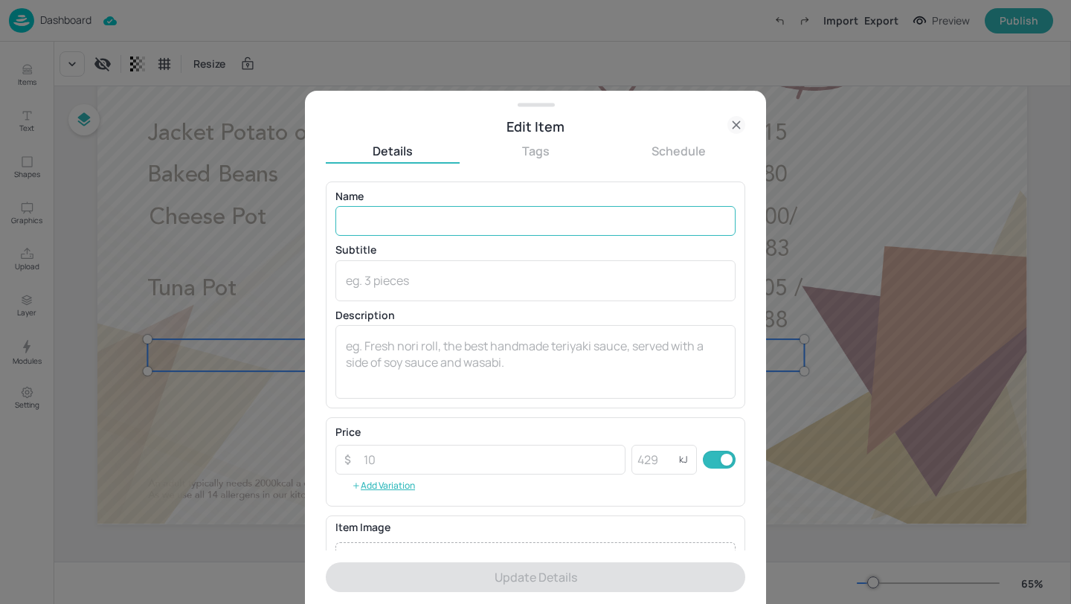
click at [387, 229] on input "text" at bounding box center [535, 221] width 400 height 30
paste input "Special filling of the day – Coconut chicken"
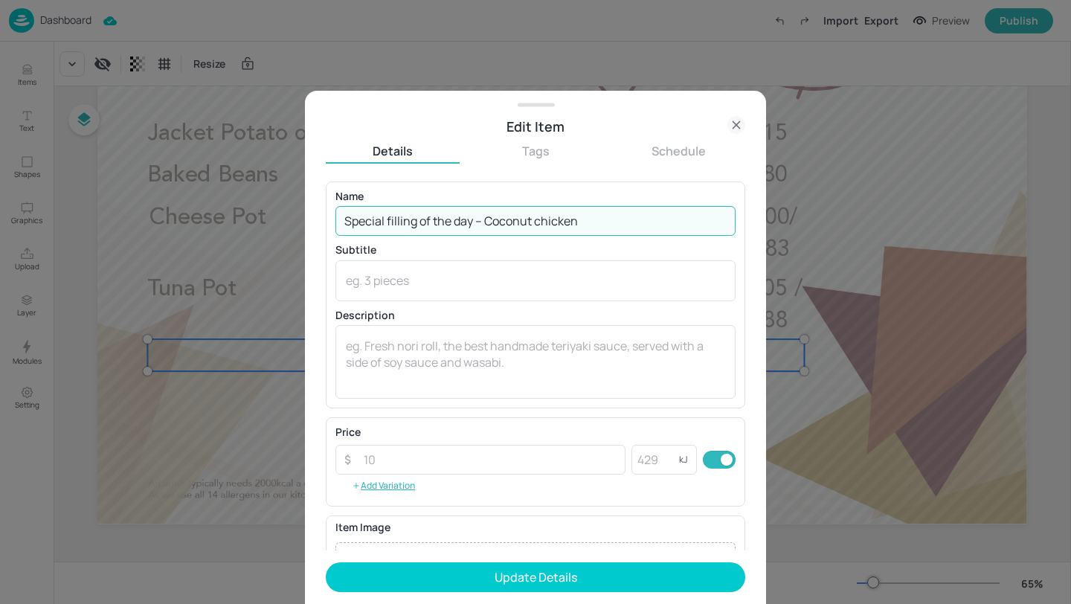
click at [607, 216] on input "Special filling of the day – Coconut chicken" at bounding box center [535, 221] width 400 height 30
paste input "([DEMOGRAPHIC_DATA])"
type input "Special filling of the day – Coconut chicken (Halal)"
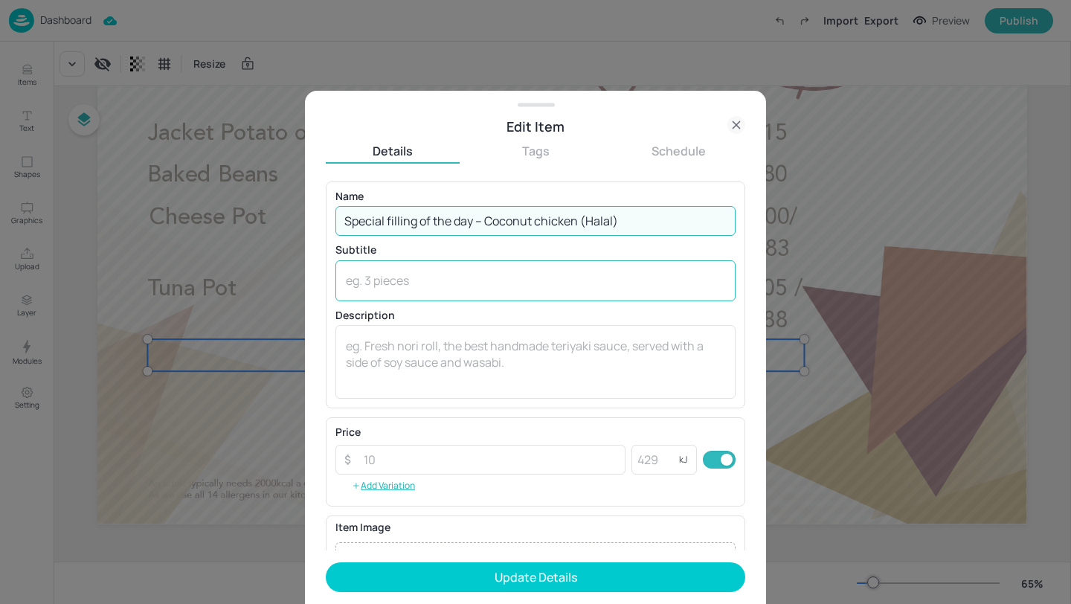
click at [419, 277] on textarea at bounding box center [535, 280] width 379 height 16
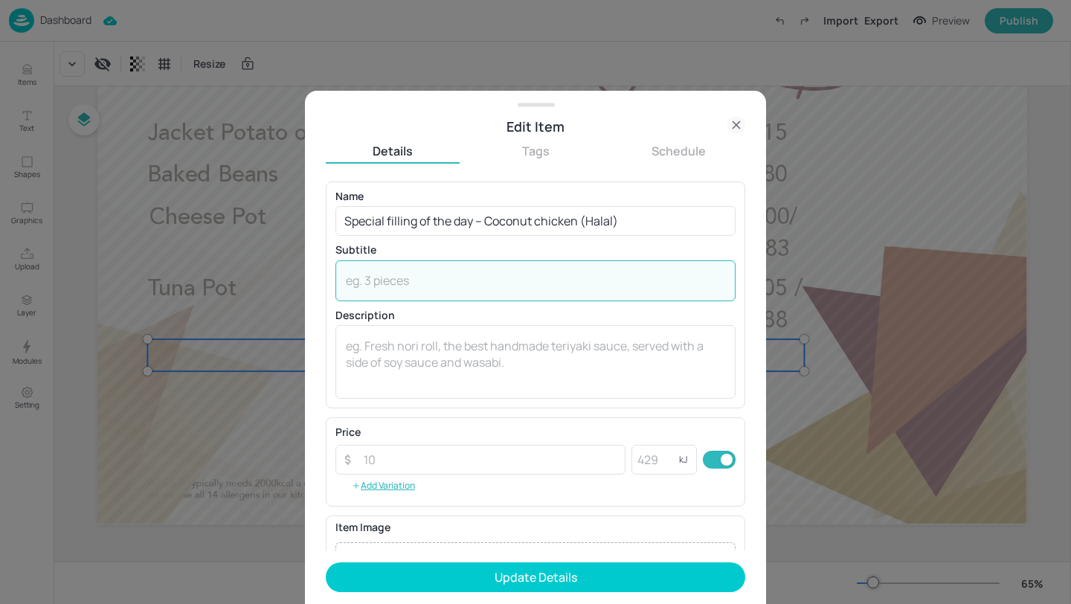
paste textarea "([PERSON_NAME], Celery)"
type textarea "([PERSON_NAME], Celery)"
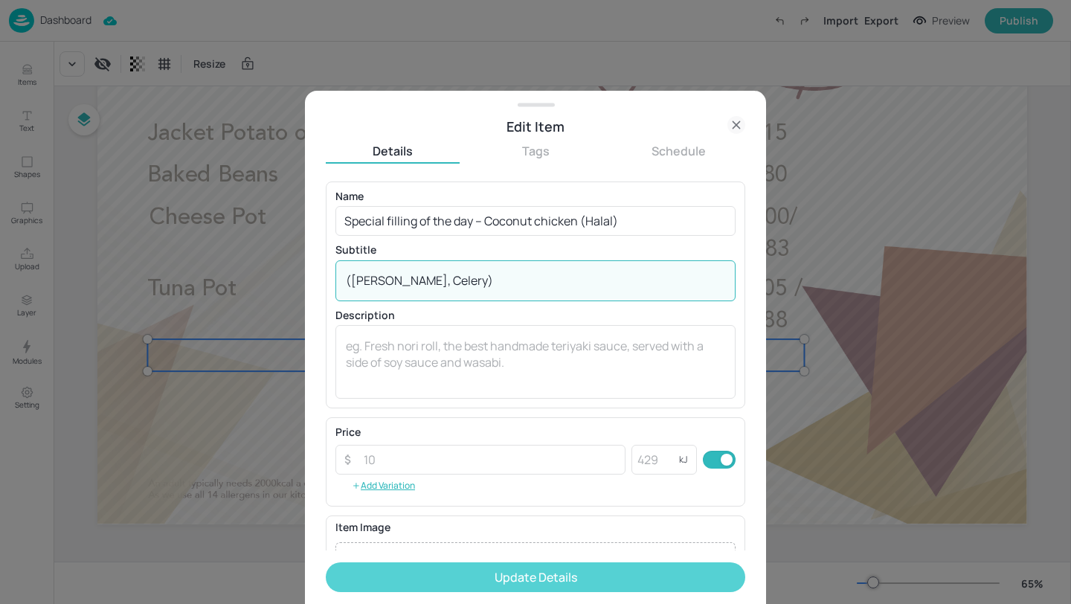
click at [631, 579] on button "Update Details" at bounding box center [535, 577] width 419 height 30
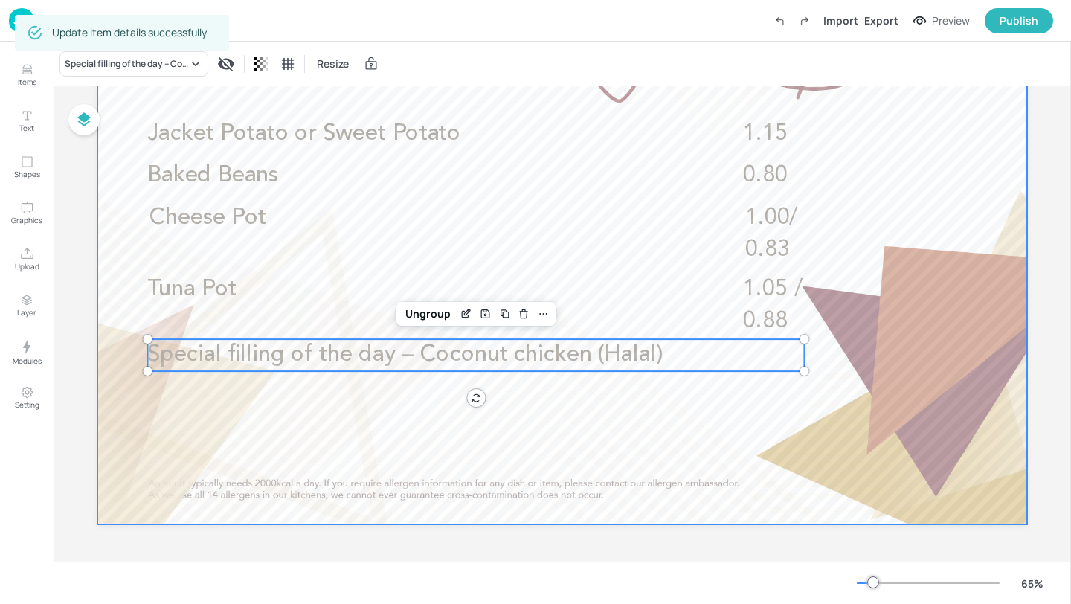
click at [623, 427] on div at bounding box center [561, 262] width 929 height 523
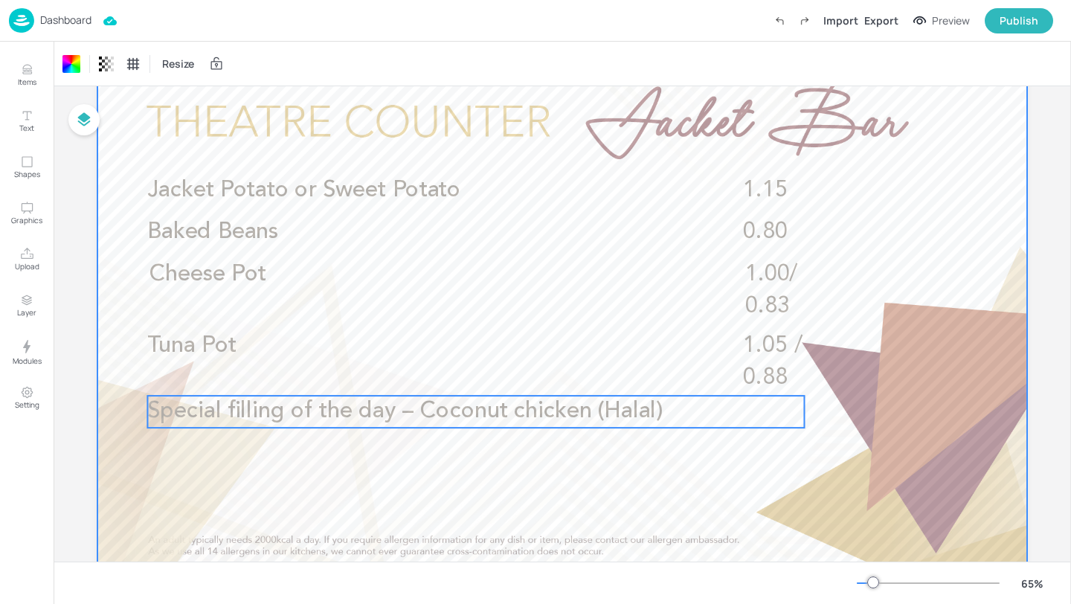
scroll to position [71, 0]
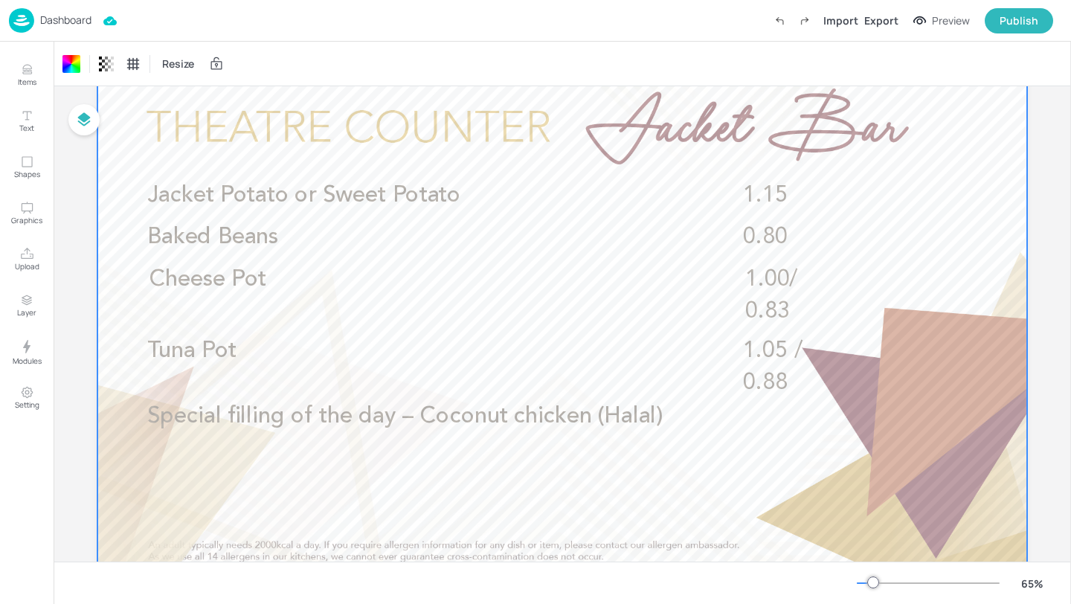
click at [77, 22] on p "Dashboard" at bounding box center [65, 20] width 51 height 10
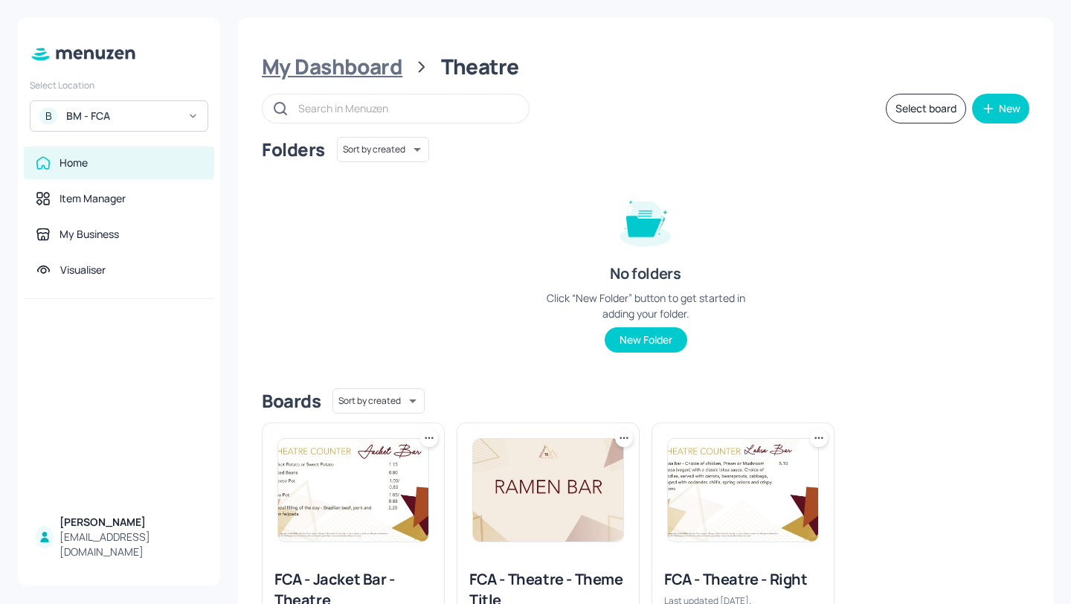
click at [338, 62] on div "My Dashboard" at bounding box center [332, 67] width 141 height 27
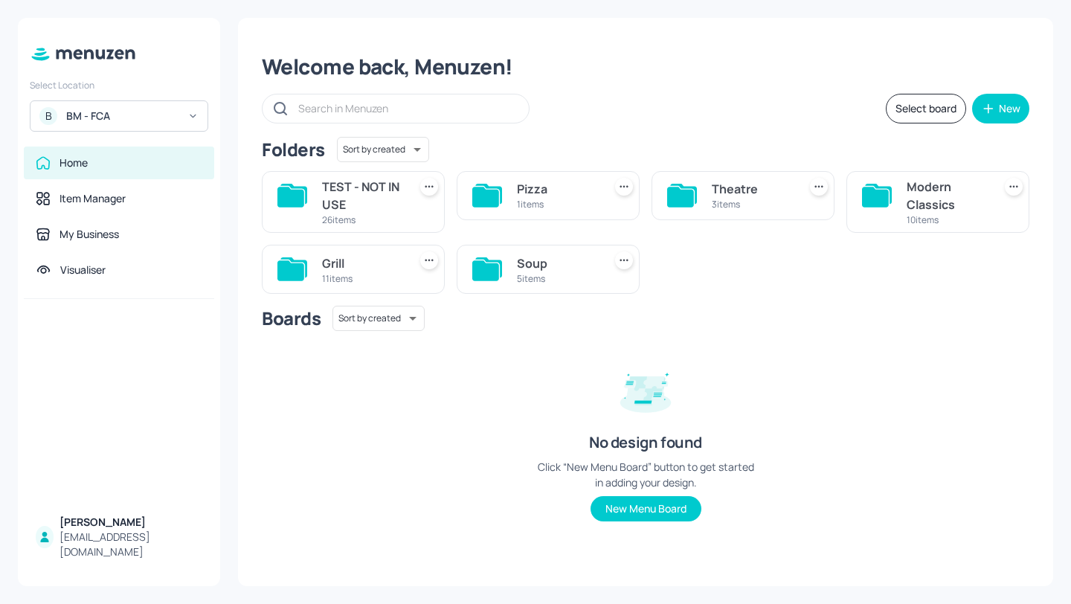
click at [333, 204] on div "TEST - NOT IN USE" at bounding box center [362, 196] width 80 height 36
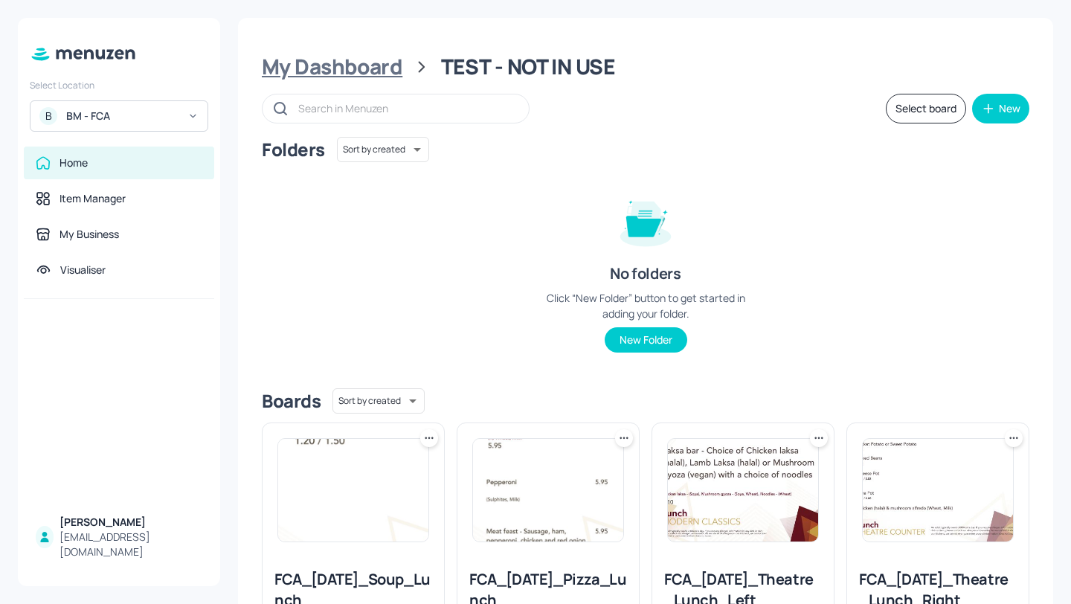
click at [386, 76] on div "My Dashboard" at bounding box center [332, 67] width 141 height 27
